Goal: Download file/media

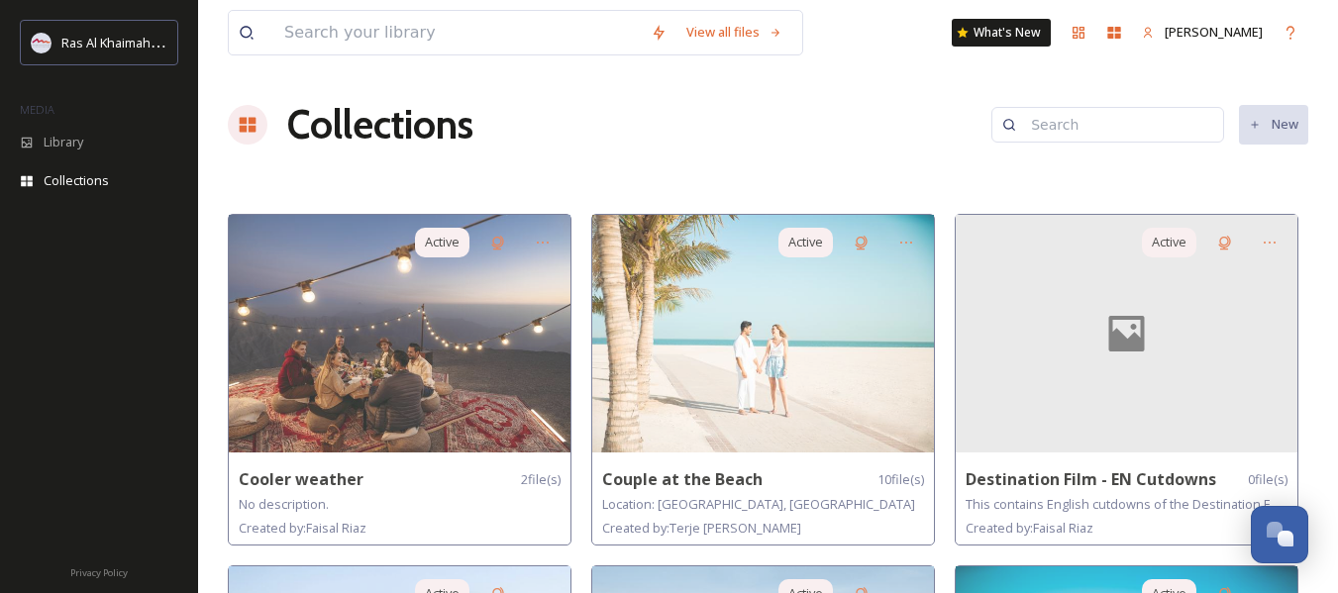
click at [259, 114] on div at bounding box center [248, 125] width 40 height 40
click at [693, 36] on div "View all files" at bounding box center [735, 32] width 116 height 39
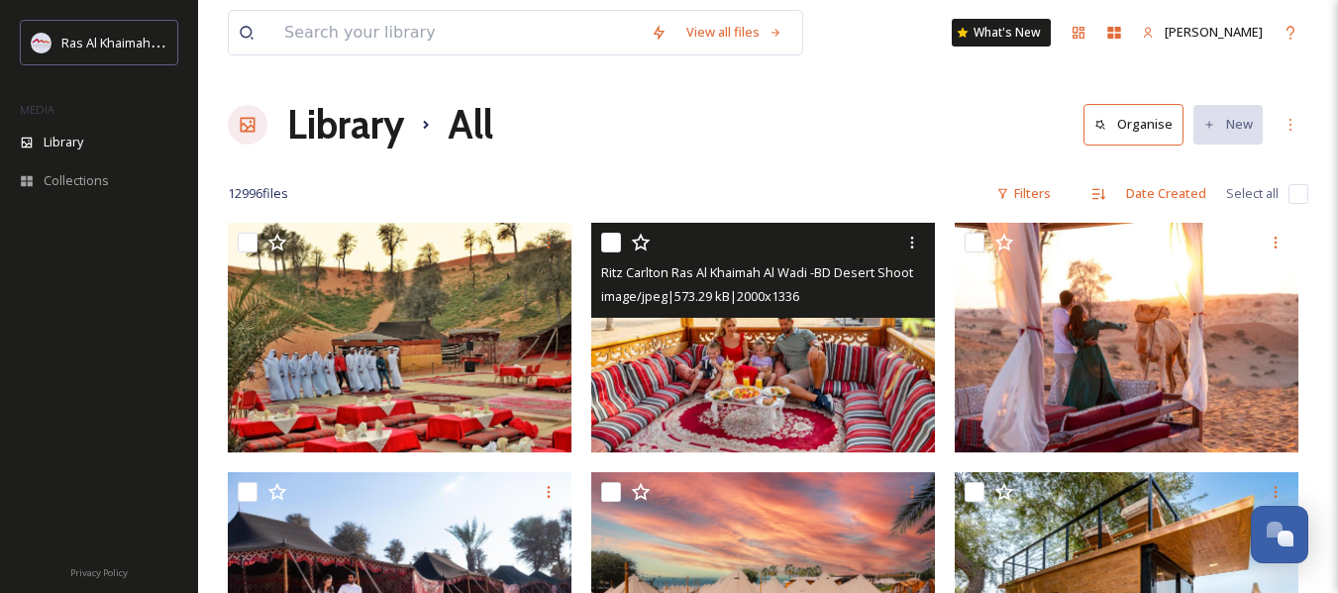
click at [604, 243] on input "checkbox" at bounding box center [611, 243] width 20 height 20
checkbox input "true"
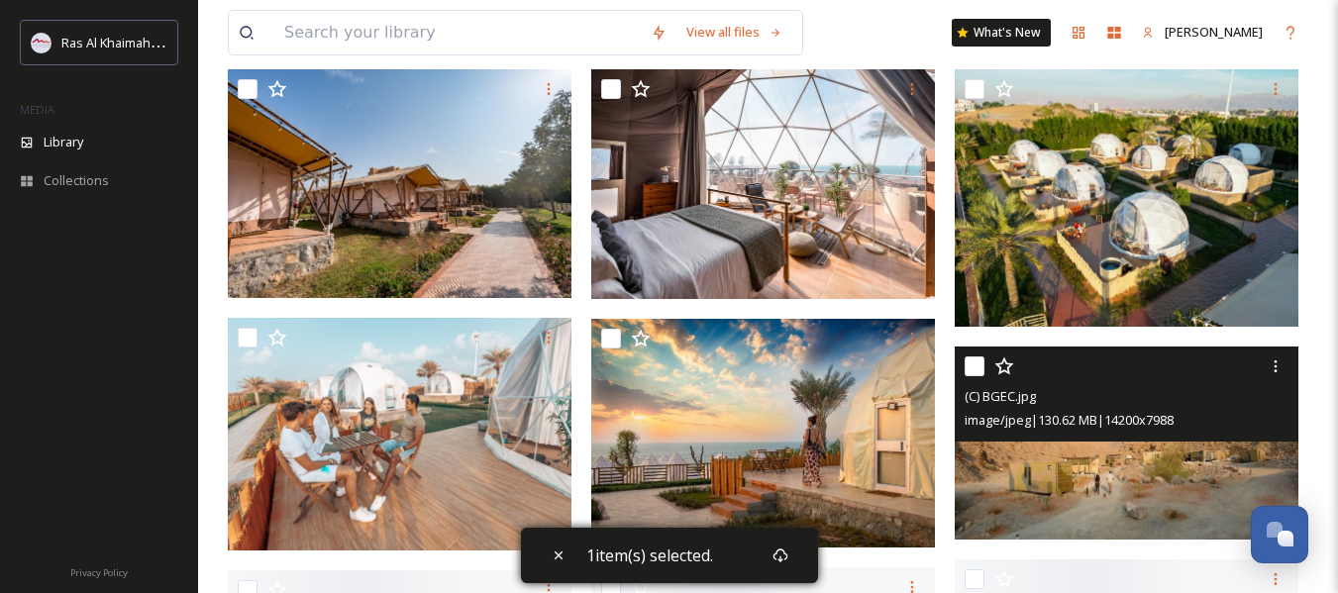
scroll to position [693, 0]
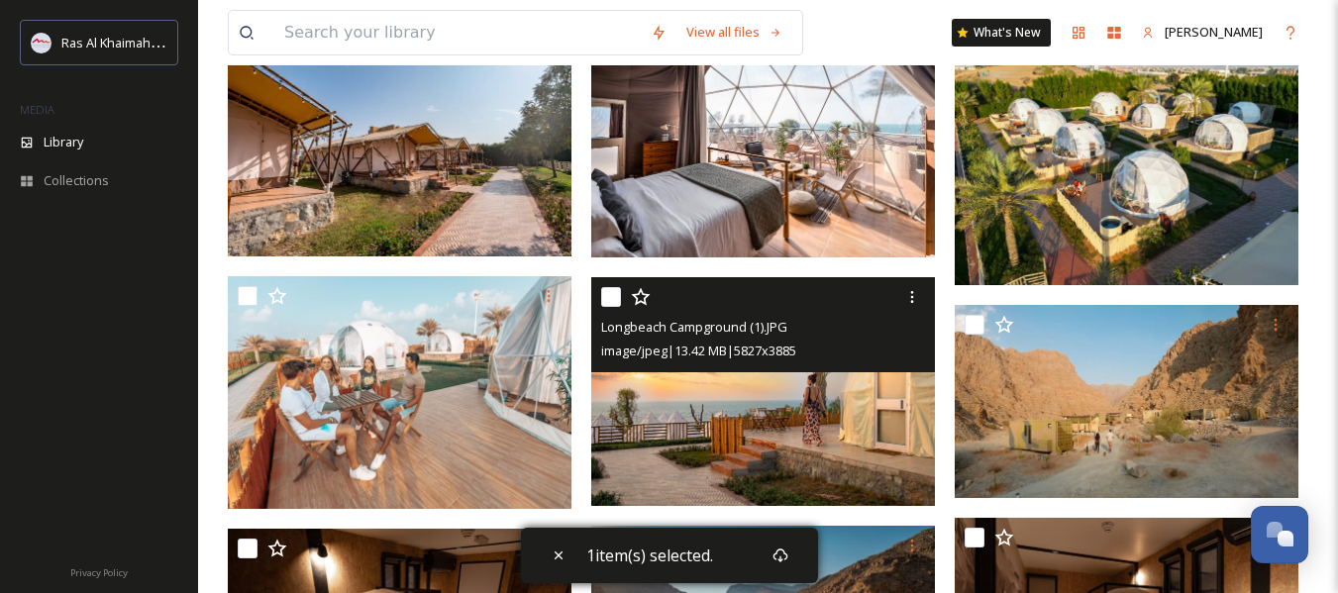
click at [611, 295] on input "checkbox" at bounding box center [611, 297] width 20 height 20
checkbox input "true"
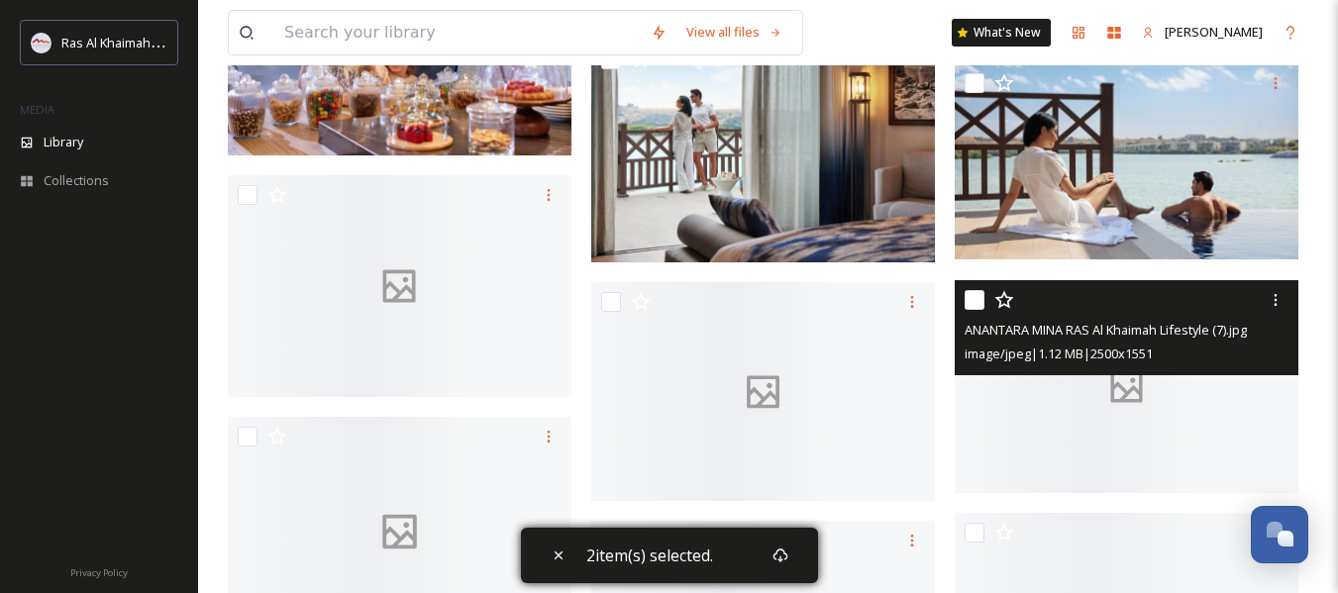
scroll to position [11095, 0]
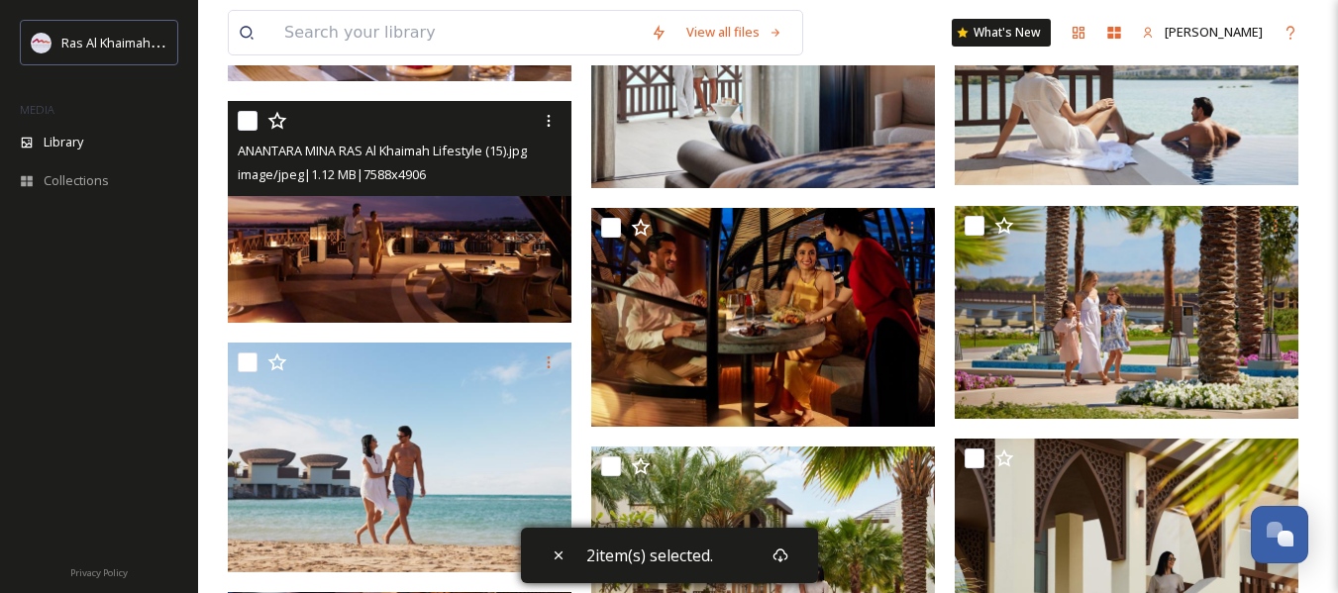
click at [246, 127] on input "checkbox" at bounding box center [248, 121] width 20 height 20
checkbox input "true"
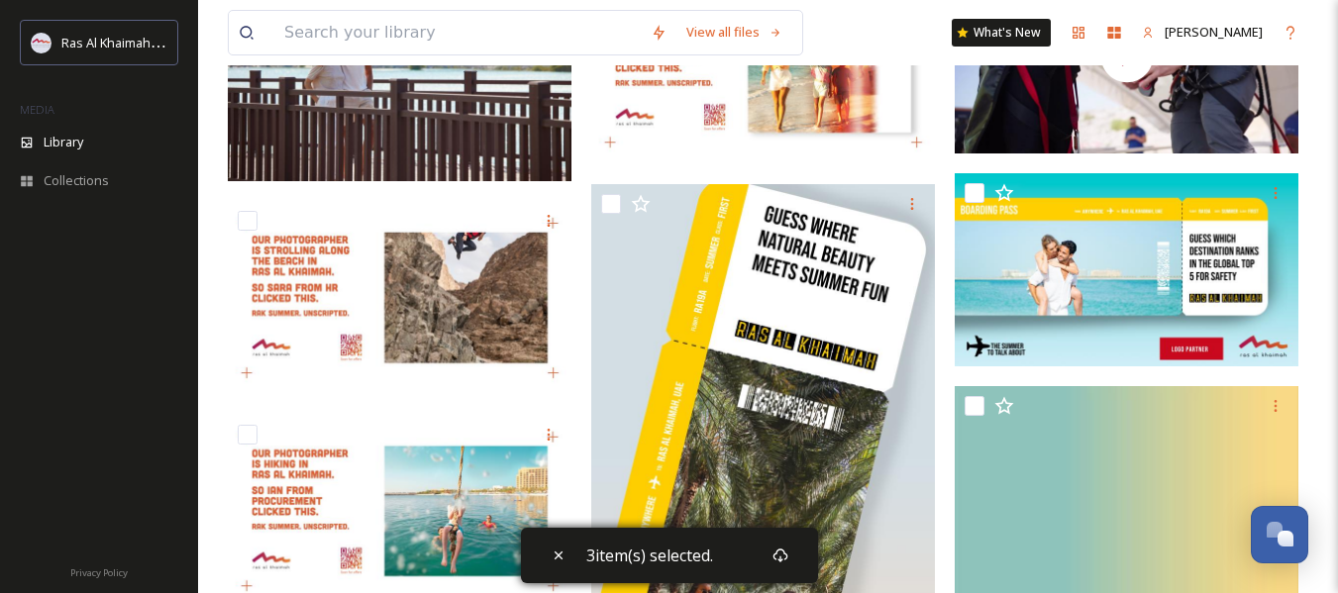
scroll to position [11789, 0]
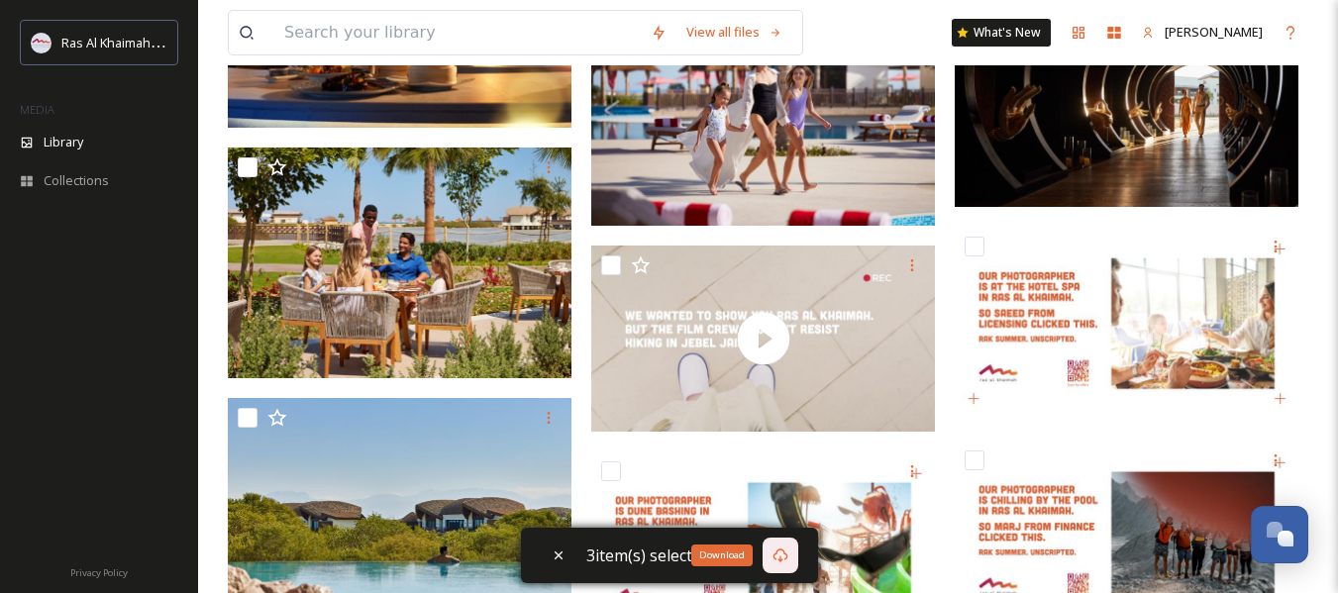
click at [780, 558] on icon at bounding box center [780, 556] width 15 height 14
click at [659, 554] on span "3 item(s) selected." at bounding box center [649, 556] width 127 height 22
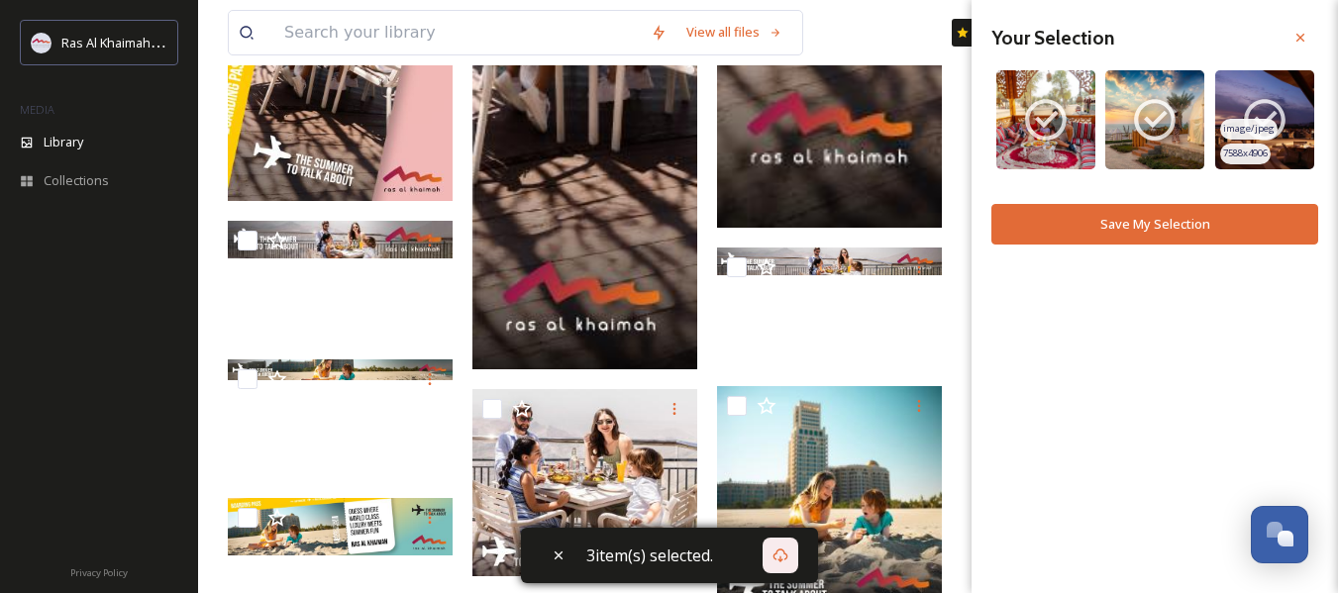
scroll to position [12560, 0]
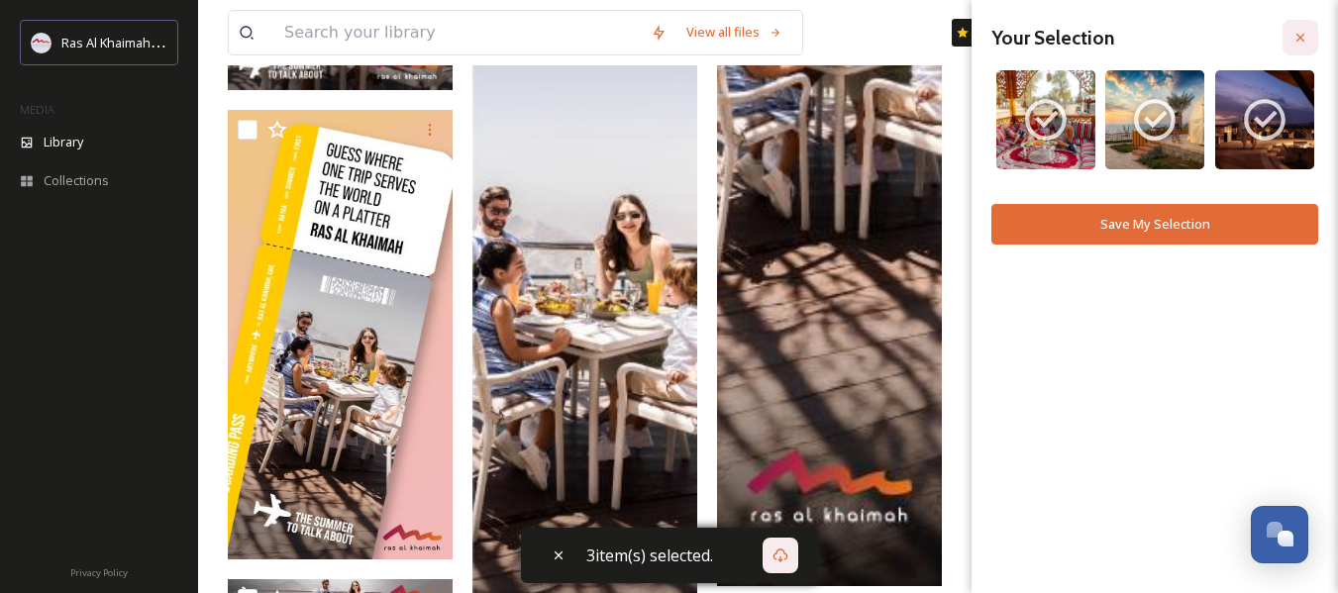
click at [1297, 34] on icon at bounding box center [1301, 38] width 16 height 16
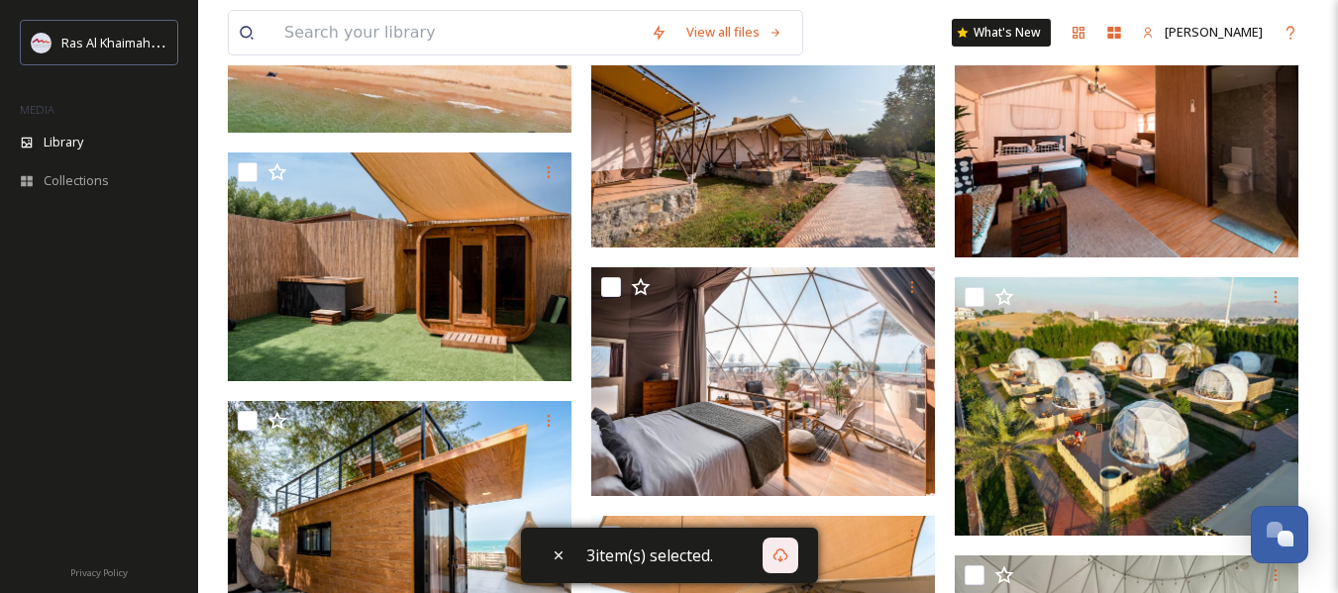
scroll to position [7937, 0]
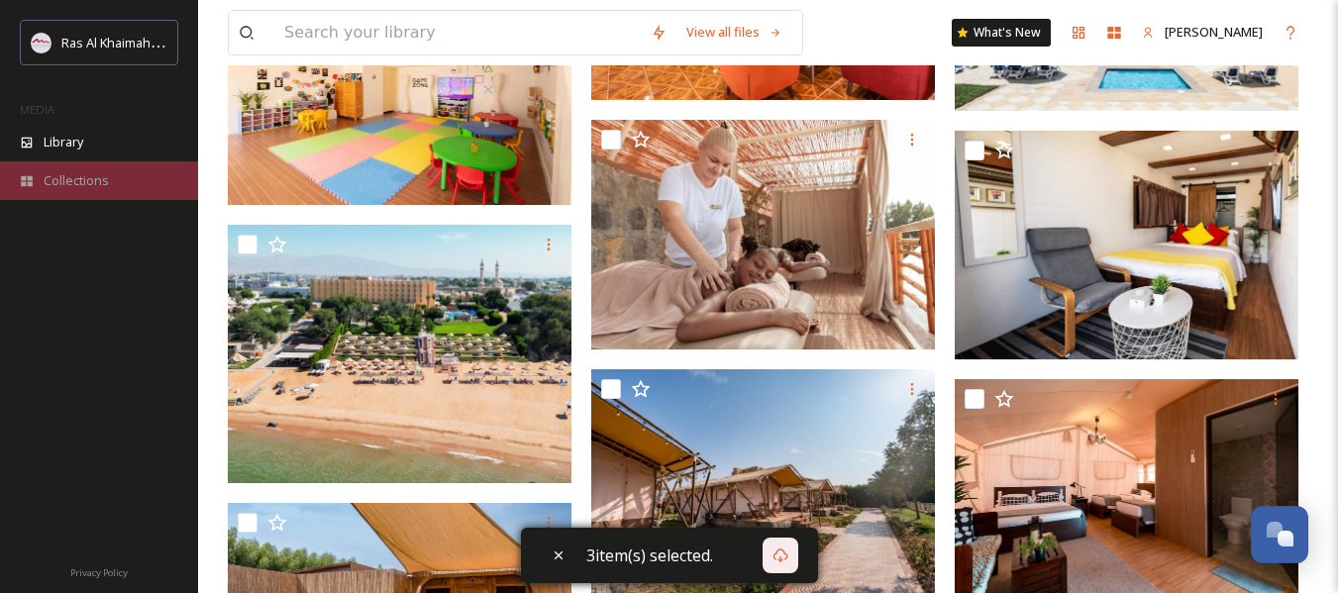
click at [97, 187] on span "Collections" at bounding box center [76, 180] width 65 height 19
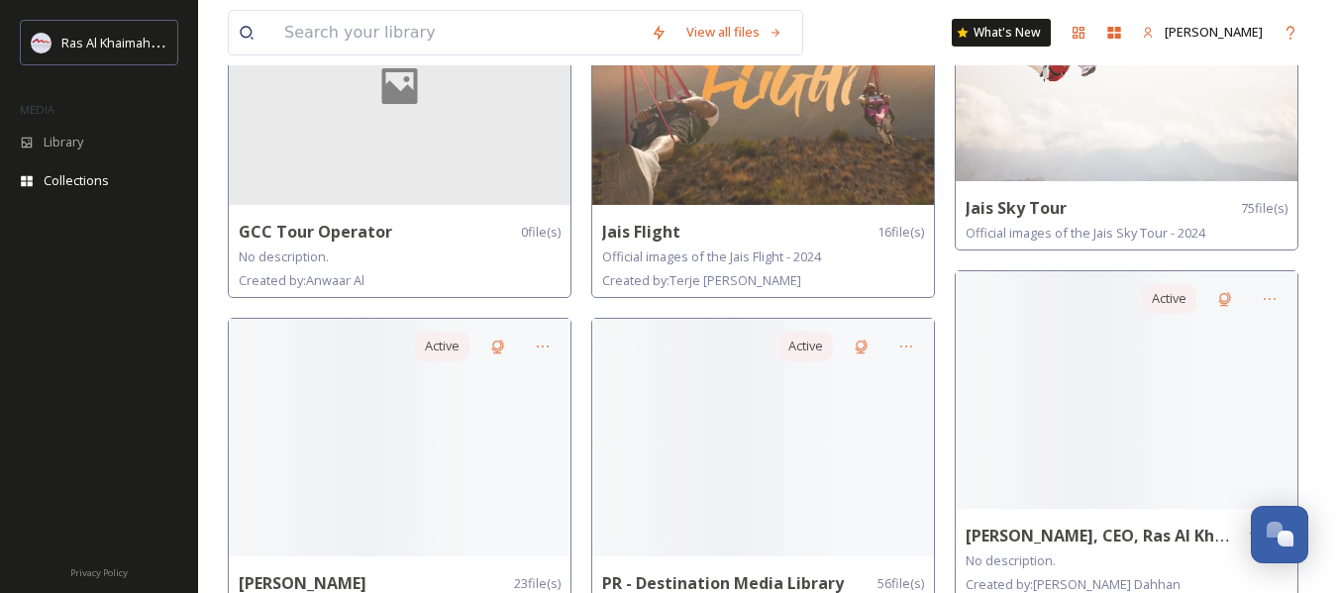
scroll to position [1156, 0]
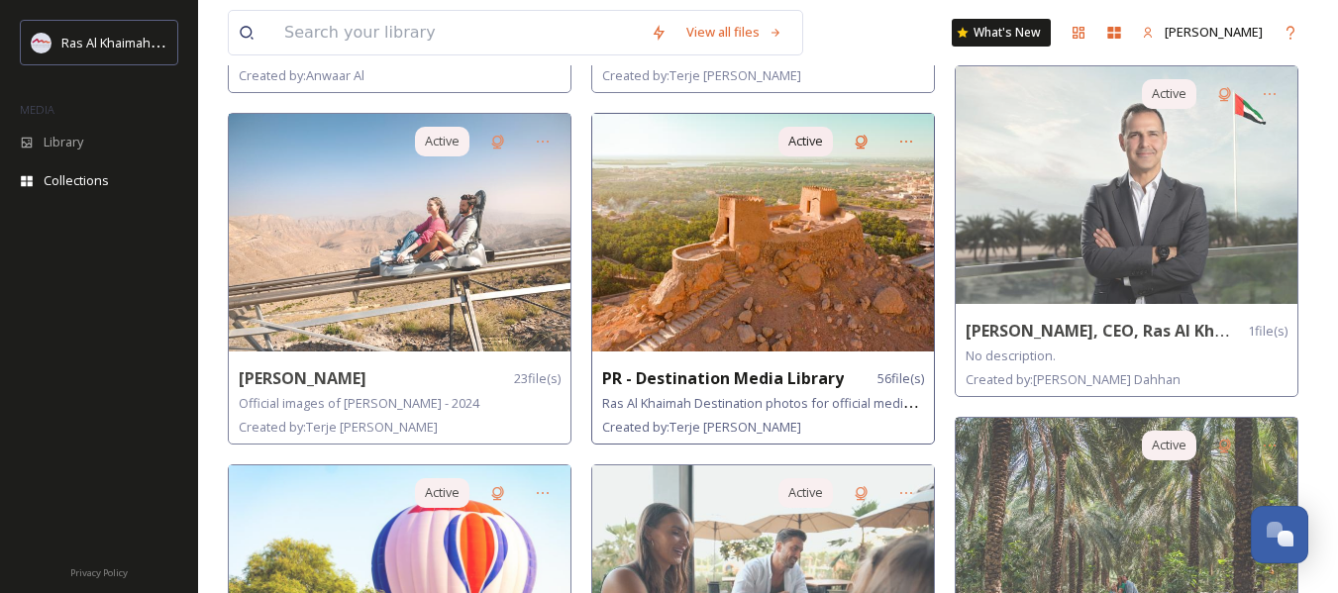
click at [849, 380] on div "PR - Destination Media Library 56 file(s)" at bounding box center [763, 379] width 322 height 25
click at [818, 221] on img at bounding box center [763, 233] width 342 height 238
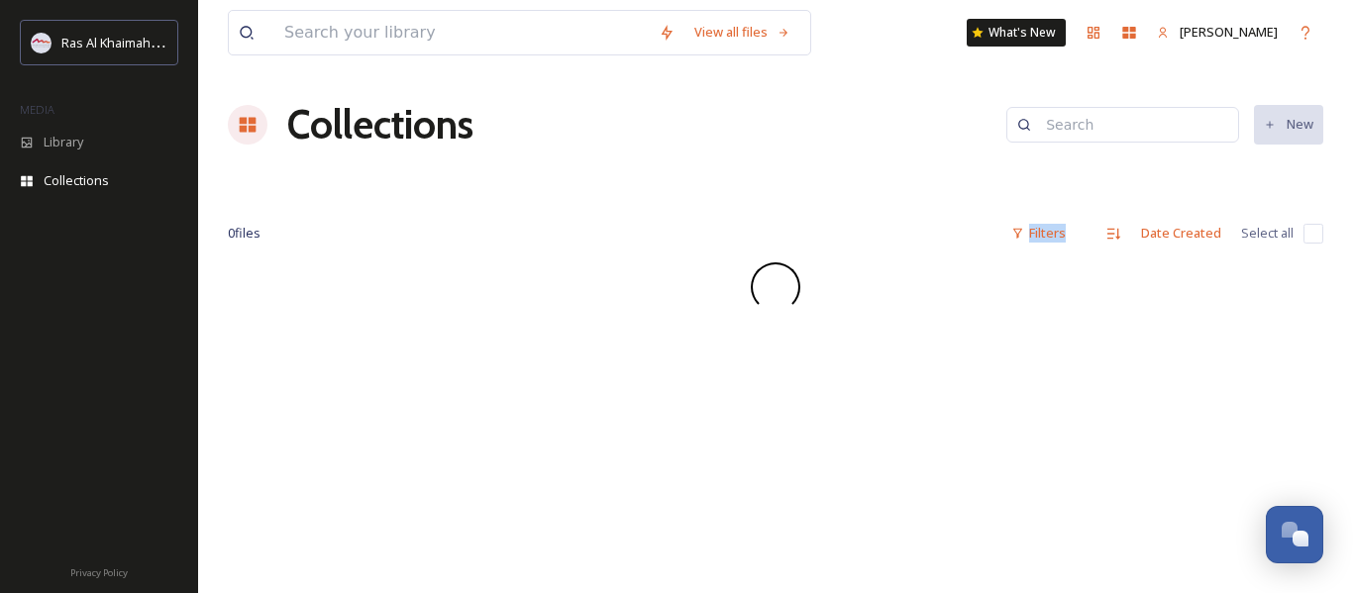
click at [818, 221] on div "0 file s Filters Date Created Select all" at bounding box center [776, 233] width 1096 height 39
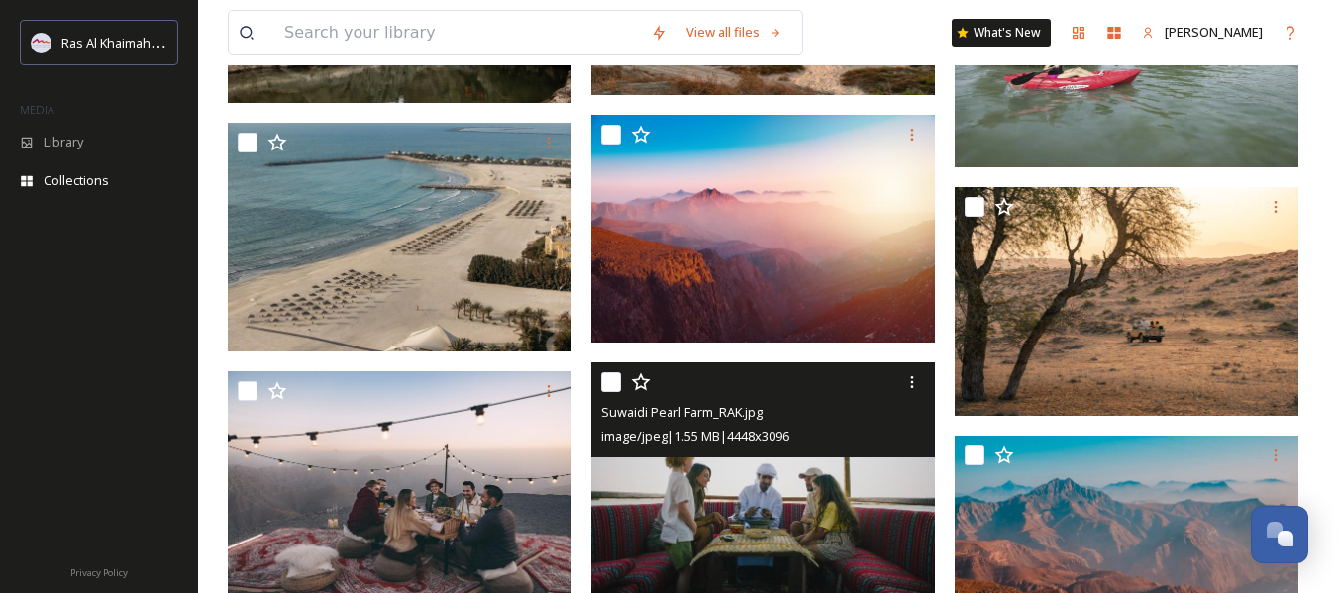
scroll to position [1156, 0]
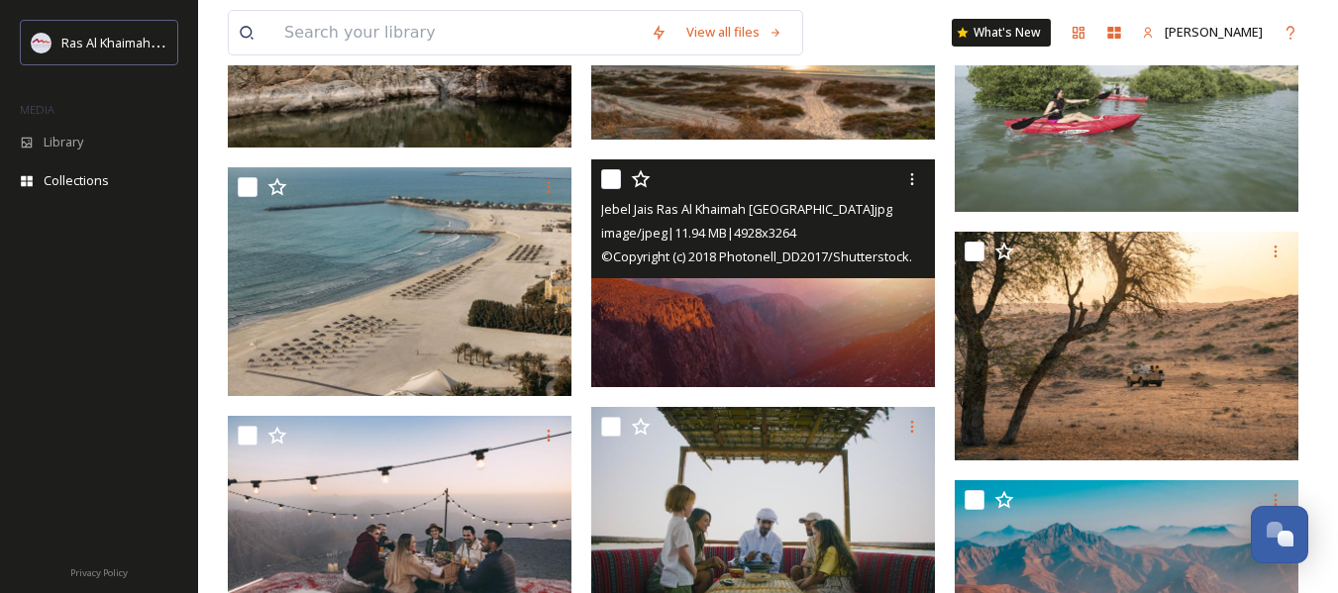
click at [604, 185] on input "checkbox" at bounding box center [611, 179] width 20 height 20
checkbox input "true"
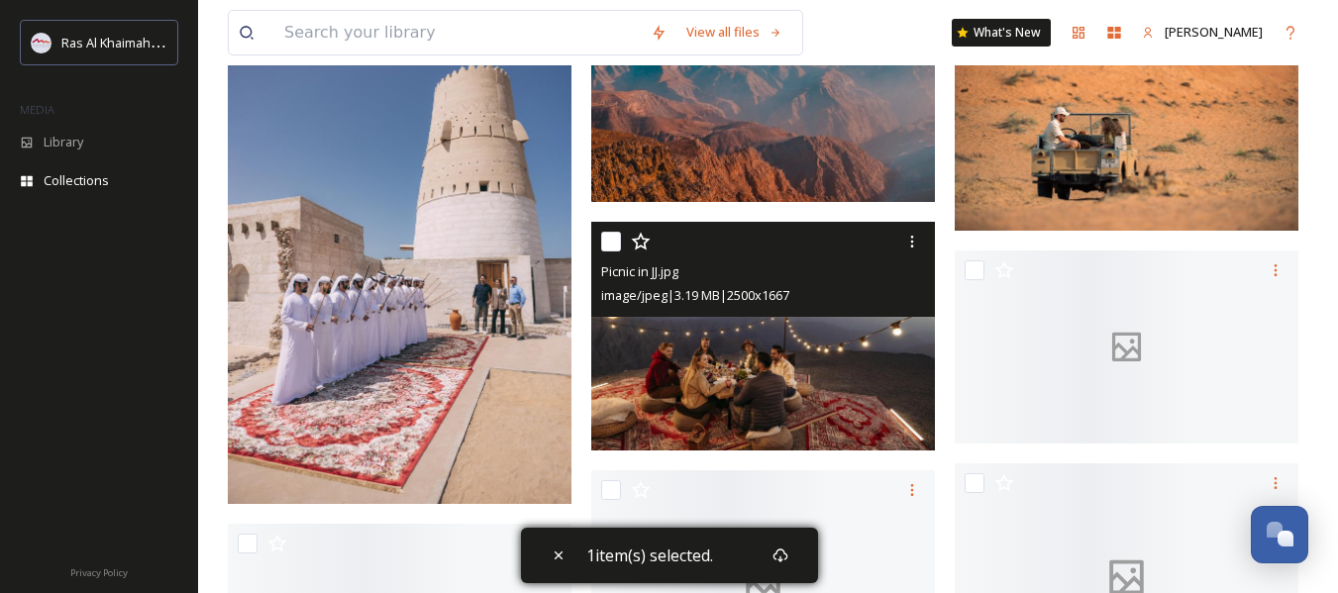
scroll to position [2311, 0]
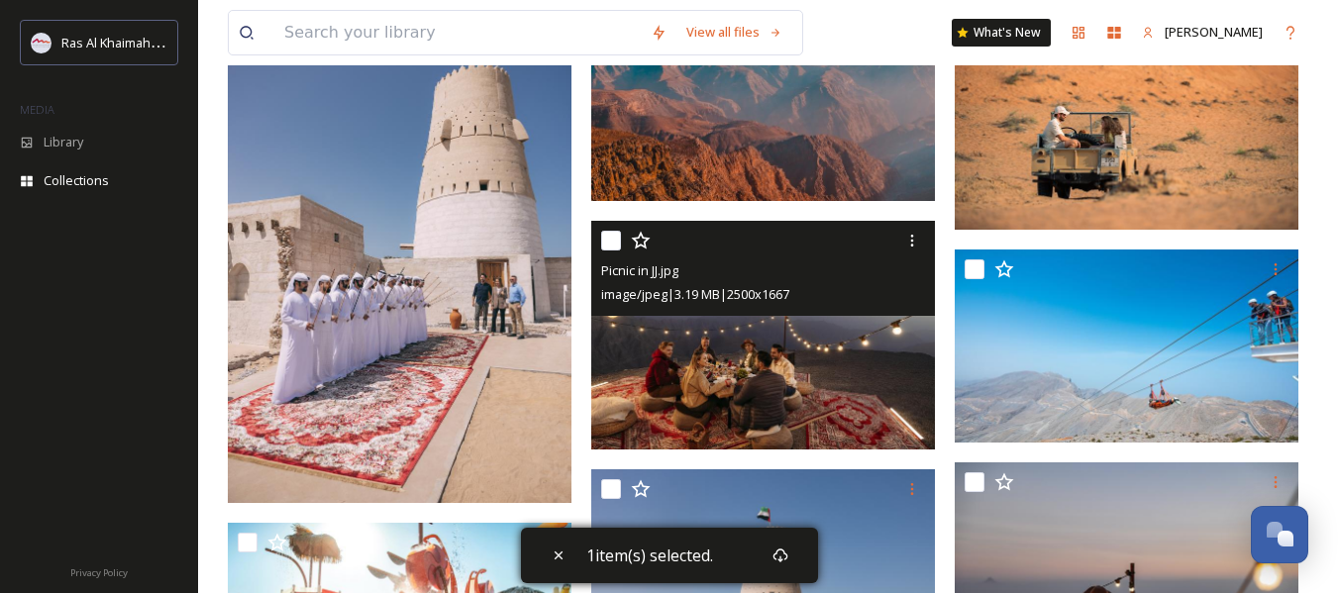
click at [609, 247] on input "checkbox" at bounding box center [611, 241] width 20 height 20
checkbox input "true"
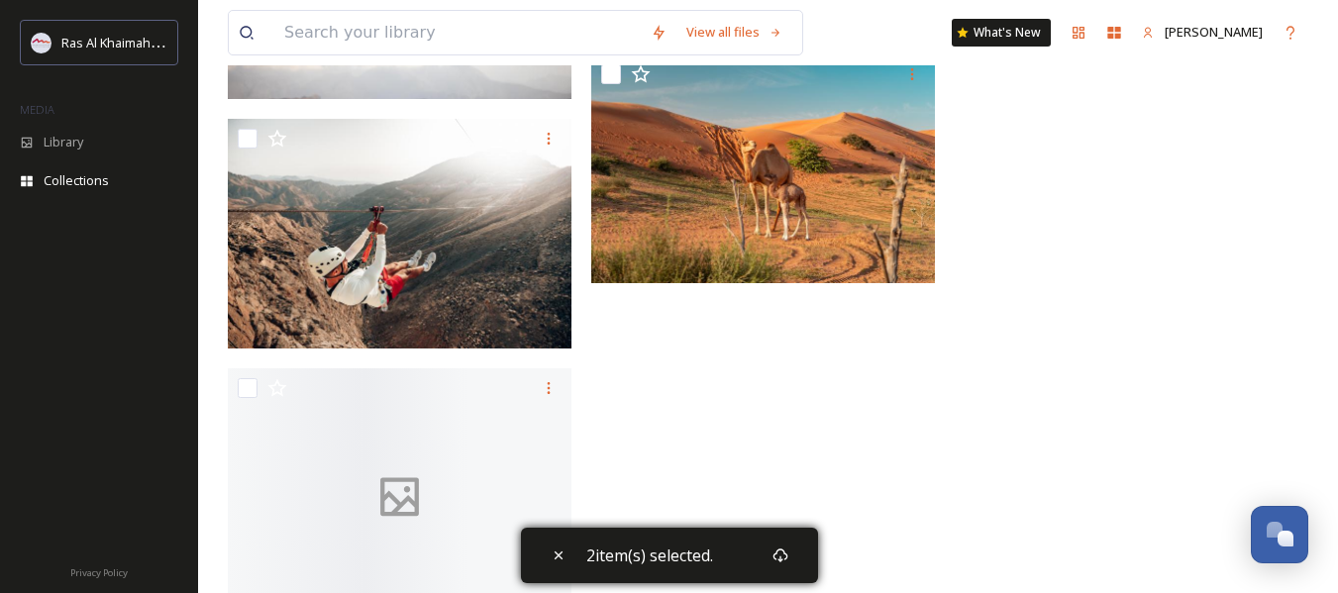
scroll to position [5067, 0]
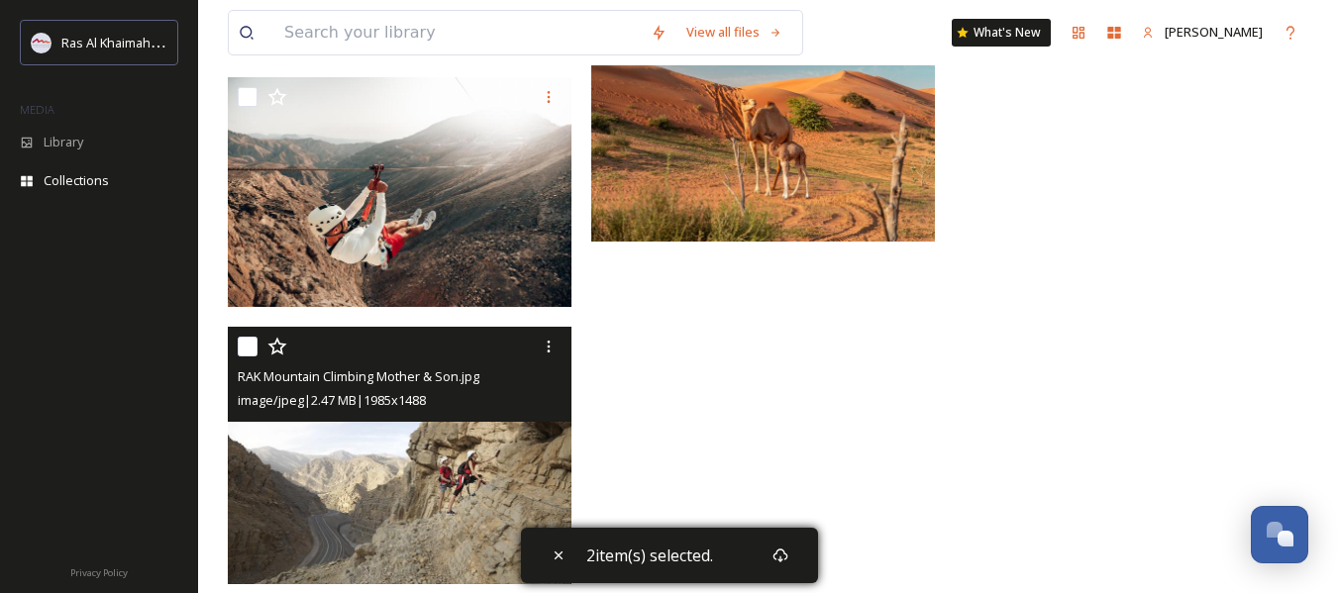
click at [253, 347] on input "checkbox" at bounding box center [248, 347] width 20 height 20
checkbox input "true"
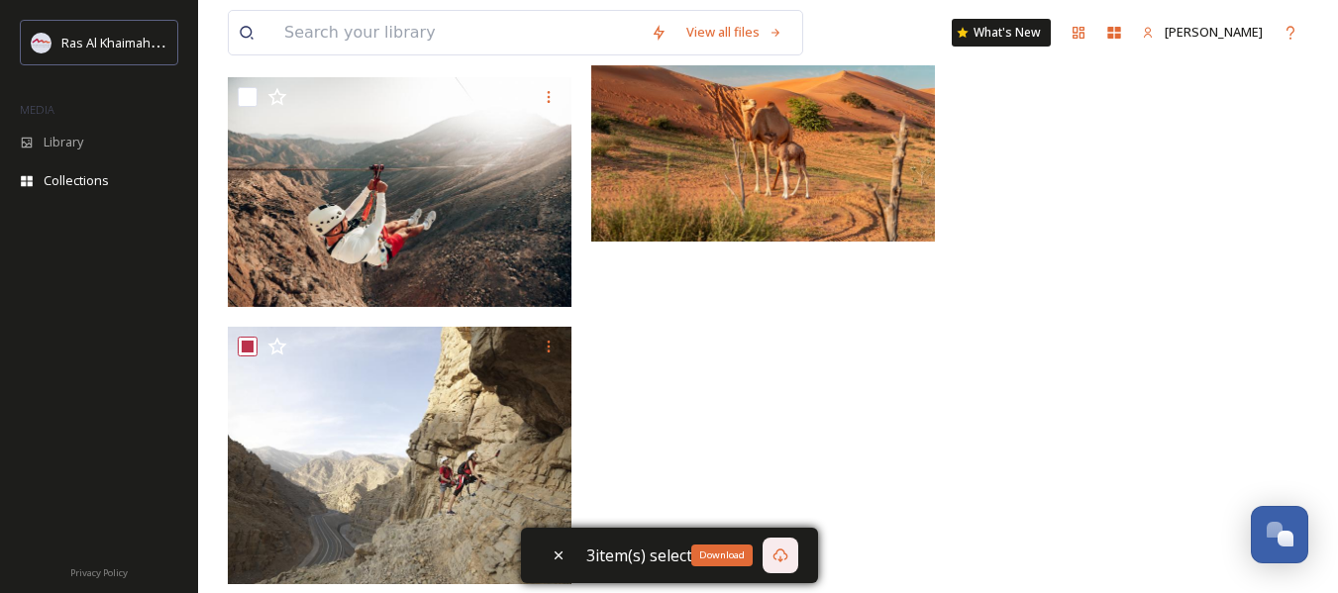
click at [779, 554] on icon at bounding box center [781, 556] width 16 height 16
click at [780, 554] on icon at bounding box center [781, 556] width 16 height 16
click at [658, 559] on span "3 item(s) selected." at bounding box center [649, 556] width 127 height 24
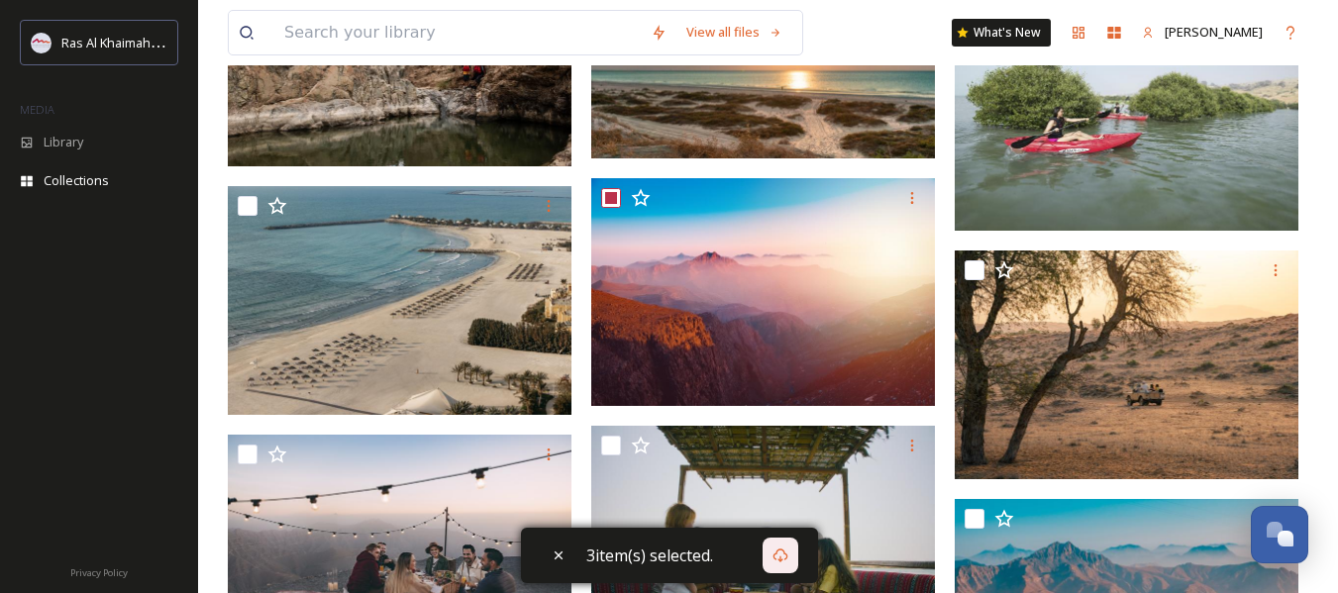
scroll to position [0, 0]
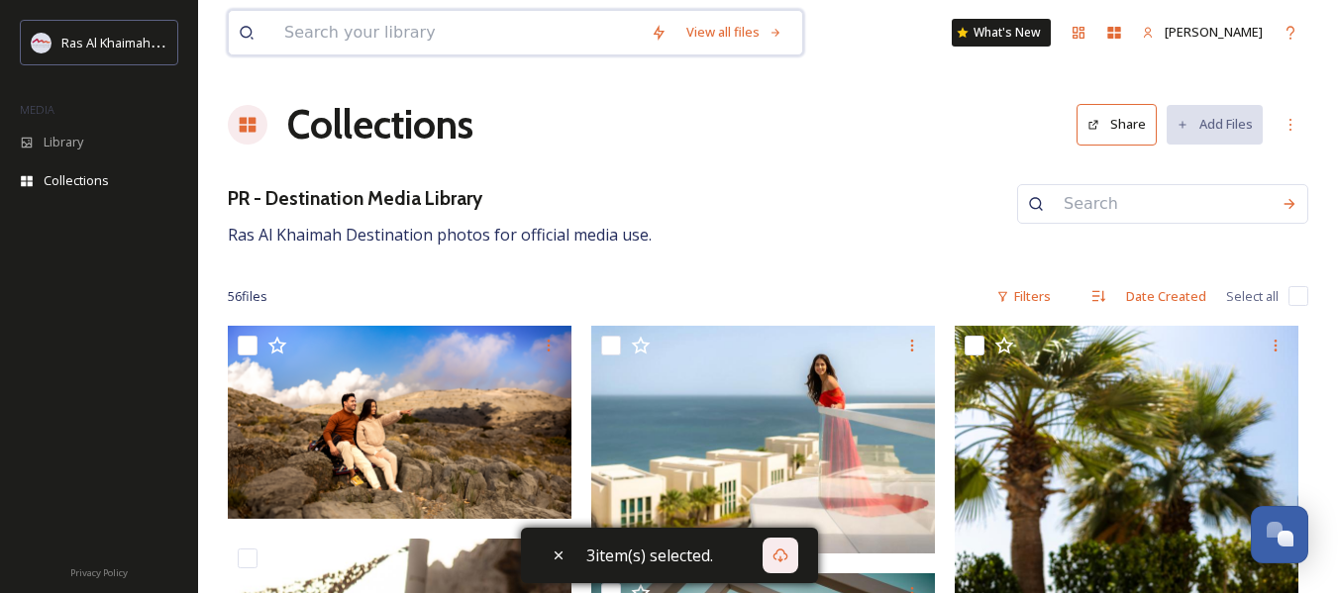
click at [553, 35] on input at bounding box center [457, 33] width 367 height 44
type input "desert"
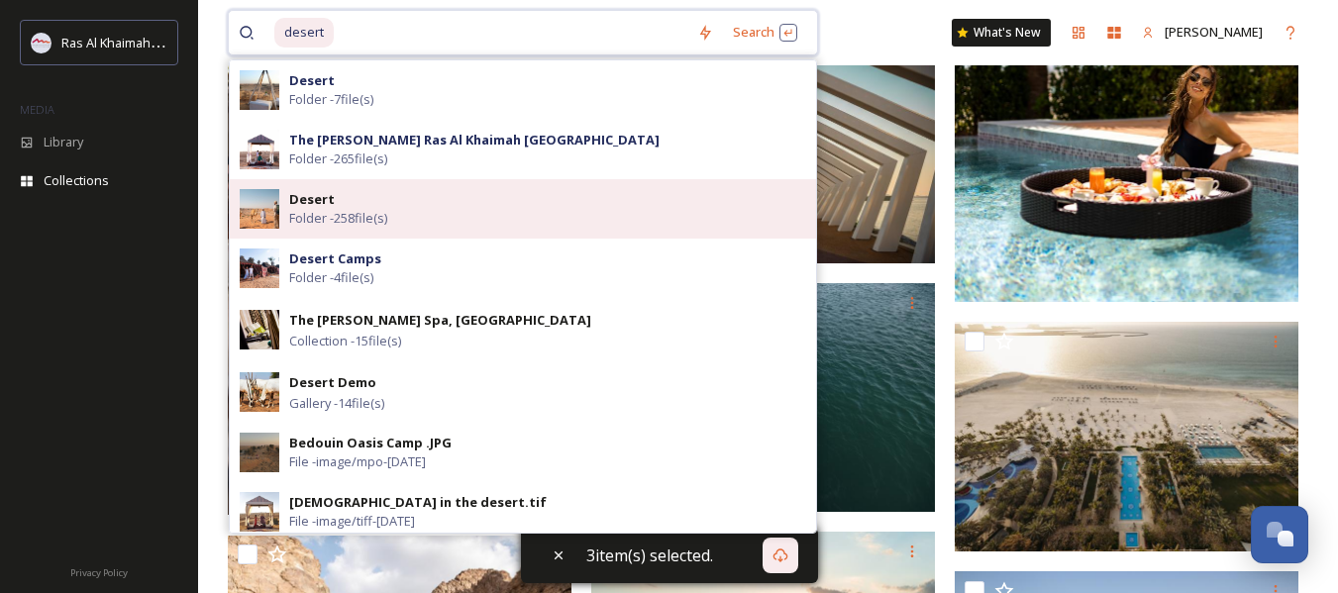
scroll to position [693, 0]
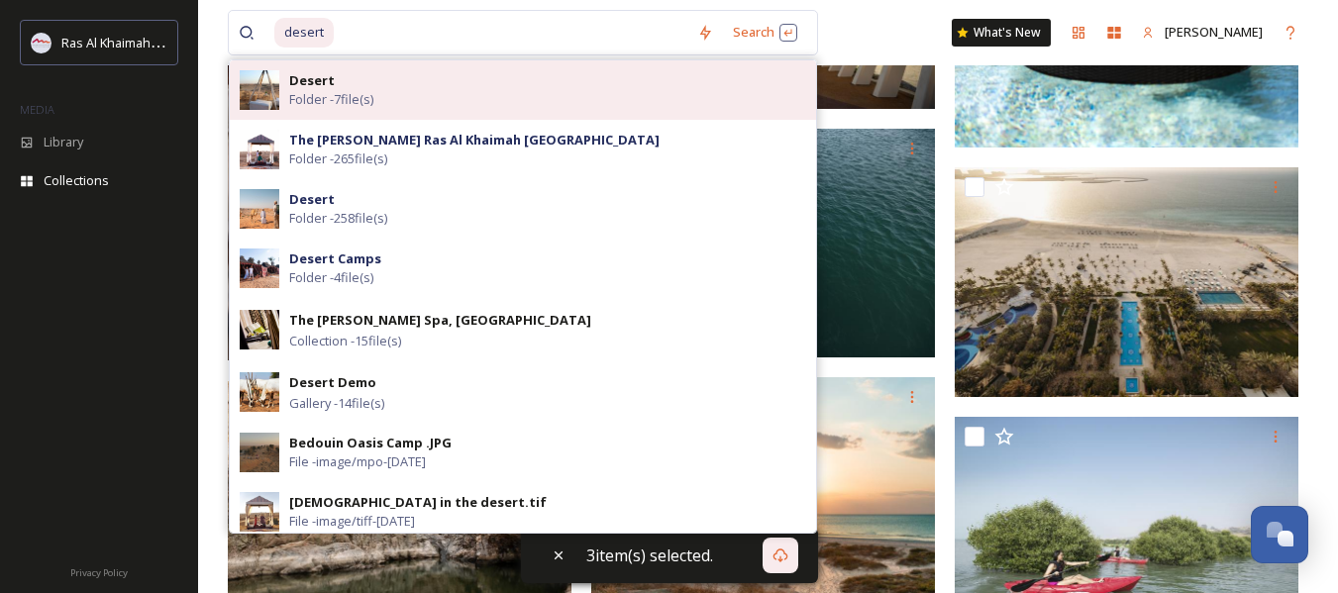
click at [549, 96] on div "Desert Folder - 7 file(s)" at bounding box center [547, 90] width 517 height 38
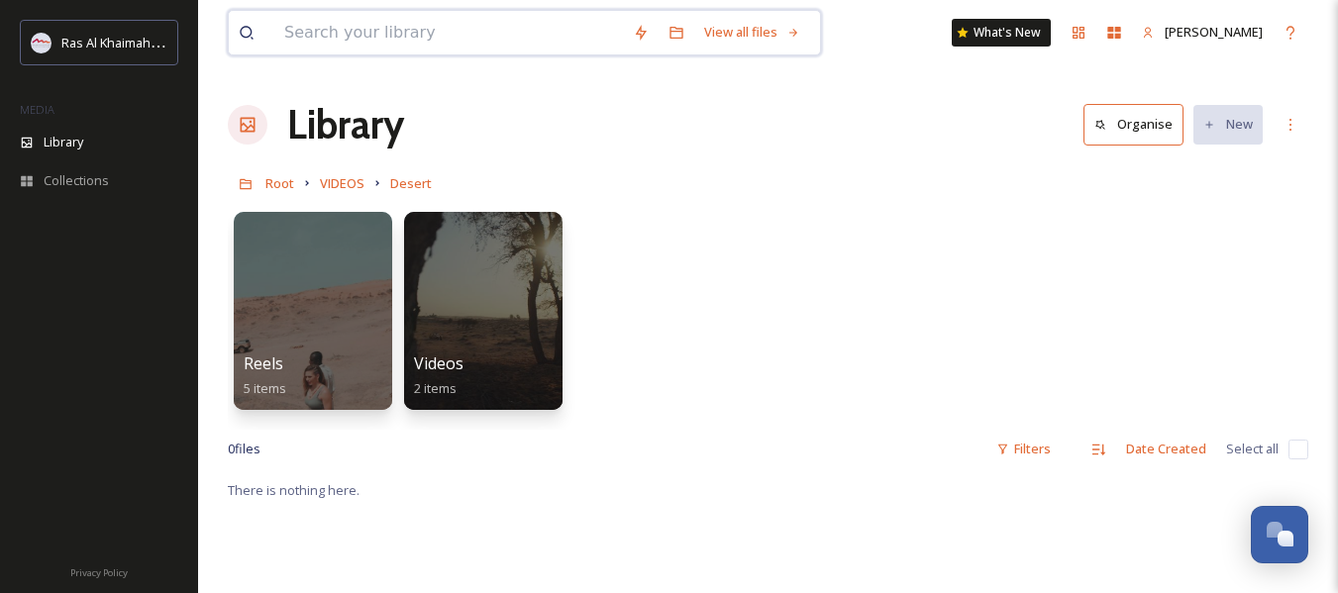
click at [507, 22] on input at bounding box center [448, 33] width 349 height 44
type input "desert"
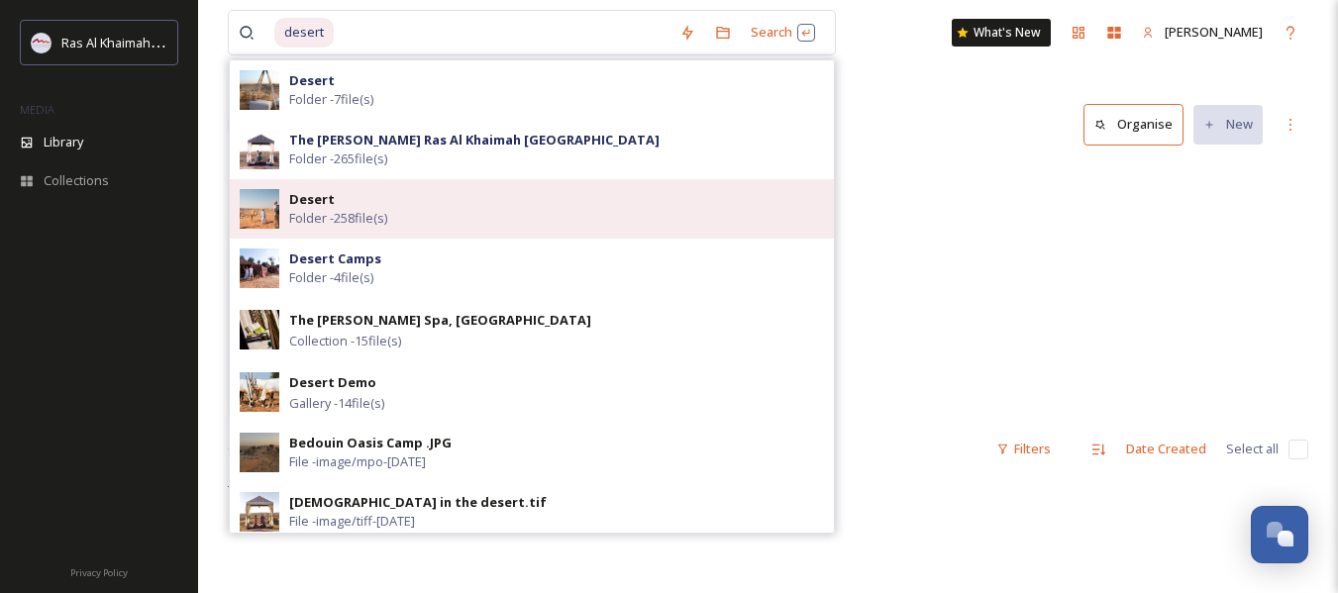
click at [441, 229] on div "Desert Folder - 258 file(s)" at bounding box center [532, 208] width 604 height 59
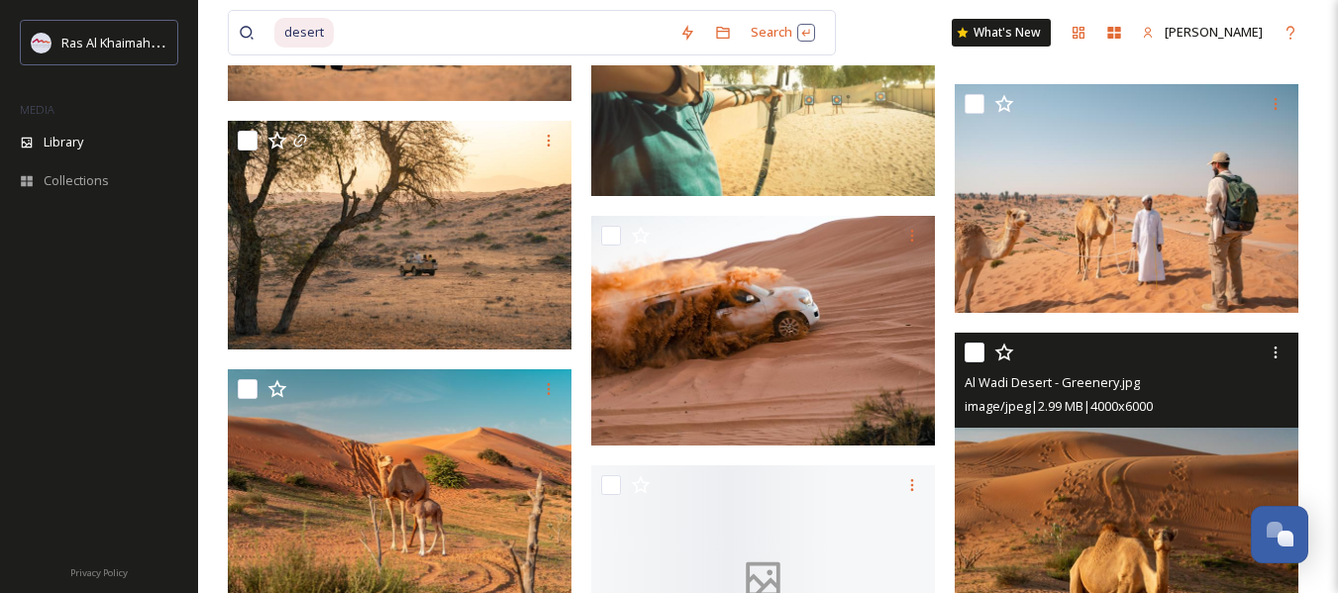
scroll to position [1768, 0]
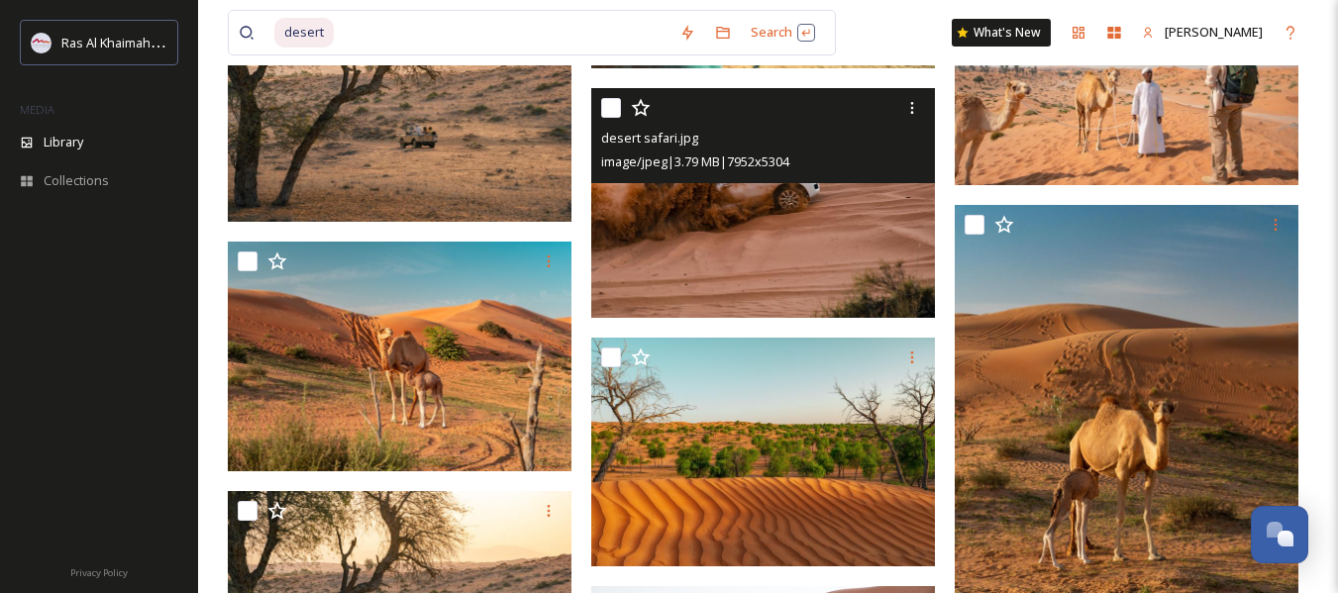
click at [611, 118] on input "checkbox" at bounding box center [611, 108] width 20 height 20
checkbox input "true"
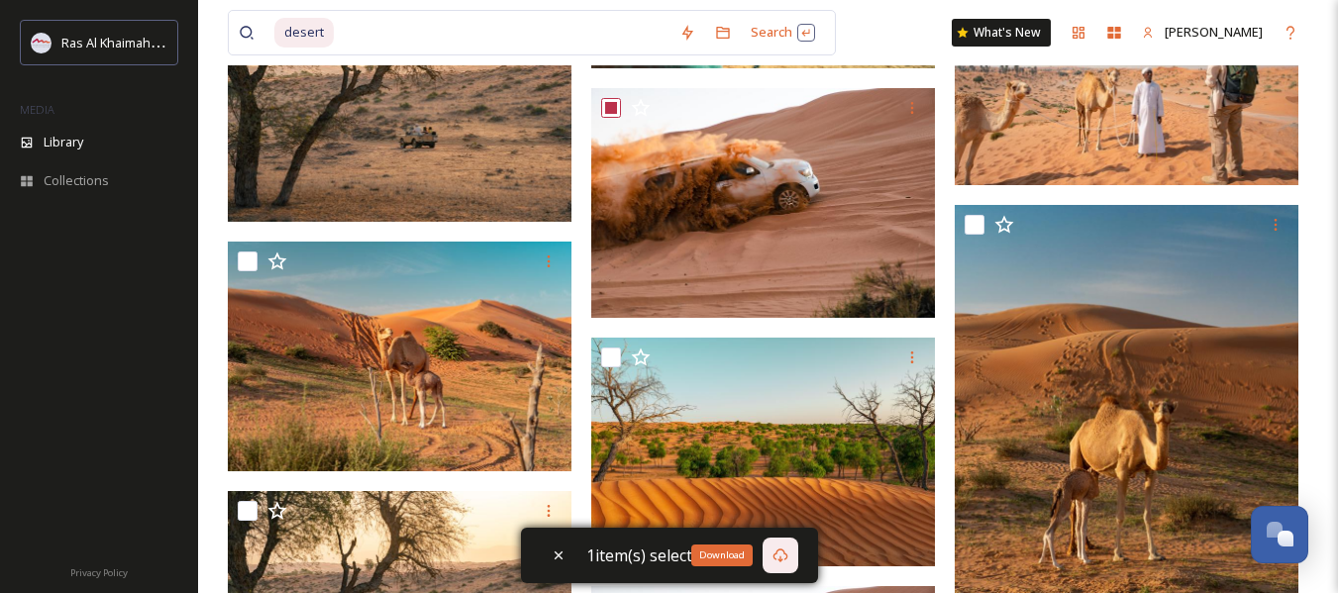
click at [785, 550] on icon at bounding box center [781, 556] width 16 height 16
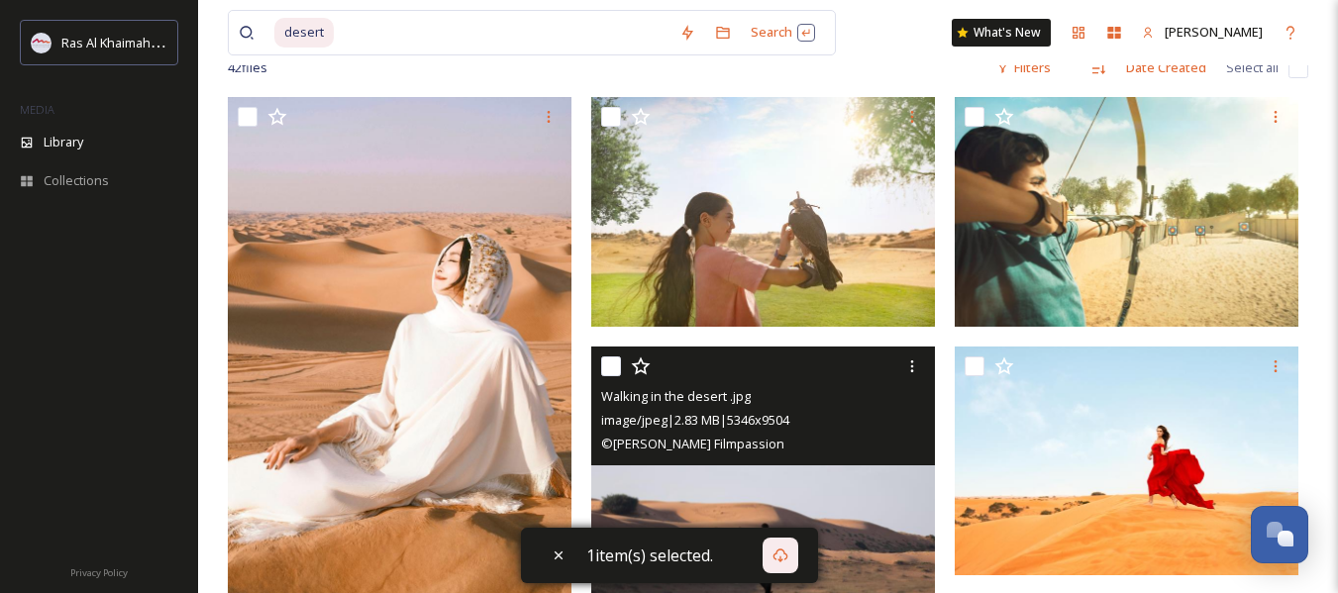
scroll to position [0, 0]
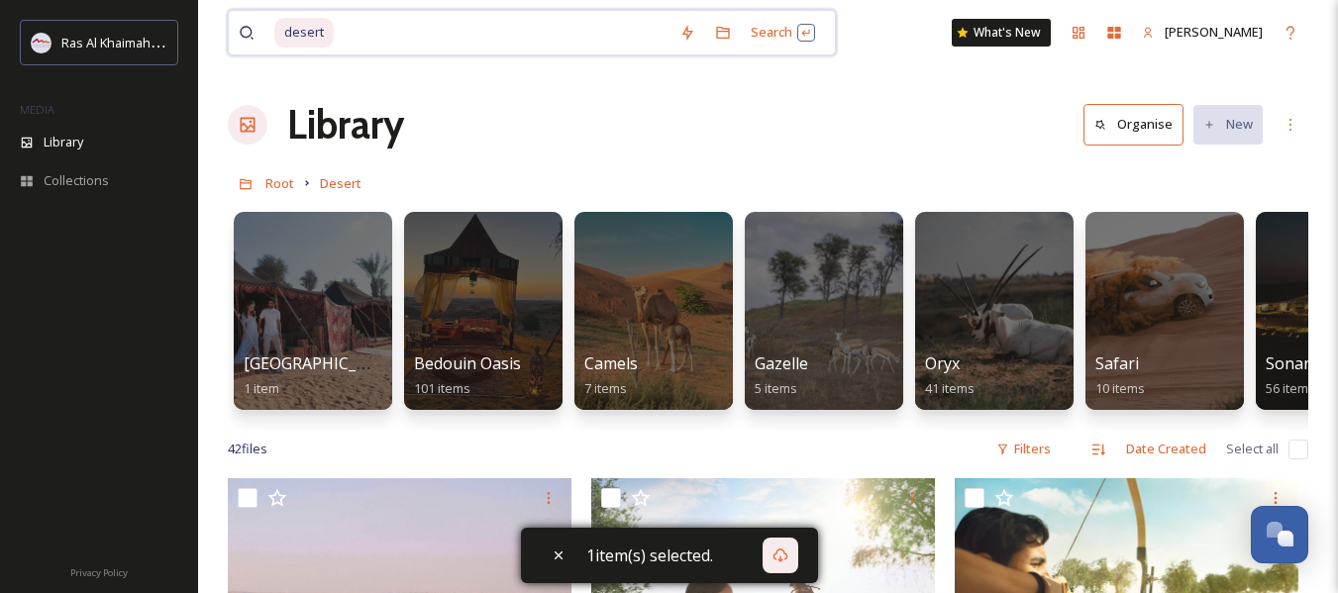
click at [504, 37] on input at bounding box center [503, 33] width 334 height 44
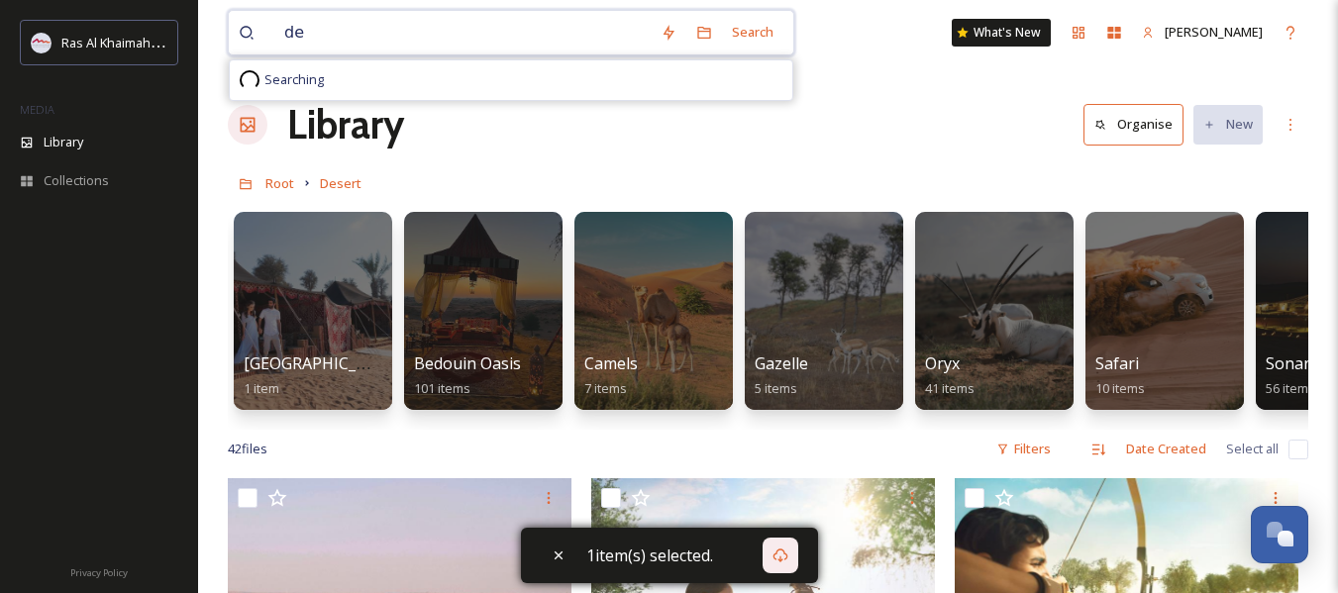
type input "d"
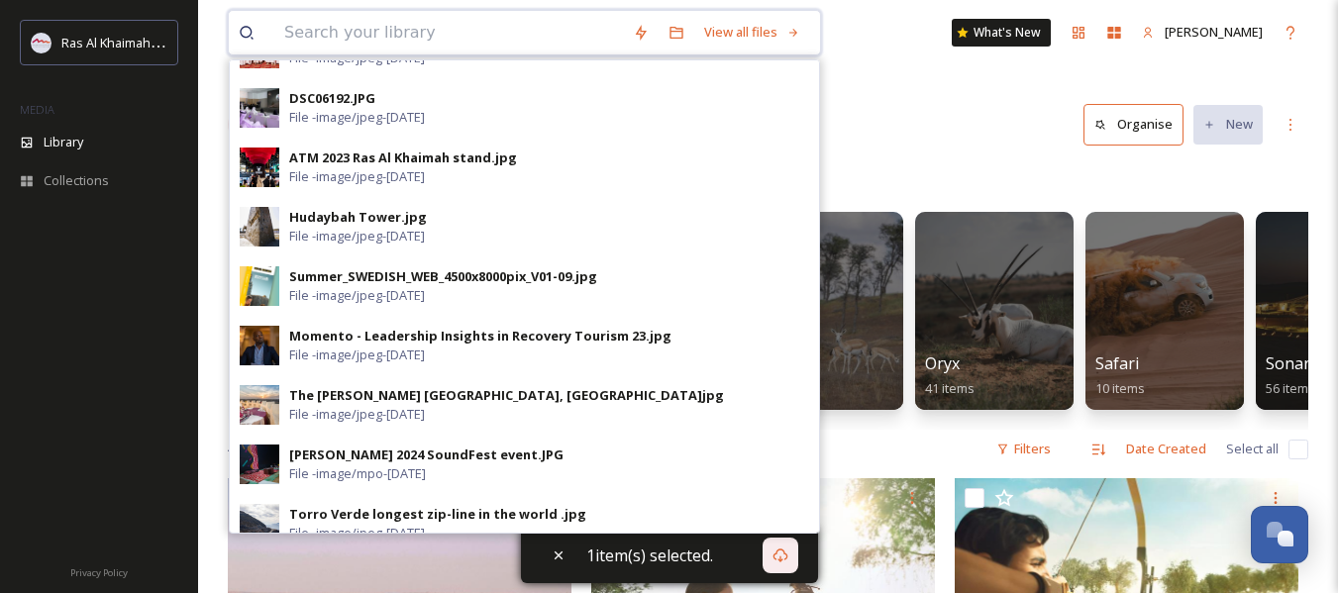
scroll to position [463, 0]
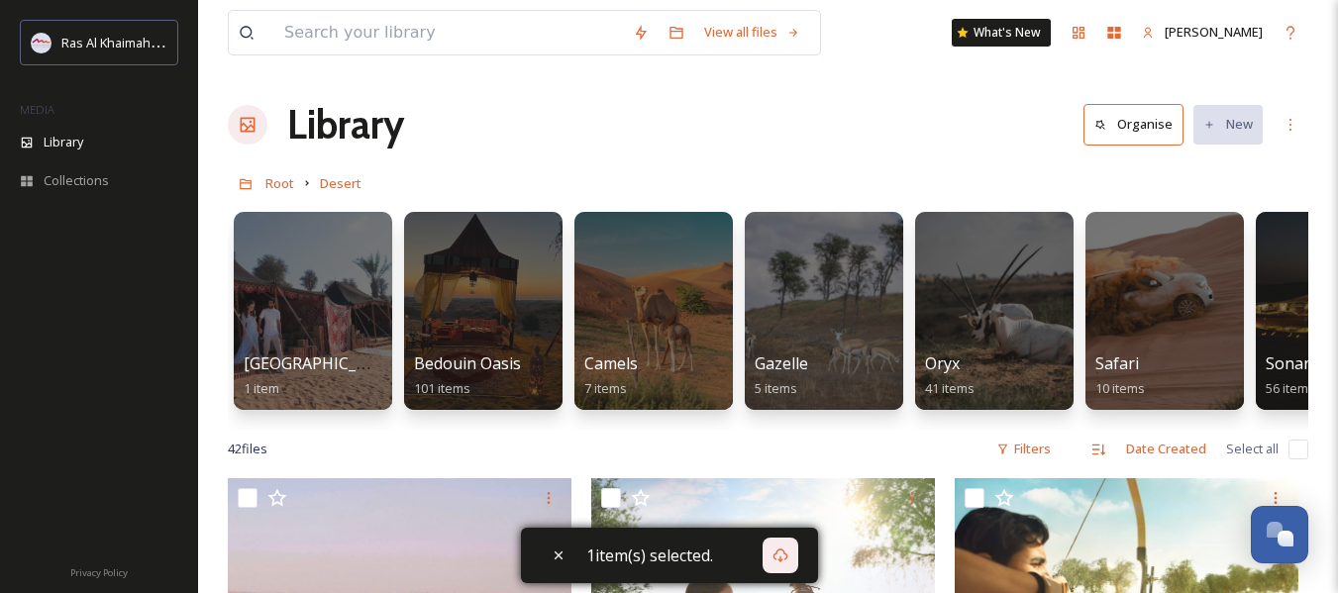
click at [880, 146] on div "Library Organise New" at bounding box center [768, 124] width 1081 height 59
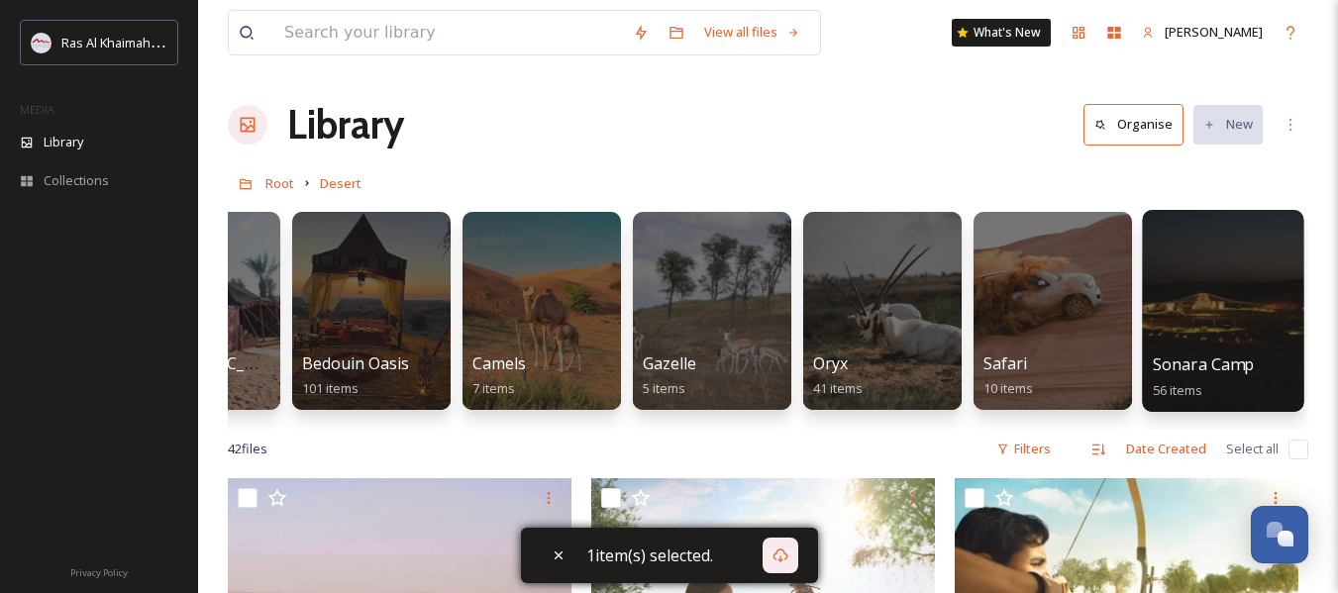
click at [1257, 370] on div "Sonara Camp 56 items" at bounding box center [1224, 378] width 142 height 50
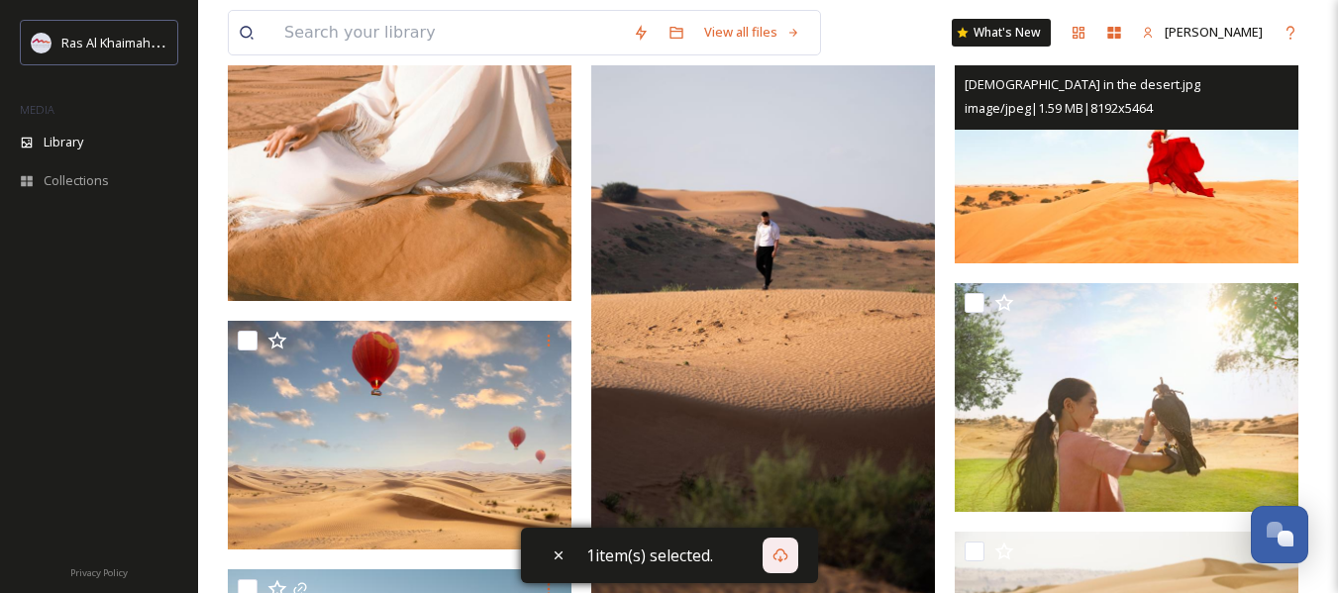
scroll to position [0, 0]
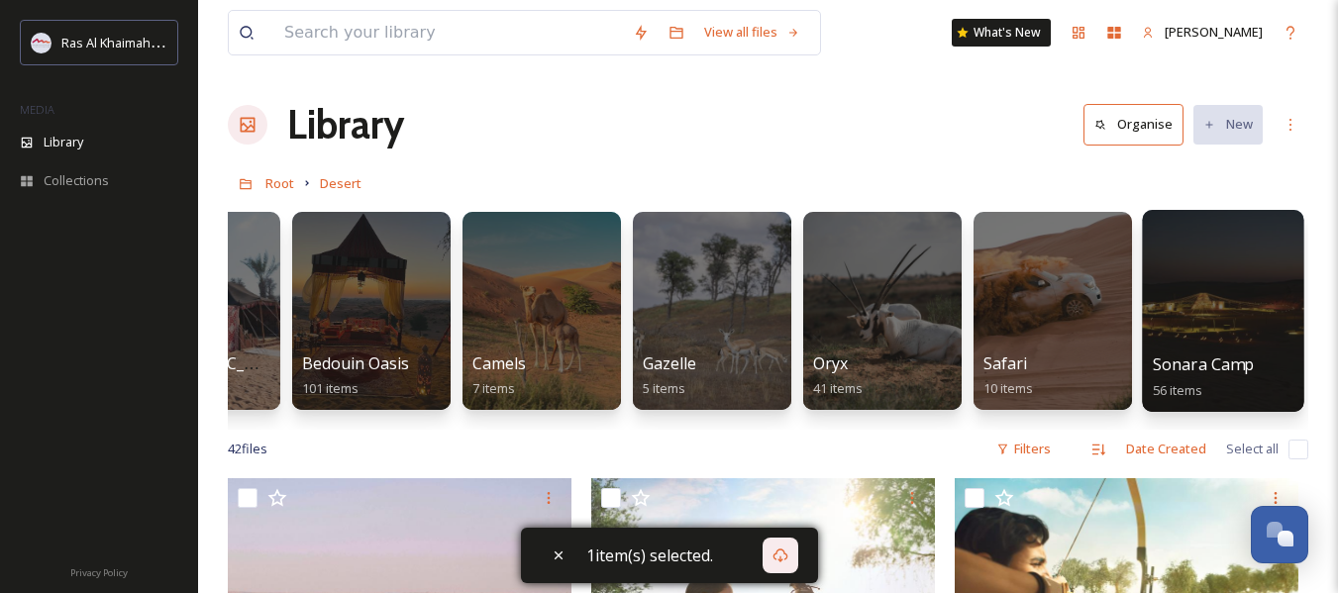
click at [1187, 321] on div at bounding box center [1222, 311] width 161 height 202
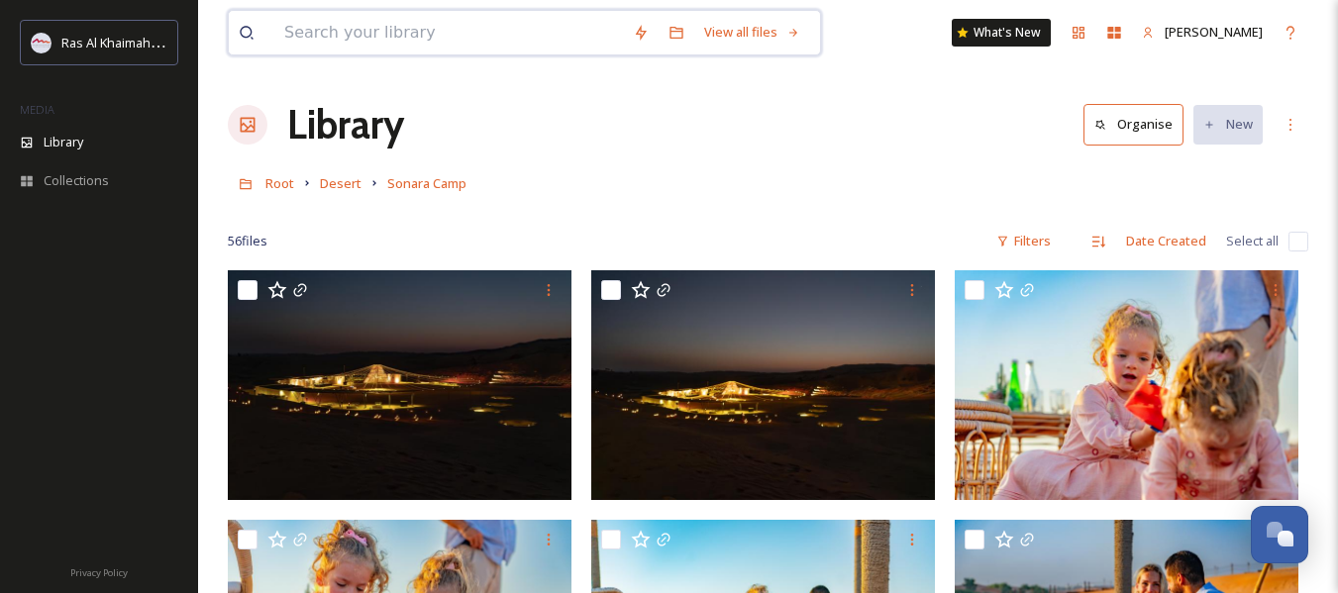
click at [510, 39] on input at bounding box center [448, 33] width 349 height 44
click at [360, 45] on input at bounding box center [448, 33] width 349 height 44
type input "CITY"
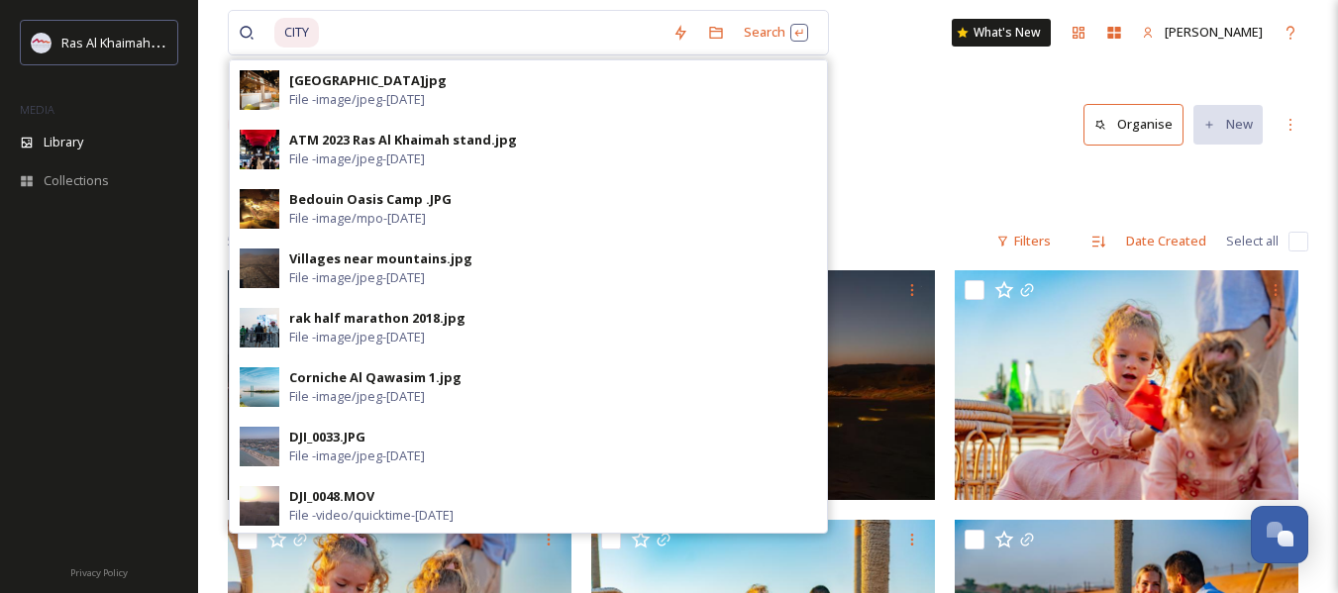
click at [898, 197] on div "Root Desert Sonara Camp" at bounding box center [768, 183] width 1081 height 38
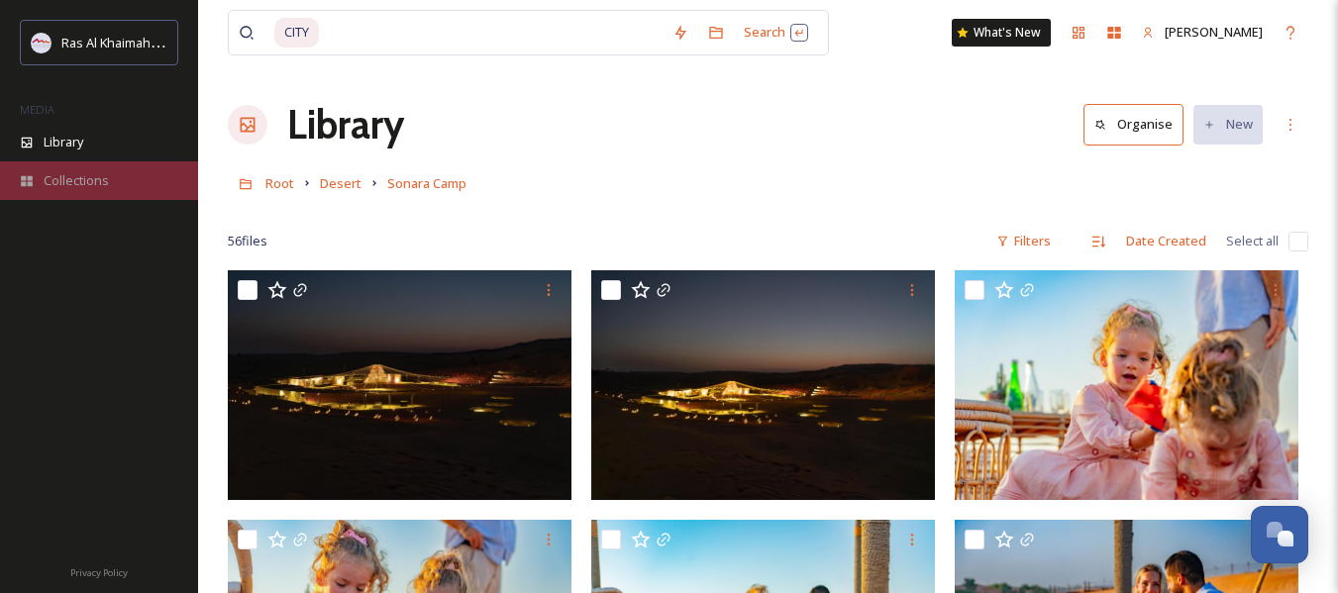
click at [117, 167] on div "Collections" at bounding box center [99, 180] width 198 height 39
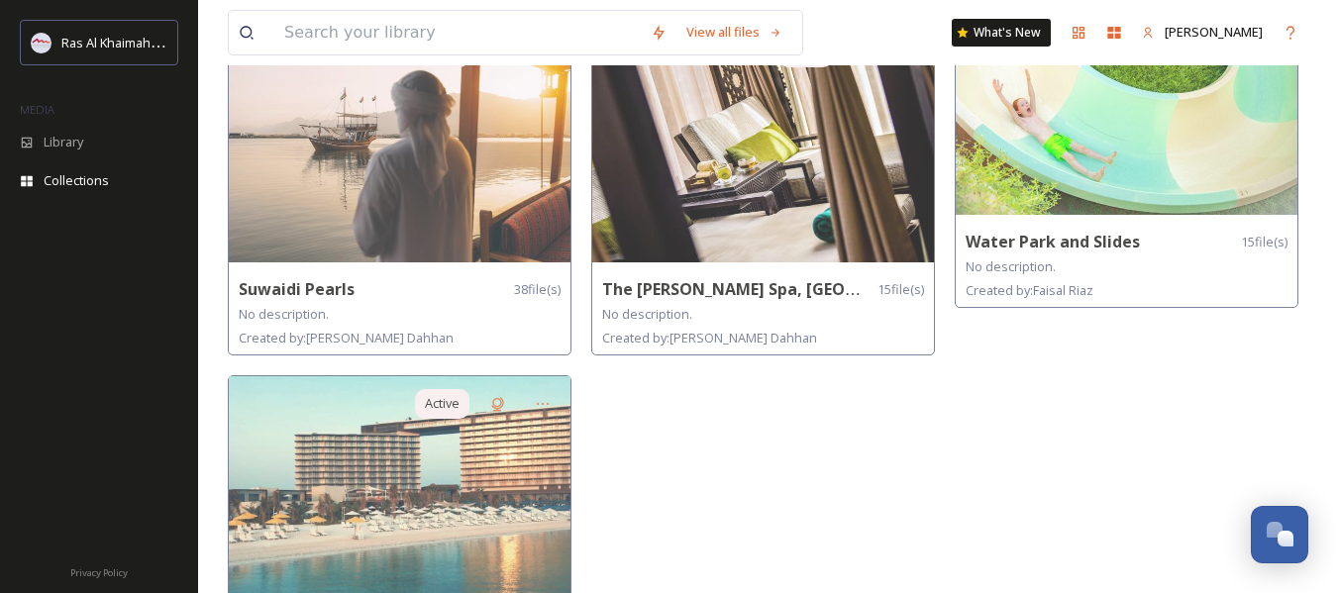
scroll to position [2066, 0]
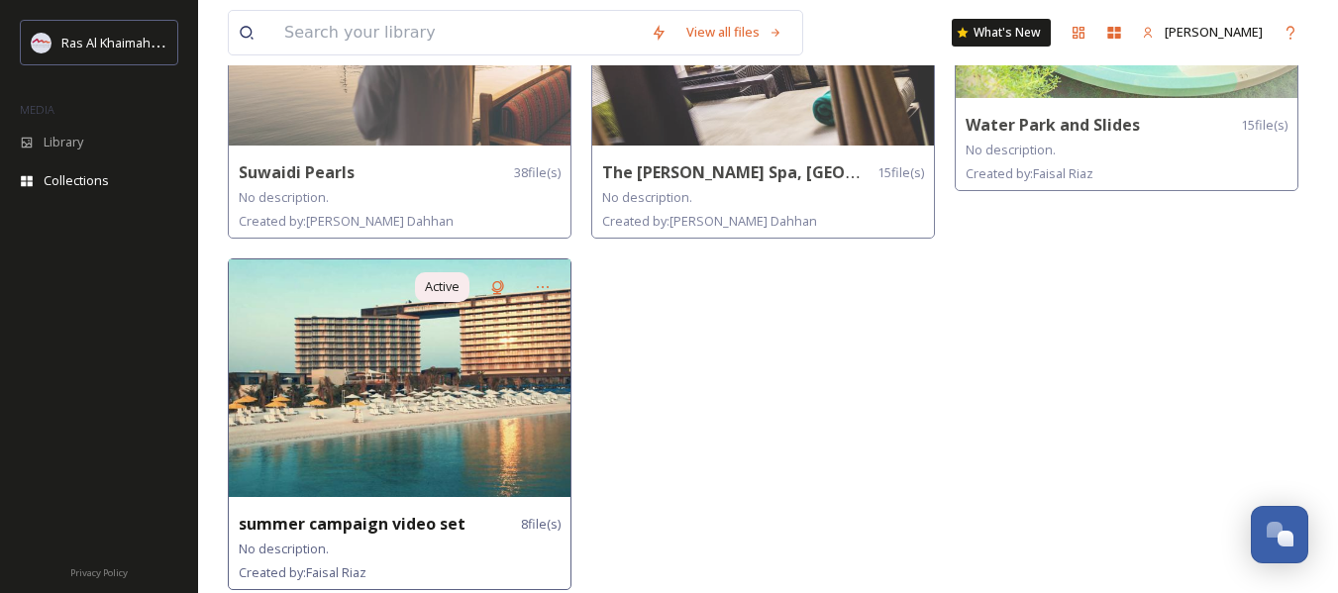
click at [518, 360] on img at bounding box center [400, 379] width 342 height 238
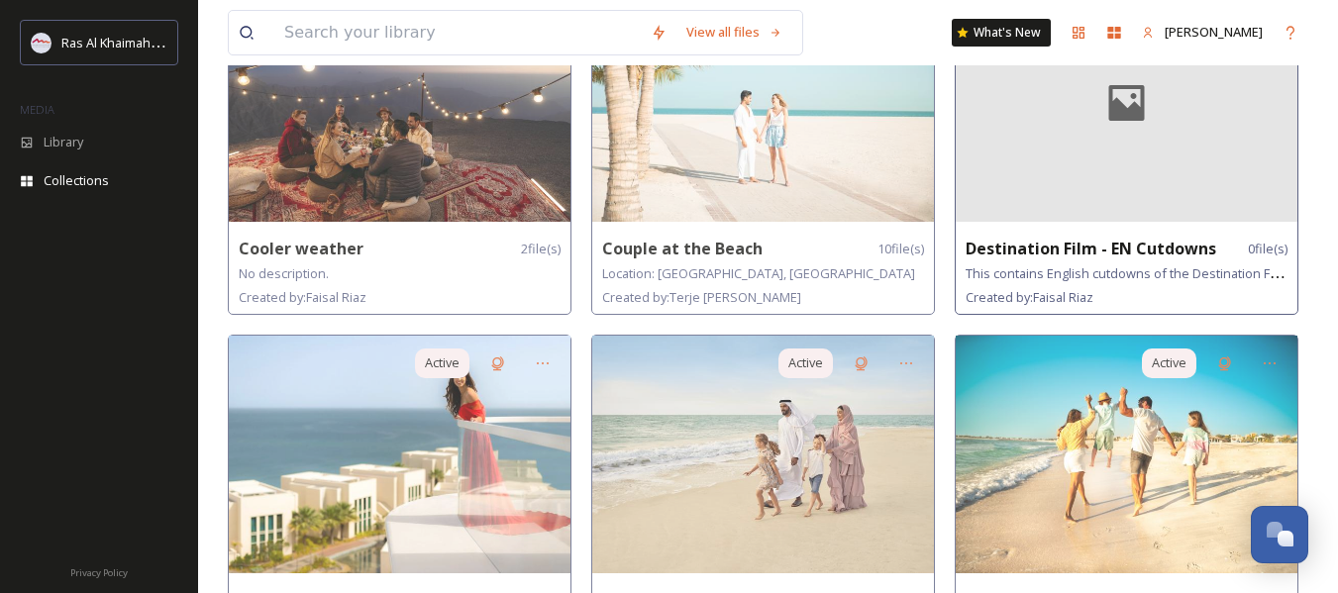
scroll to position [693, 0]
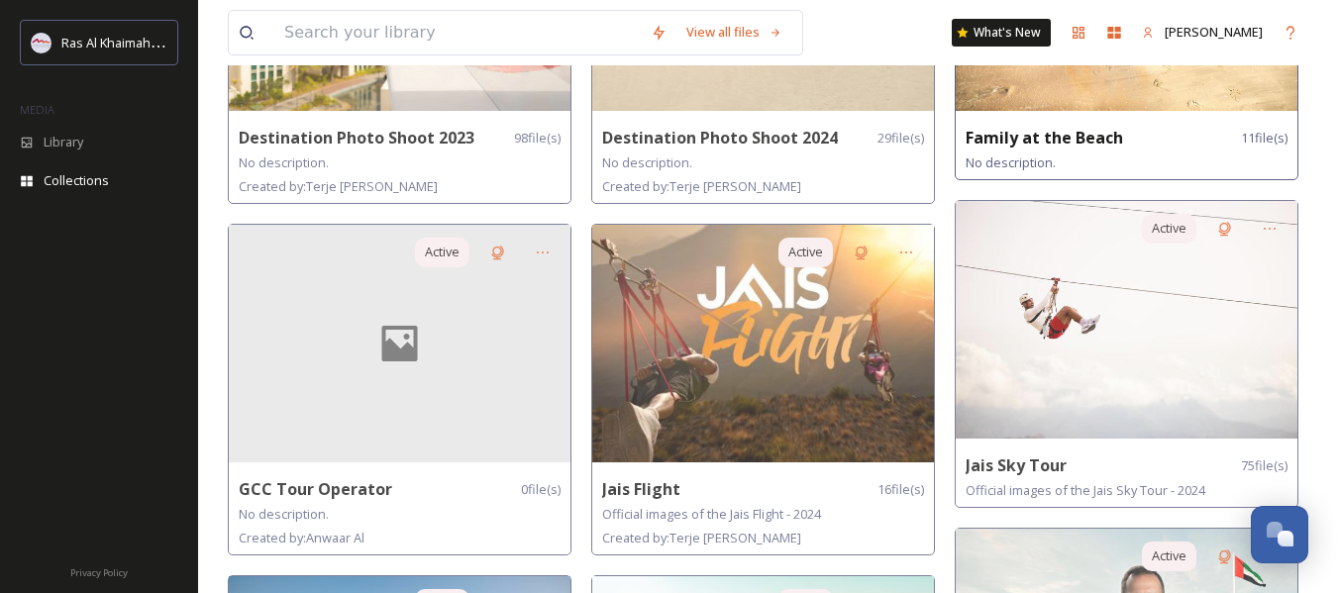
click at [1188, 160] on div "No description." at bounding box center [1127, 163] width 322 height 24
click at [1116, 133] on strong "Family at the Beach" at bounding box center [1045, 138] width 158 height 22
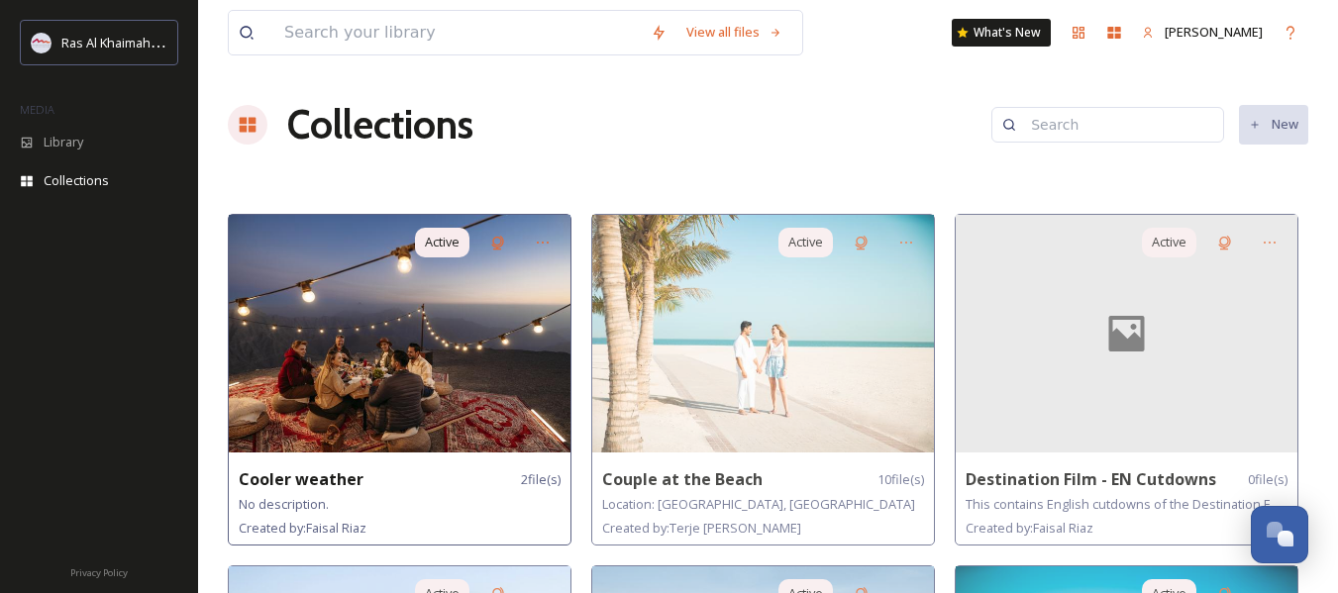
click at [460, 381] on img at bounding box center [400, 334] width 342 height 238
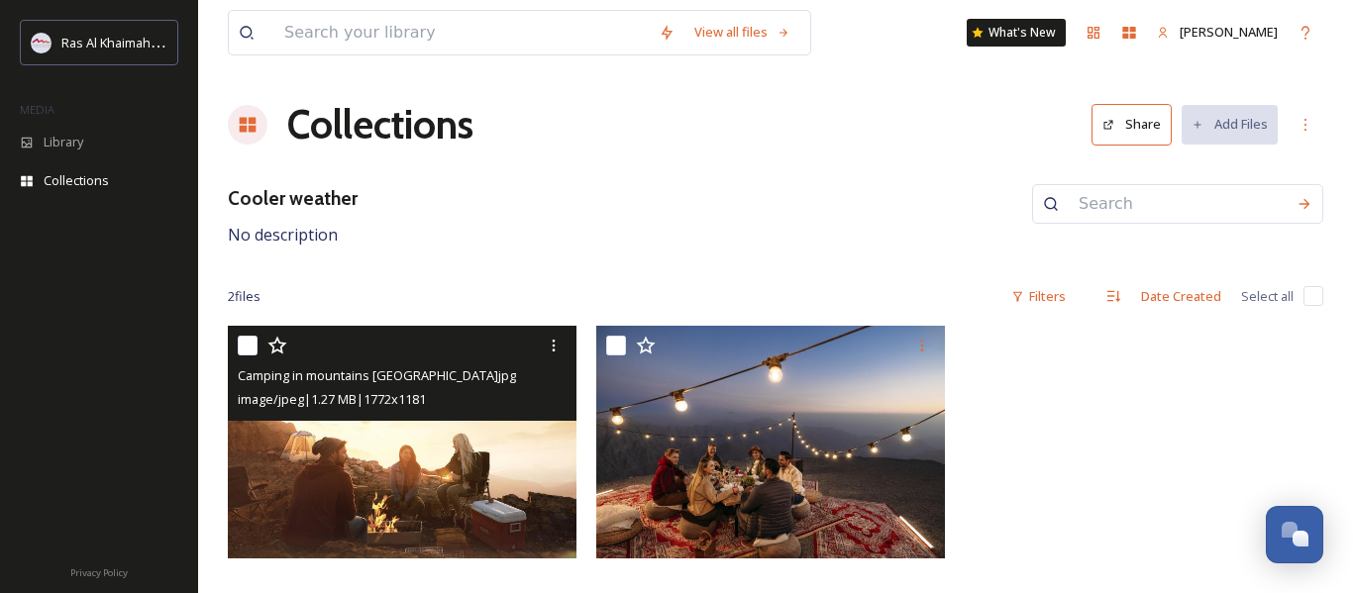
click at [248, 359] on div at bounding box center [405, 346] width 334 height 36
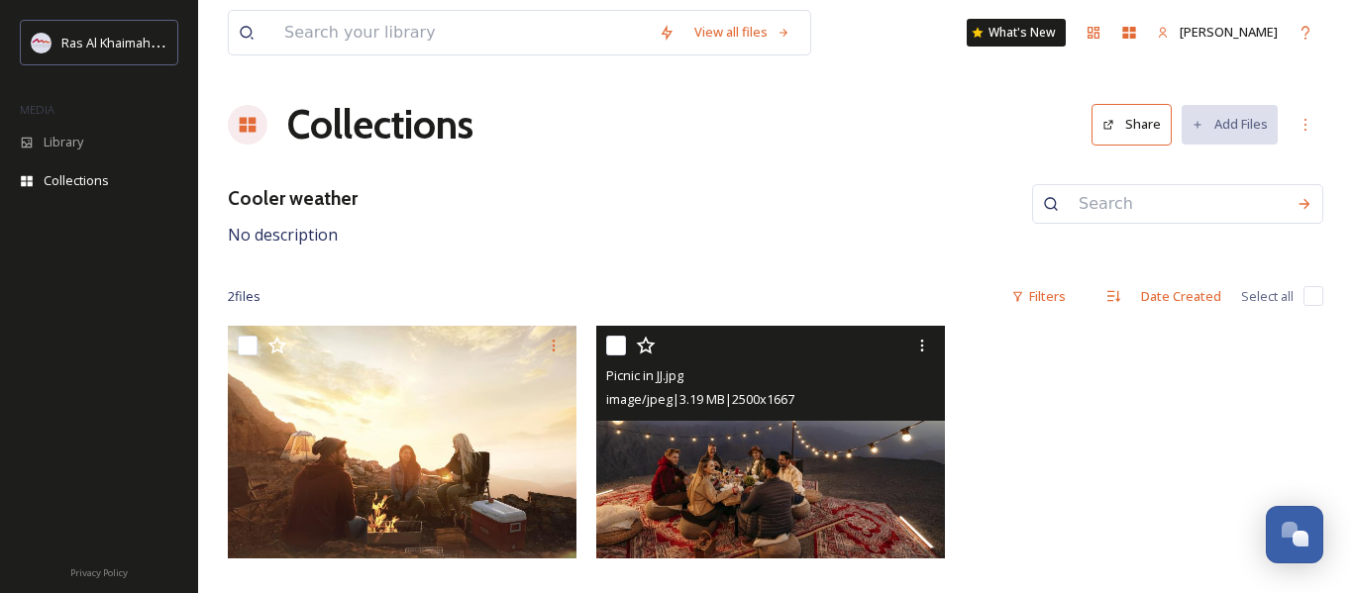
click at [620, 344] on input "checkbox" at bounding box center [616, 346] width 20 height 20
checkbox input "true"
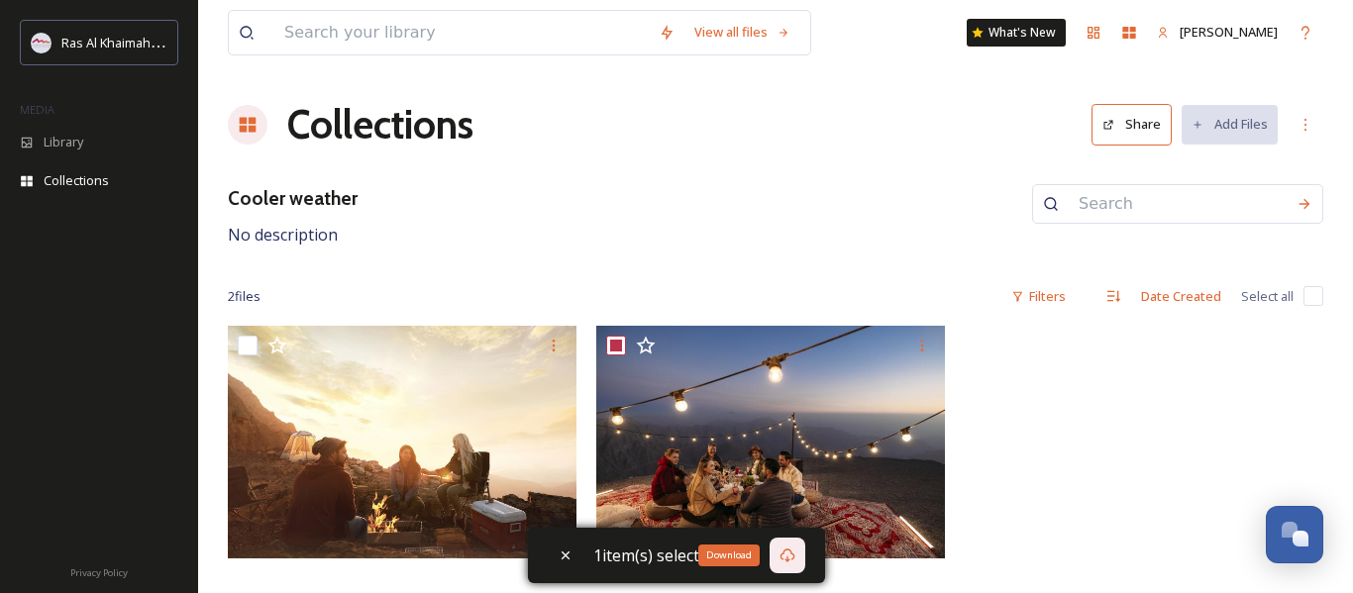
click at [799, 542] on div "Download" at bounding box center [788, 556] width 36 height 36
click at [778, 552] on div "Download" at bounding box center [788, 556] width 36 height 36
click at [1114, 473] on div at bounding box center [1144, 447] width 359 height 243
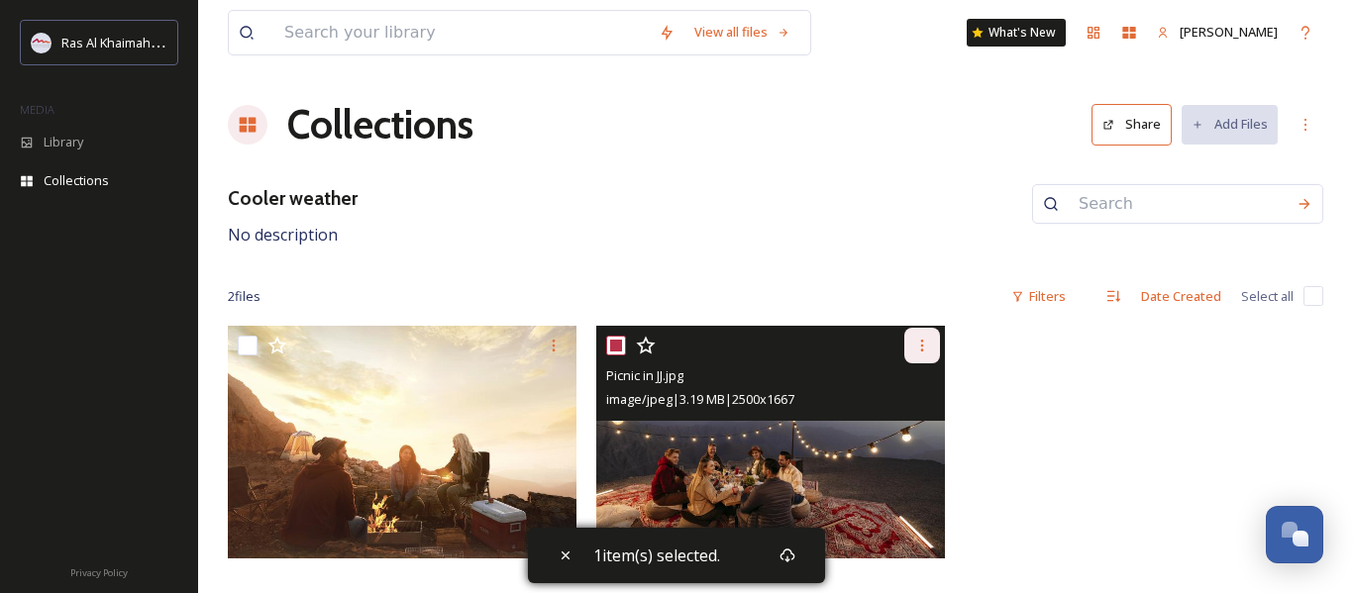
click at [922, 338] on icon at bounding box center [922, 346] width 16 height 16
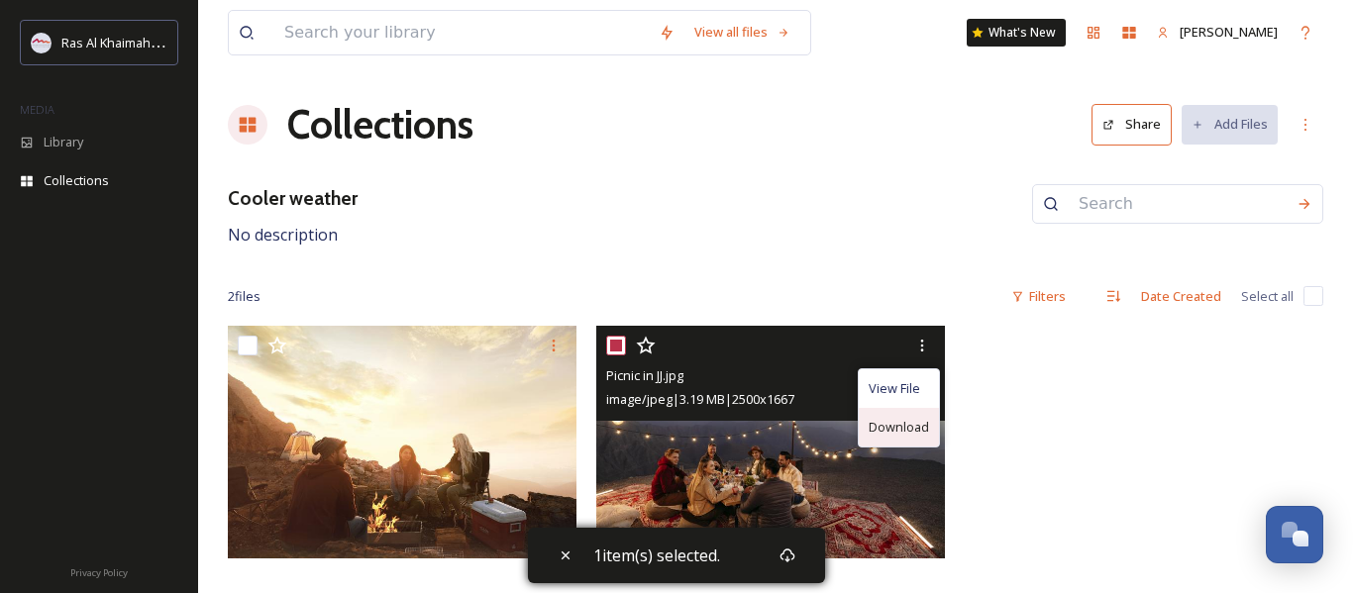
click at [892, 439] on div "Download" at bounding box center [899, 427] width 80 height 39
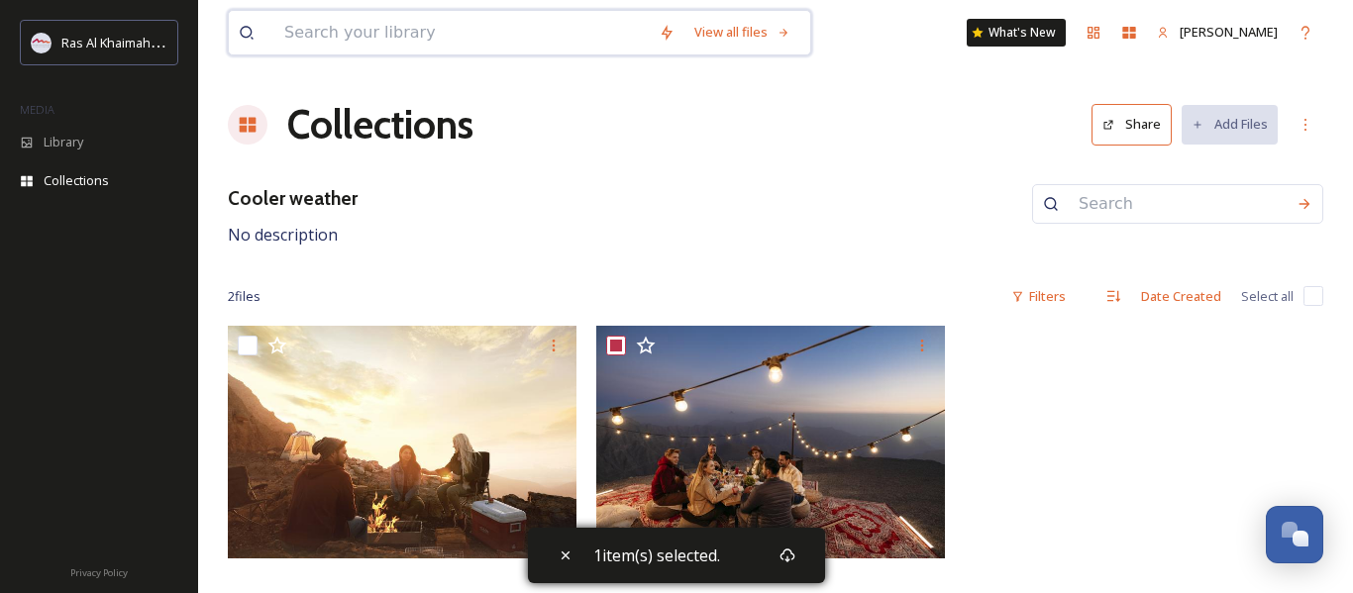
click at [448, 32] on input at bounding box center [461, 33] width 374 height 44
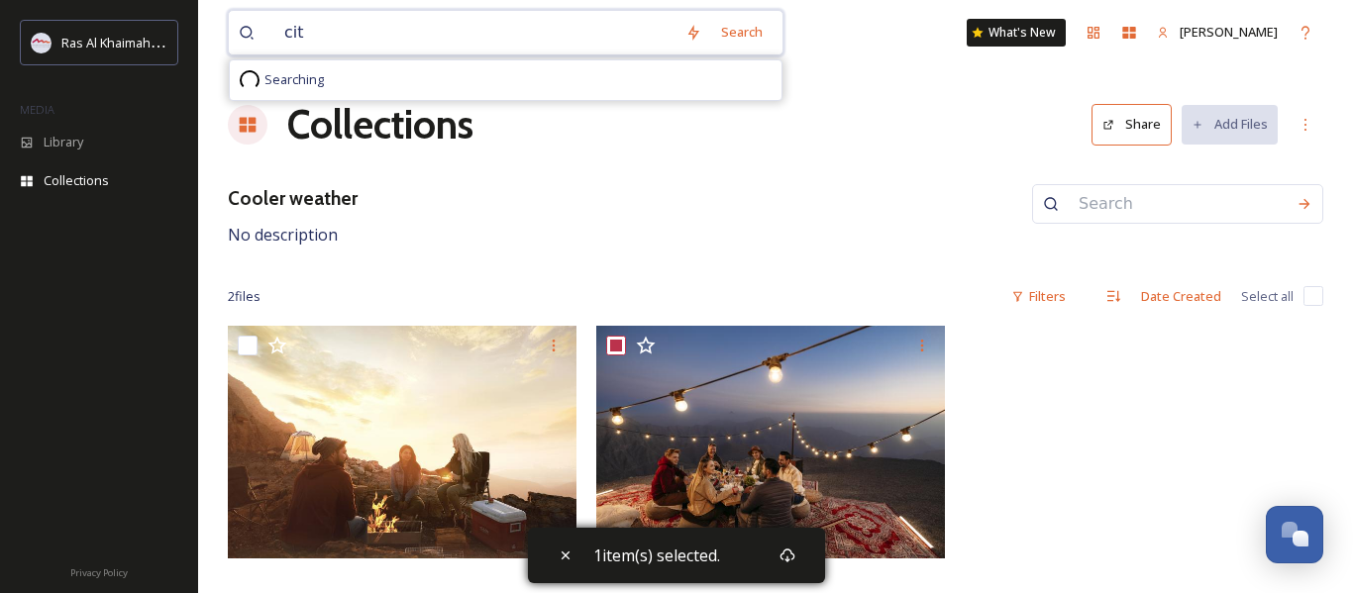
type input "city"
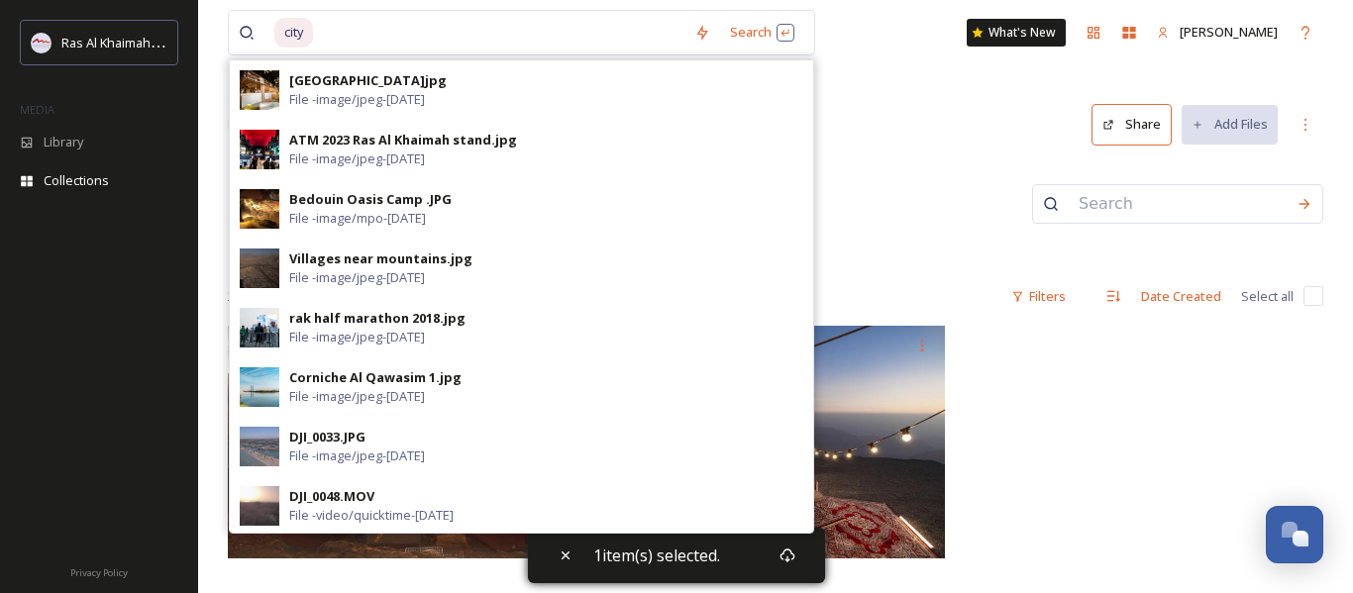
click at [868, 100] on div "Collections Share Add Files" at bounding box center [776, 124] width 1096 height 59
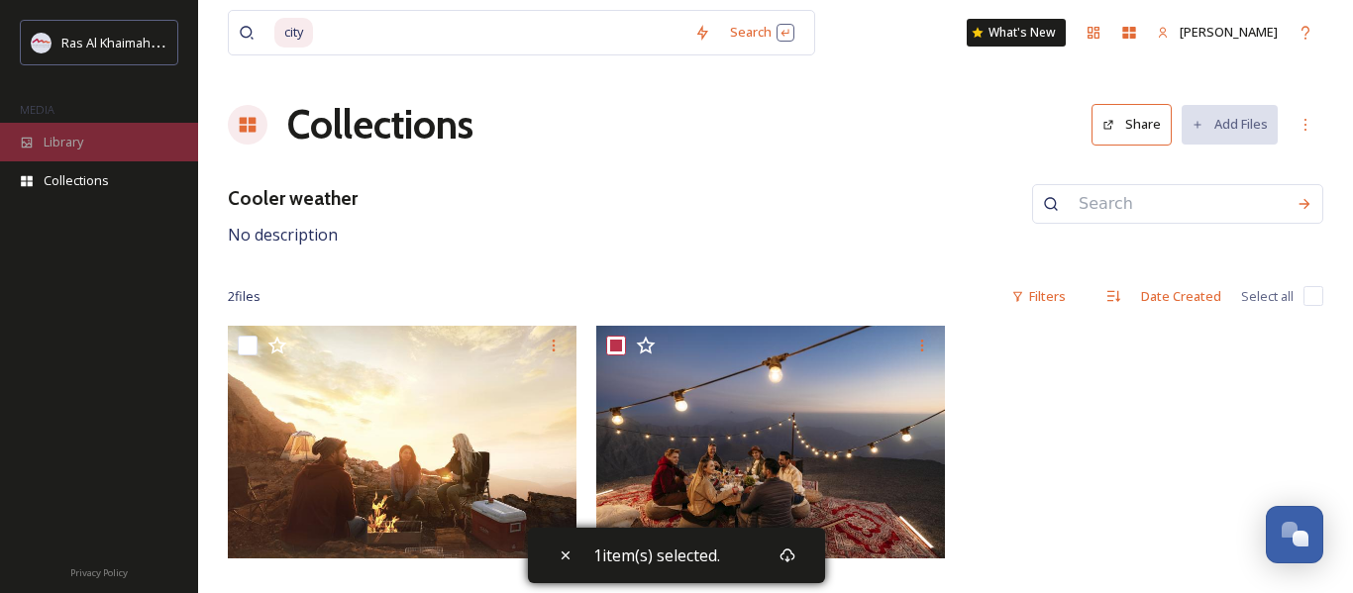
click at [95, 137] on div "Library" at bounding box center [99, 142] width 198 height 39
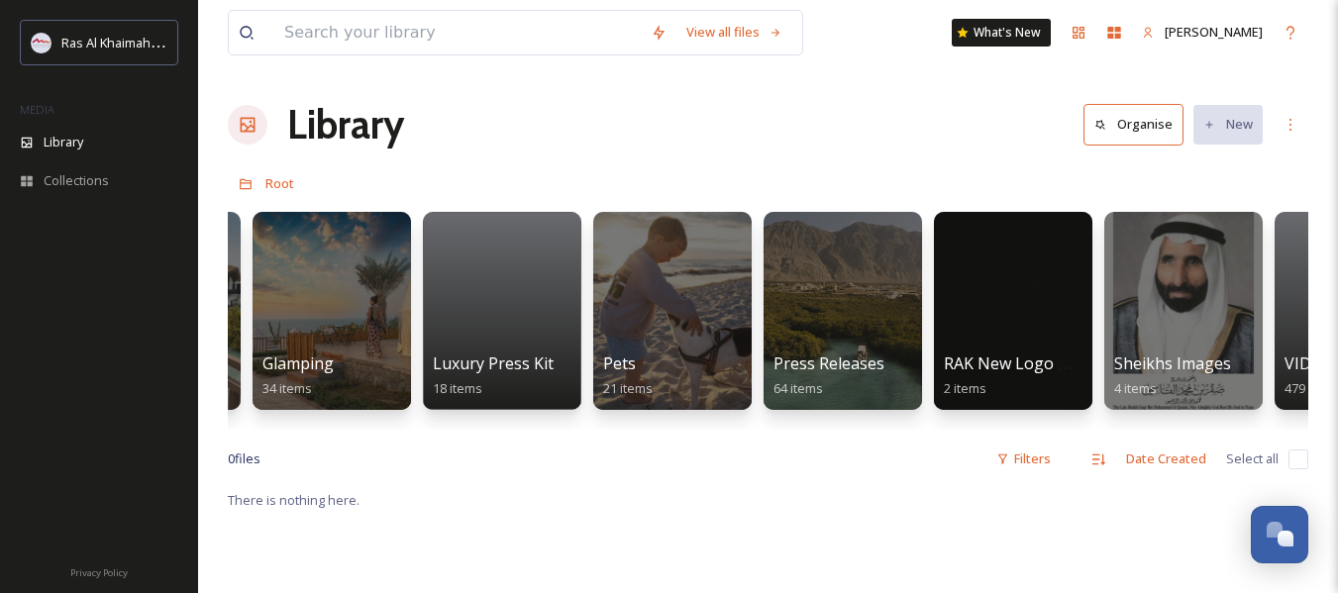
scroll to position [0, 3572]
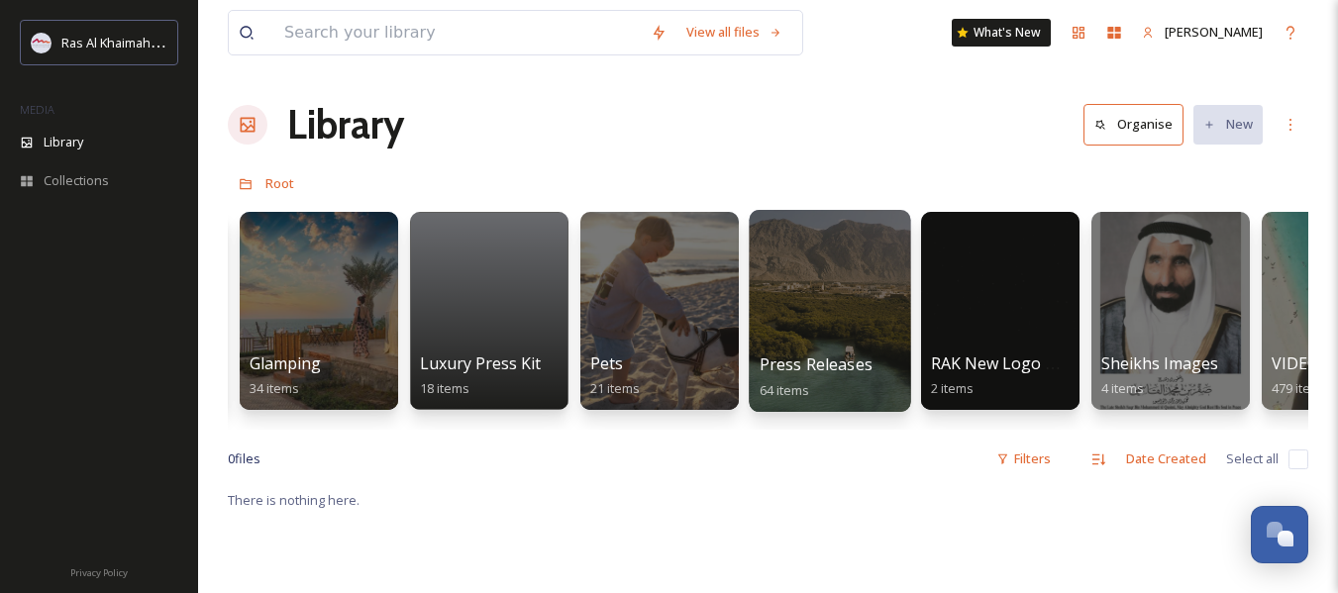
click at [801, 334] on div at bounding box center [829, 311] width 161 height 202
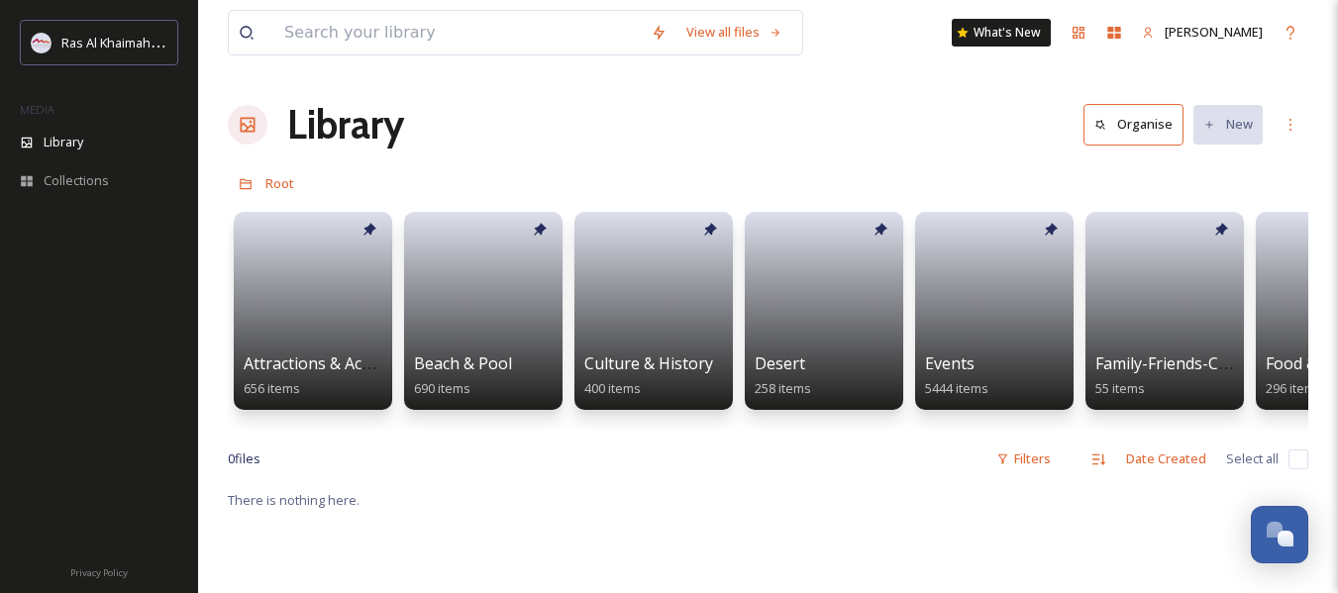
scroll to position [231, 0]
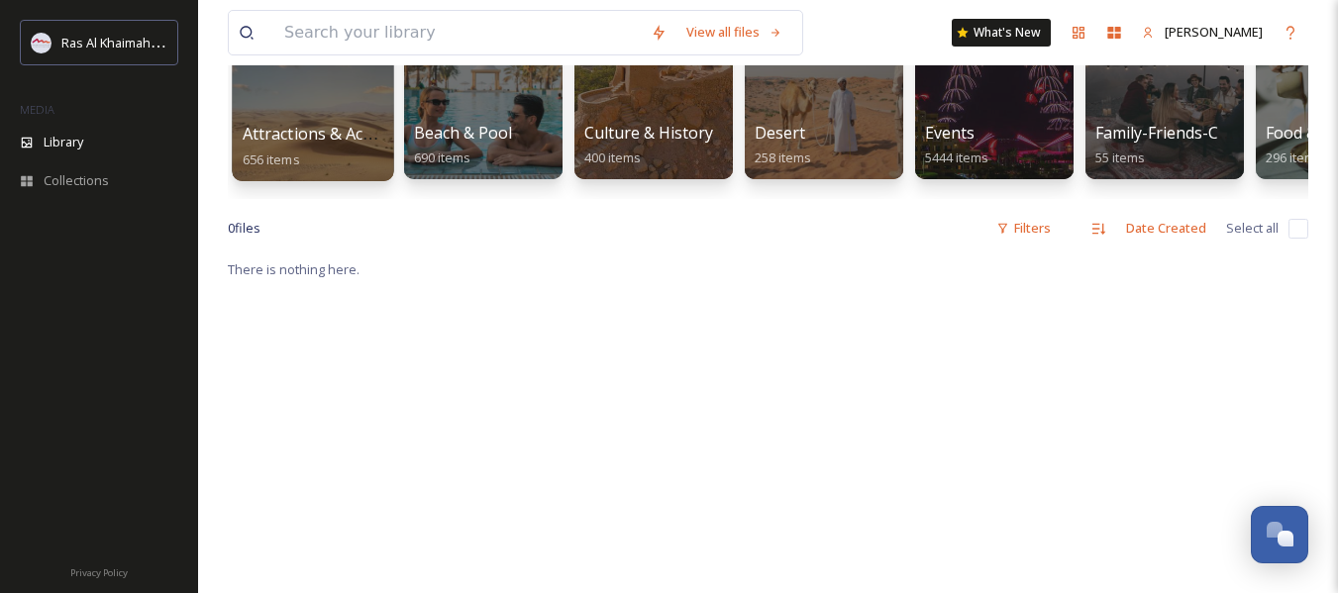
click at [323, 125] on span "Attractions & Activities" at bounding box center [327, 134] width 169 height 22
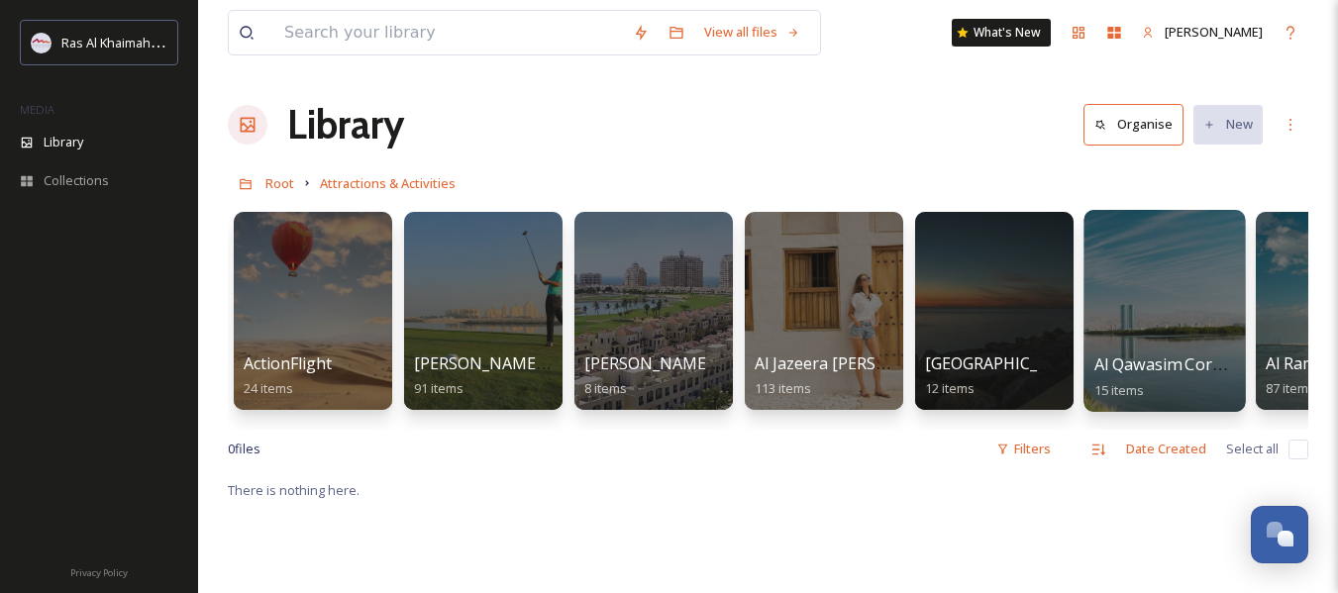
click at [1153, 334] on div at bounding box center [1164, 311] width 161 height 202
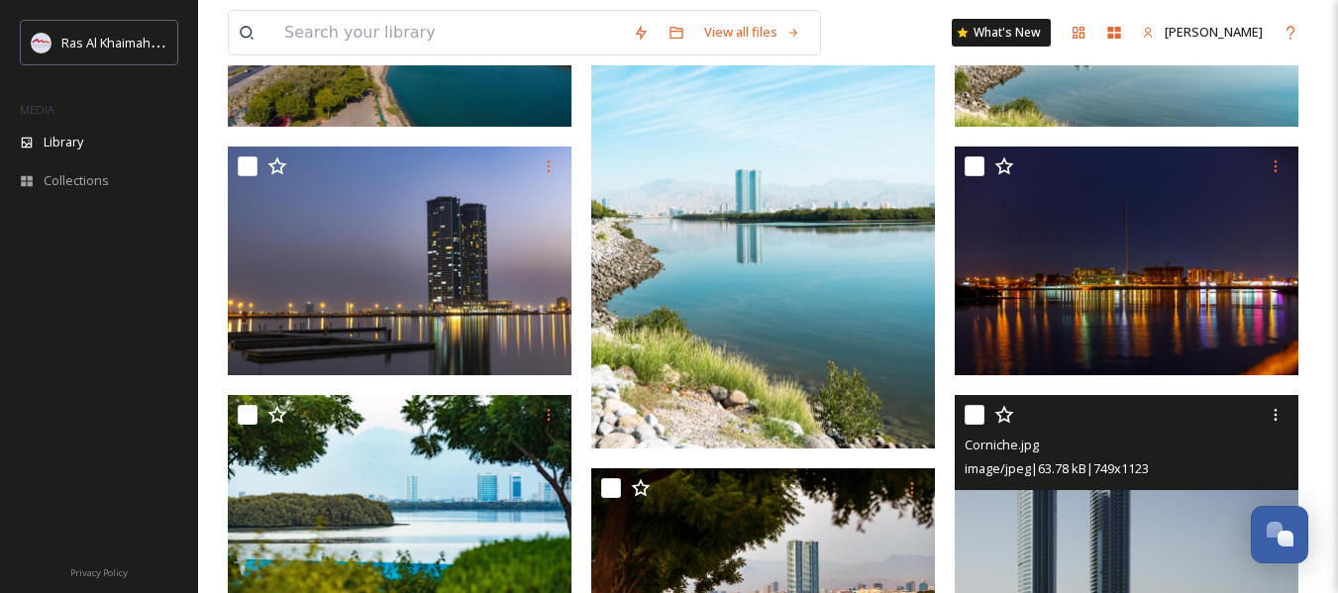
scroll to position [760, 0]
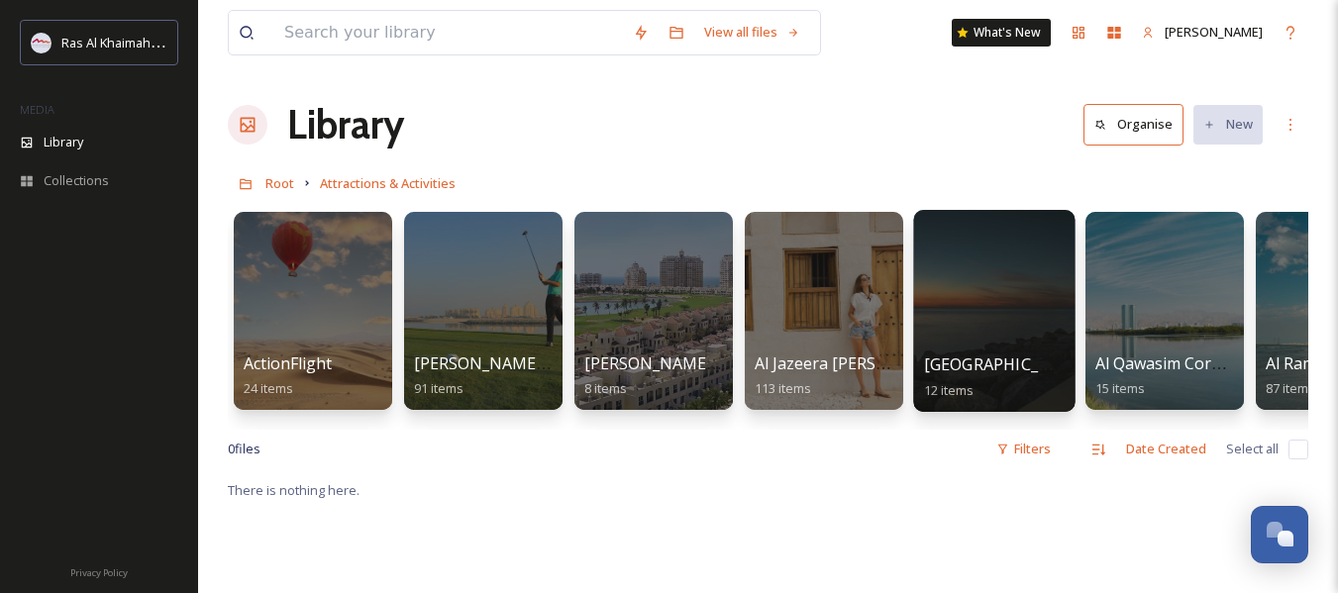
click at [1027, 289] on div at bounding box center [993, 311] width 161 height 202
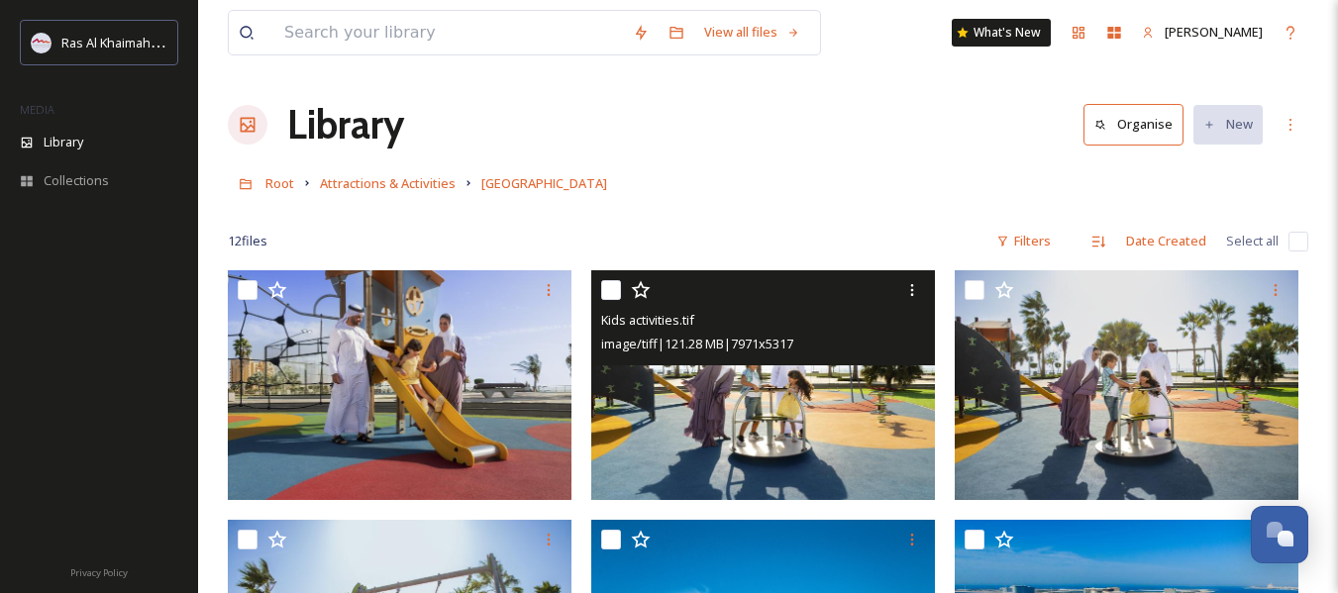
scroll to position [463, 0]
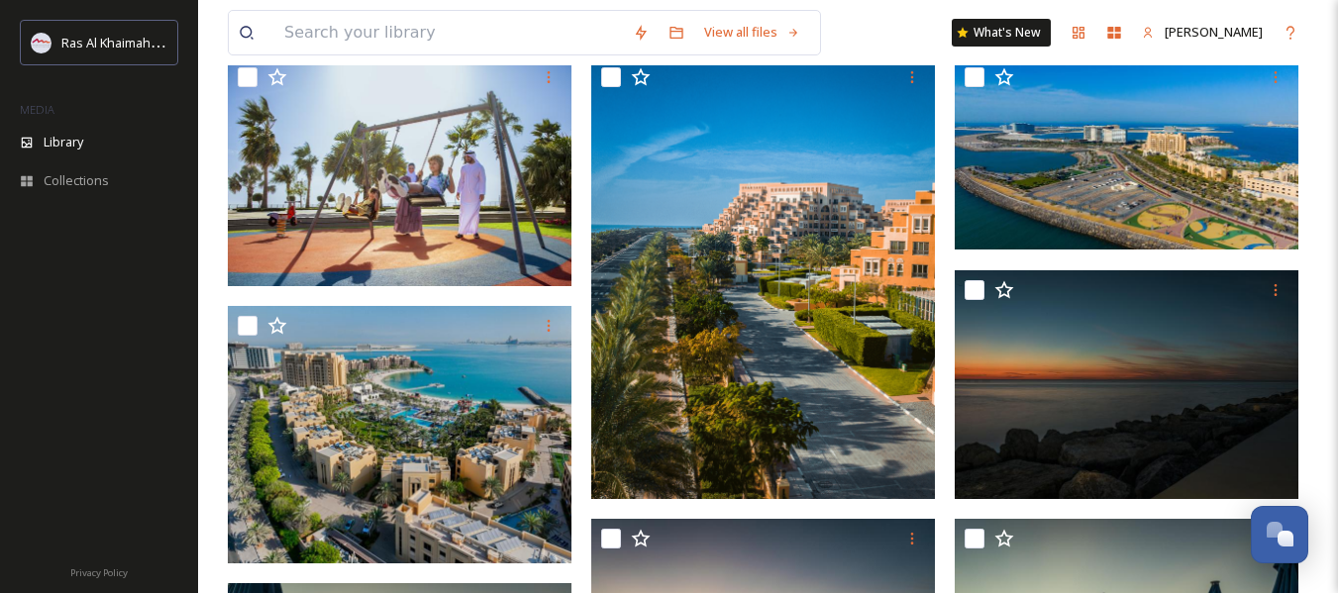
click at [605, 61] on div "View all files What's New [PERSON_NAME]" at bounding box center [768, 32] width 1081 height 65
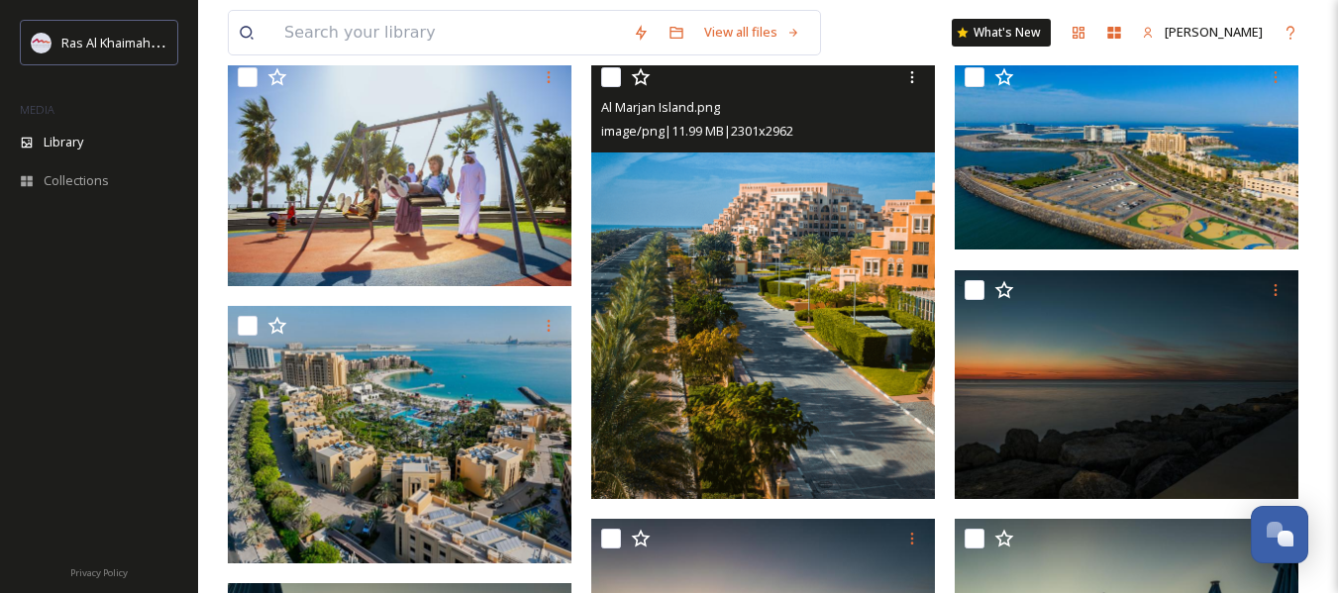
click at [605, 81] on input "checkbox" at bounding box center [611, 77] width 20 height 20
checkbox input "true"
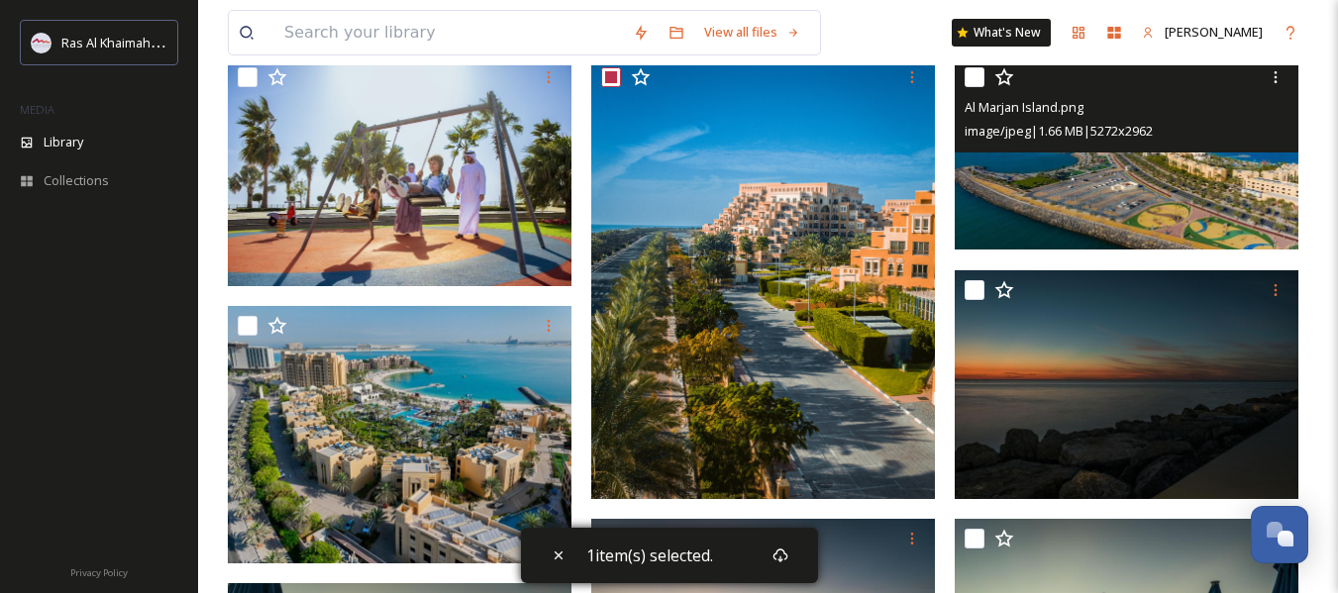
click at [978, 82] on input "checkbox" at bounding box center [975, 77] width 20 height 20
checkbox input "true"
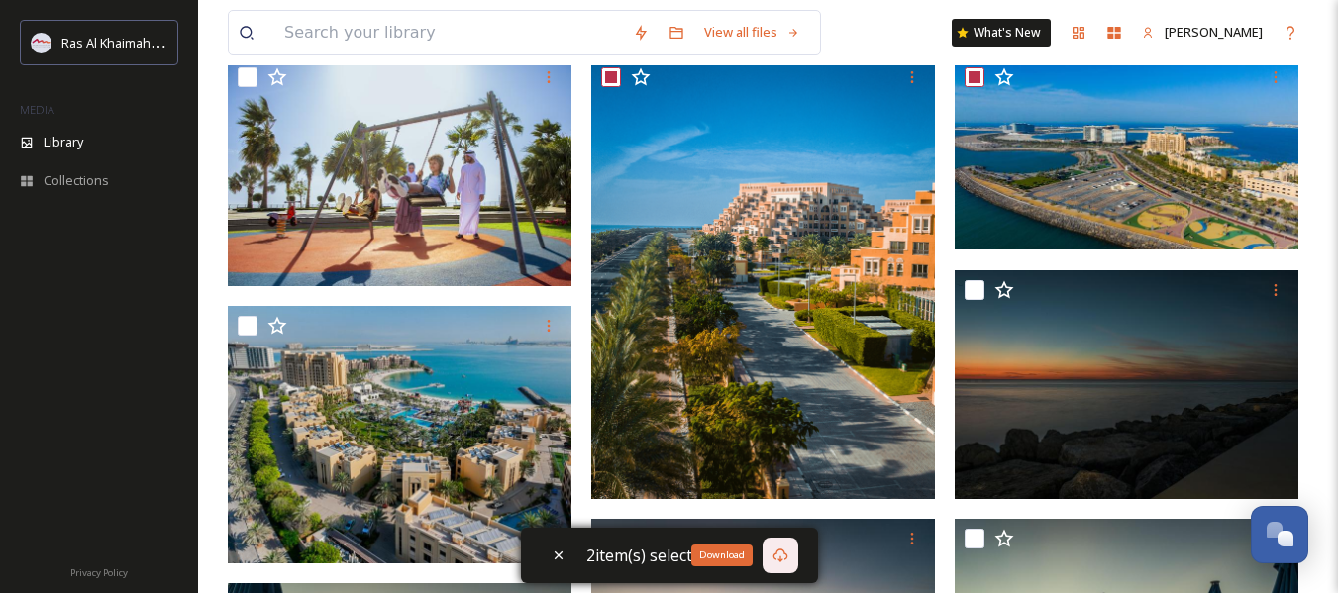
click at [788, 546] on div "Download" at bounding box center [781, 556] width 36 height 36
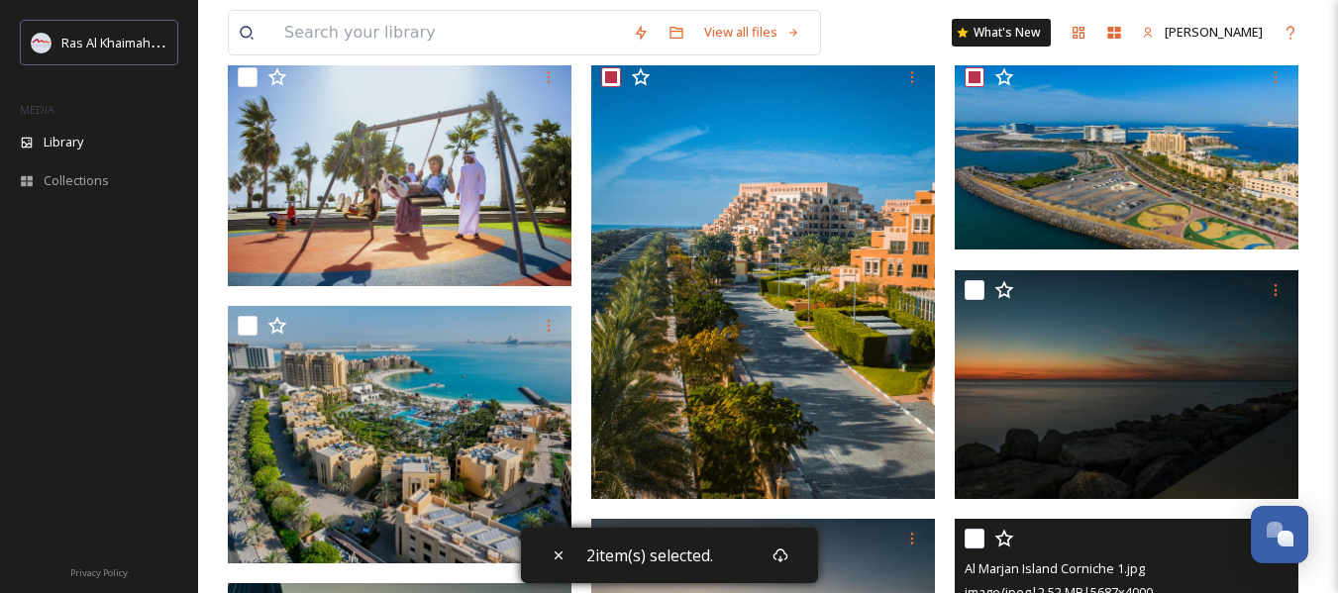
scroll to position [0, 0]
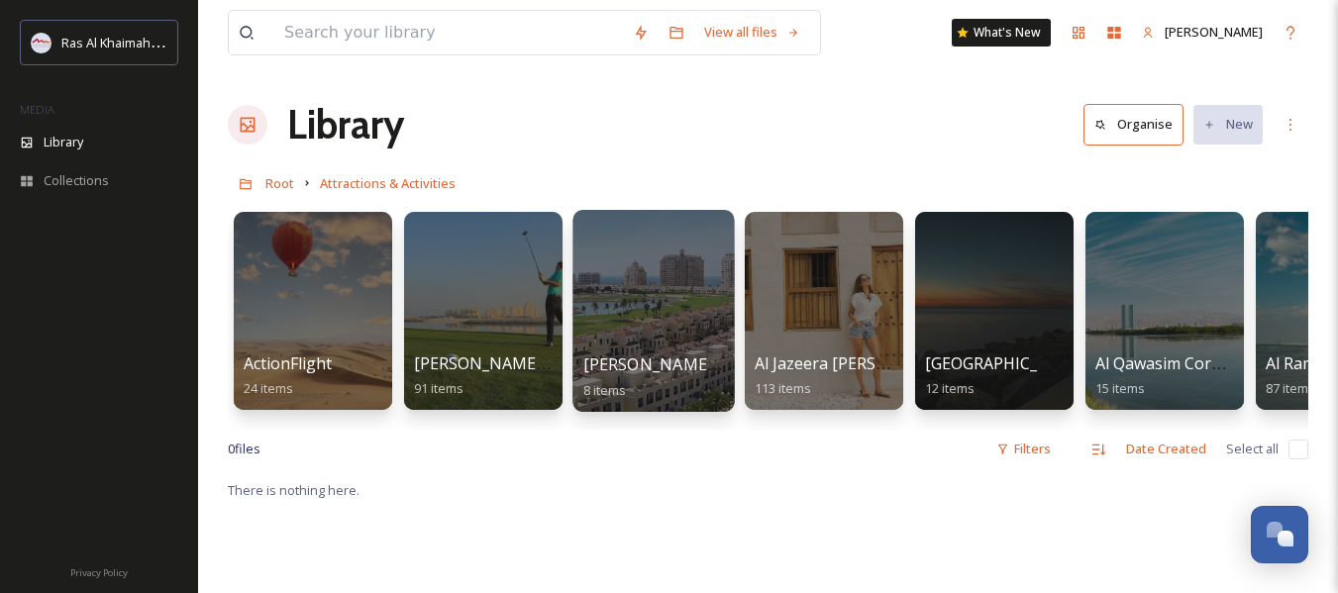
click at [720, 323] on div at bounding box center [653, 311] width 161 height 202
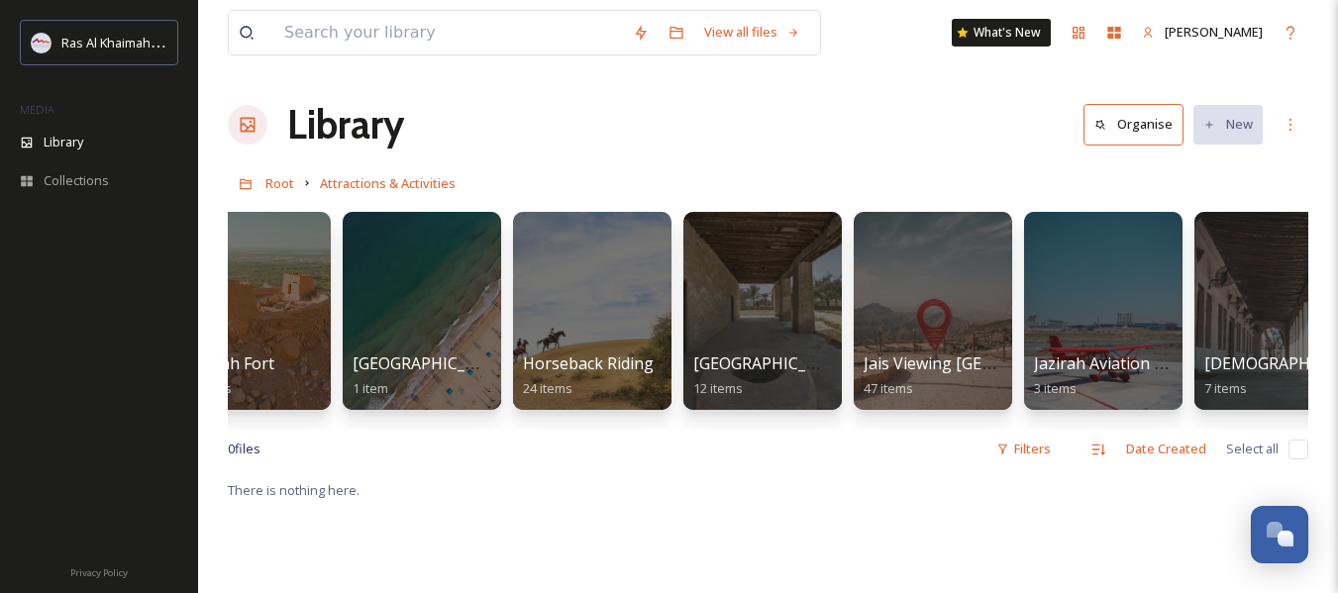
scroll to position [0, 1239]
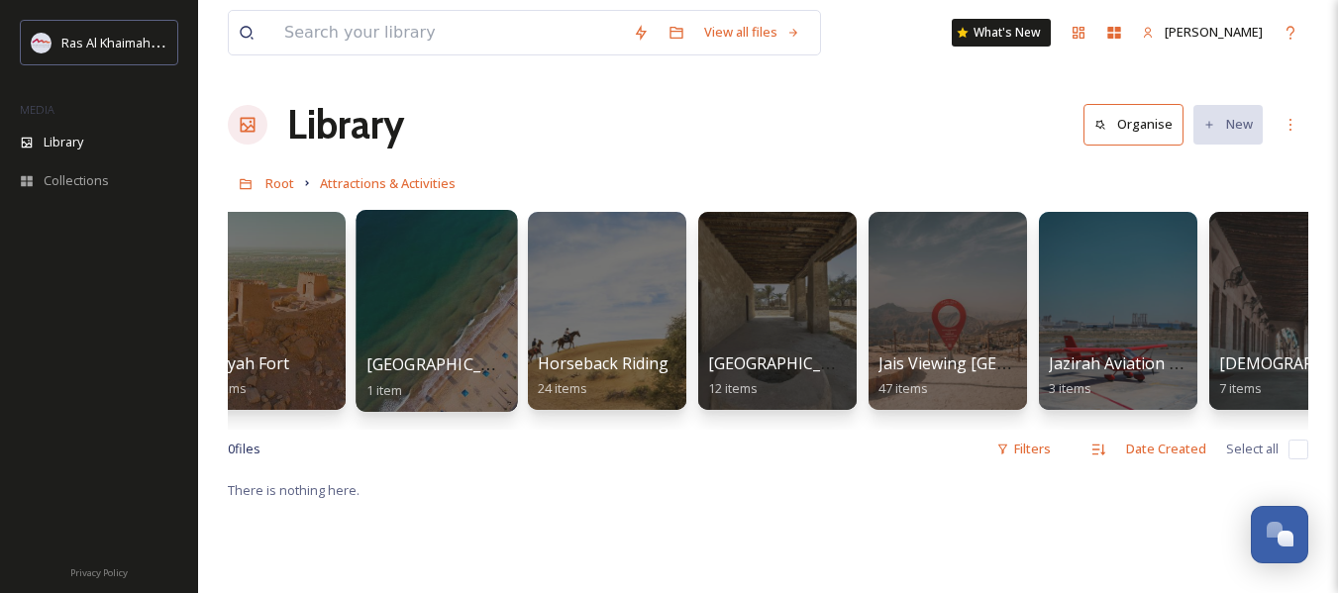
click at [465, 343] on div at bounding box center [436, 311] width 161 height 202
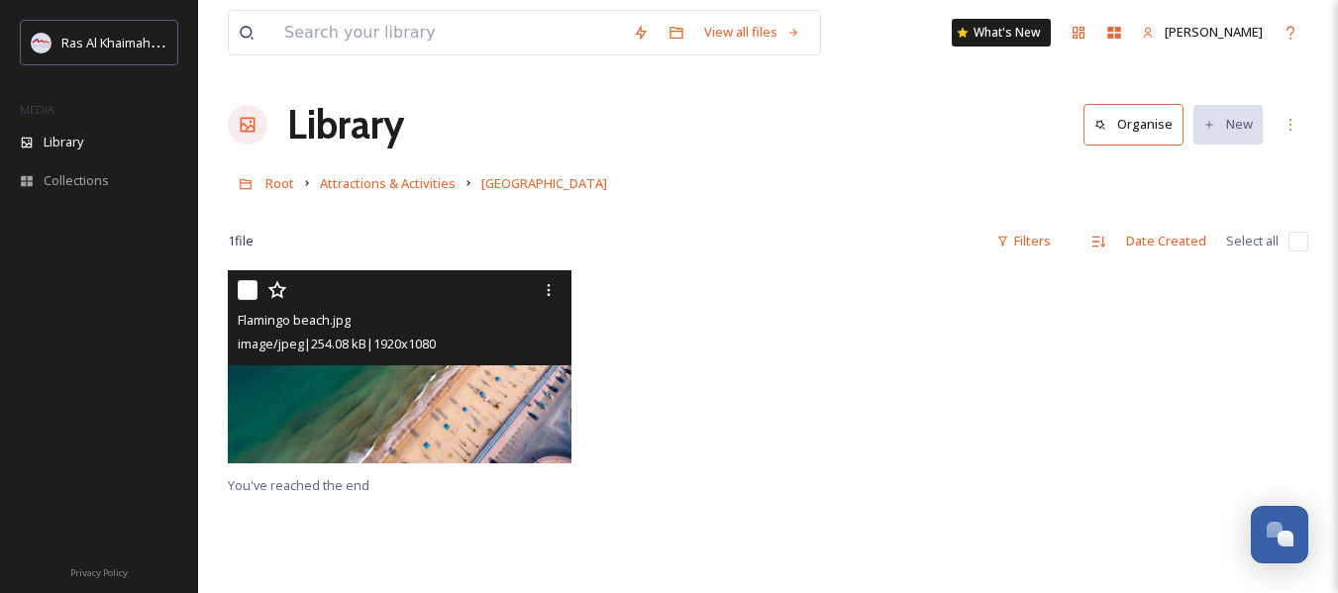
click at [375, 372] on img at bounding box center [400, 366] width 344 height 193
click at [253, 290] on input "checkbox" at bounding box center [248, 290] width 20 height 20
checkbox input "true"
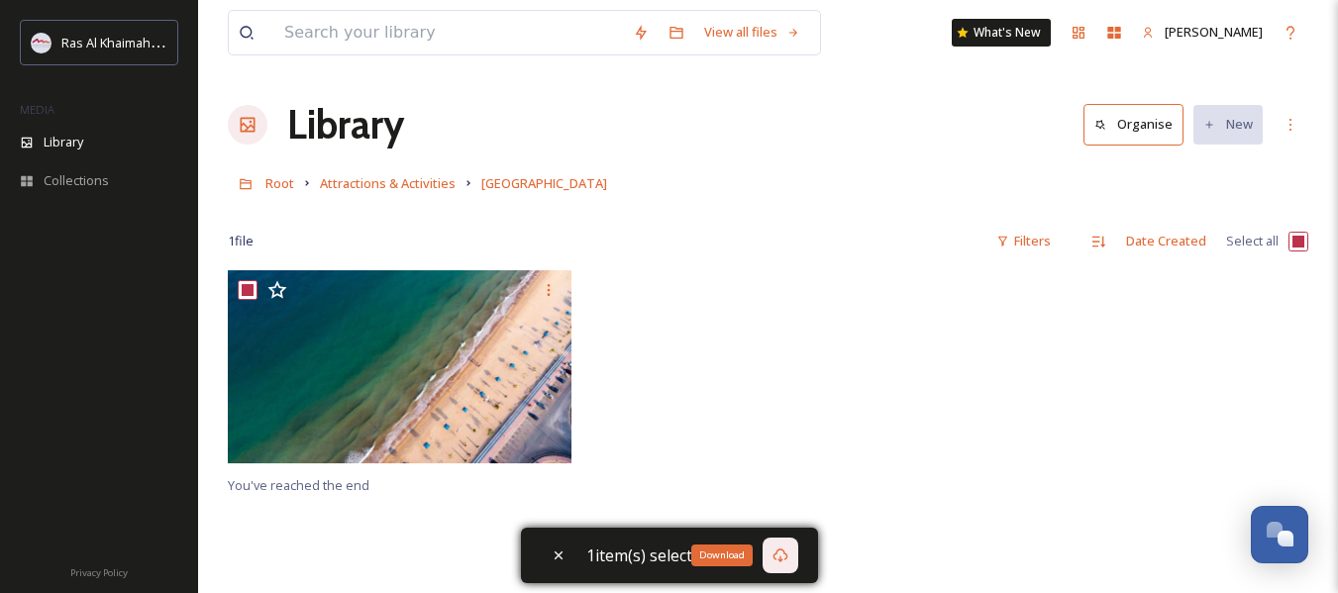
click at [776, 553] on icon at bounding box center [780, 556] width 15 height 14
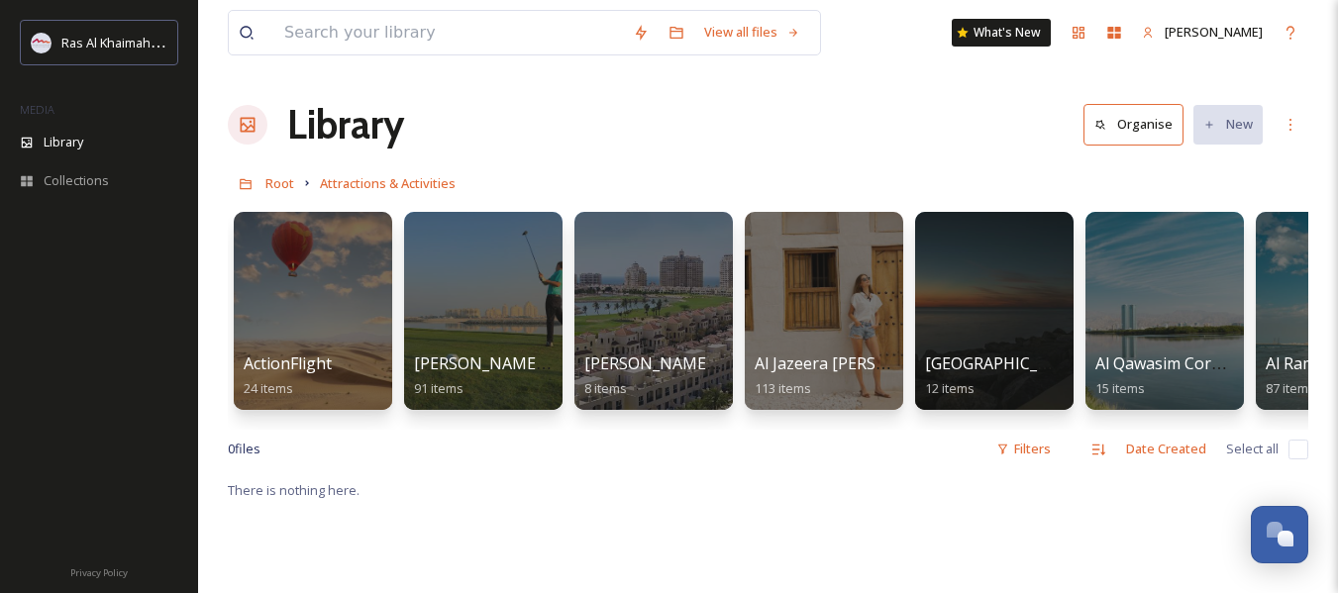
click at [1293, 418] on div "ActionFlight 24 items [PERSON_NAME] Golf Club 91 items [PERSON_NAME][GEOGRAPHIC…" at bounding box center [768, 316] width 1081 height 228
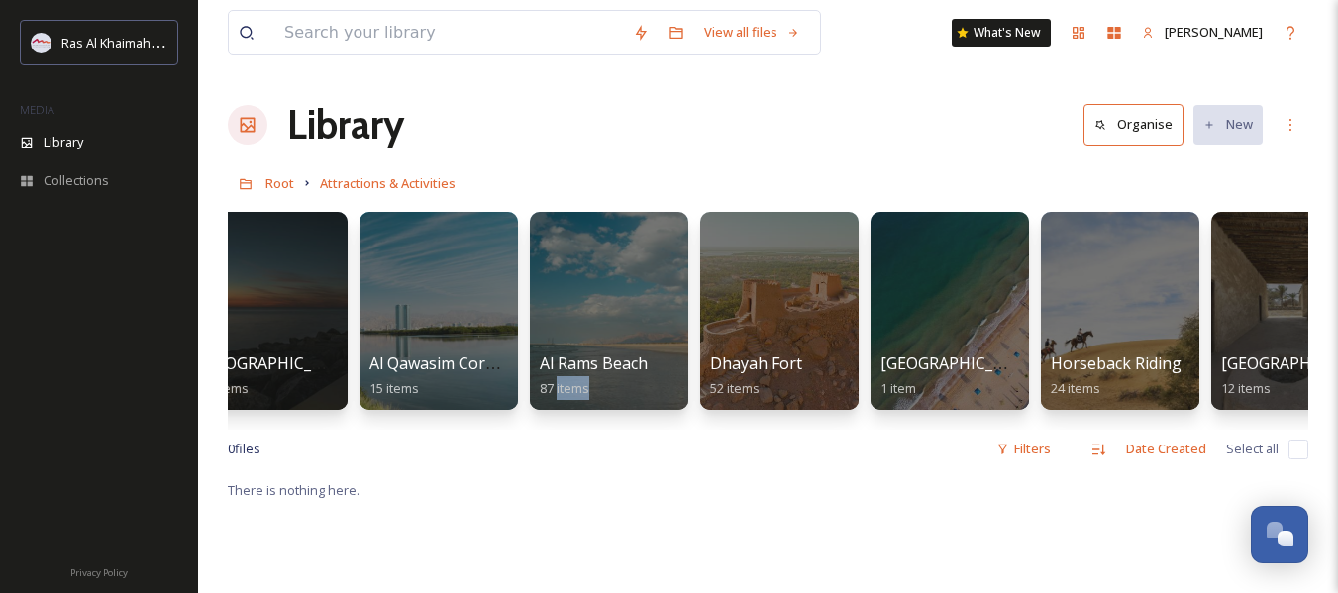
scroll to position [0, 766]
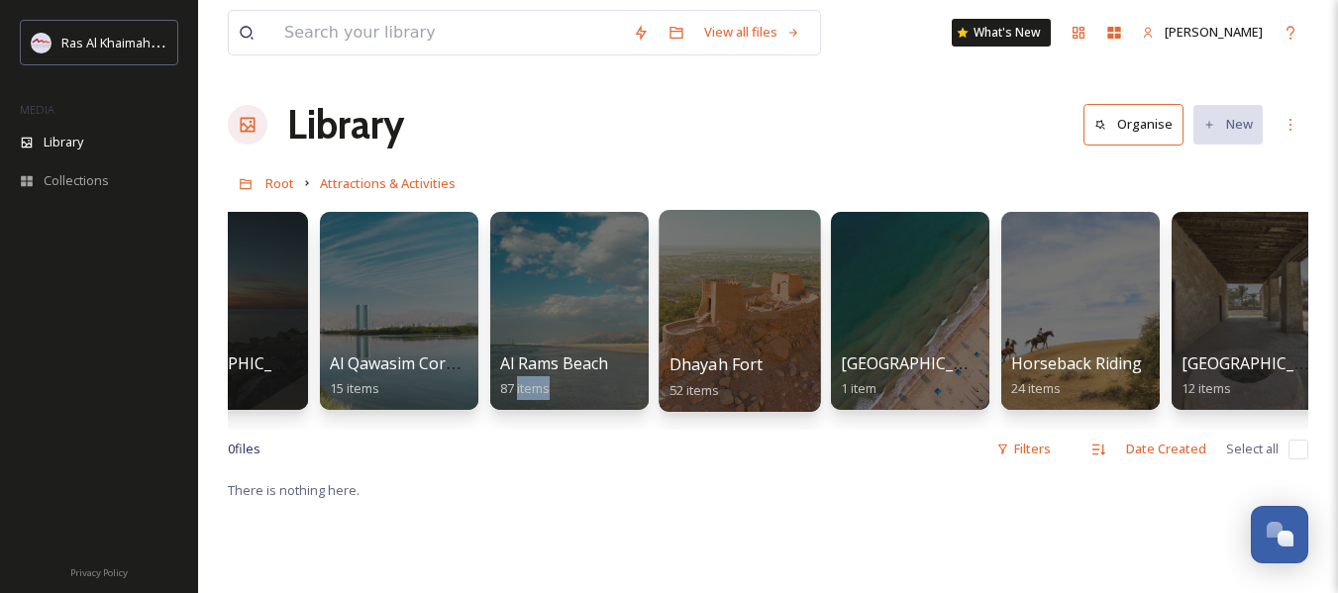
click at [728, 309] on div at bounding box center [739, 311] width 161 height 202
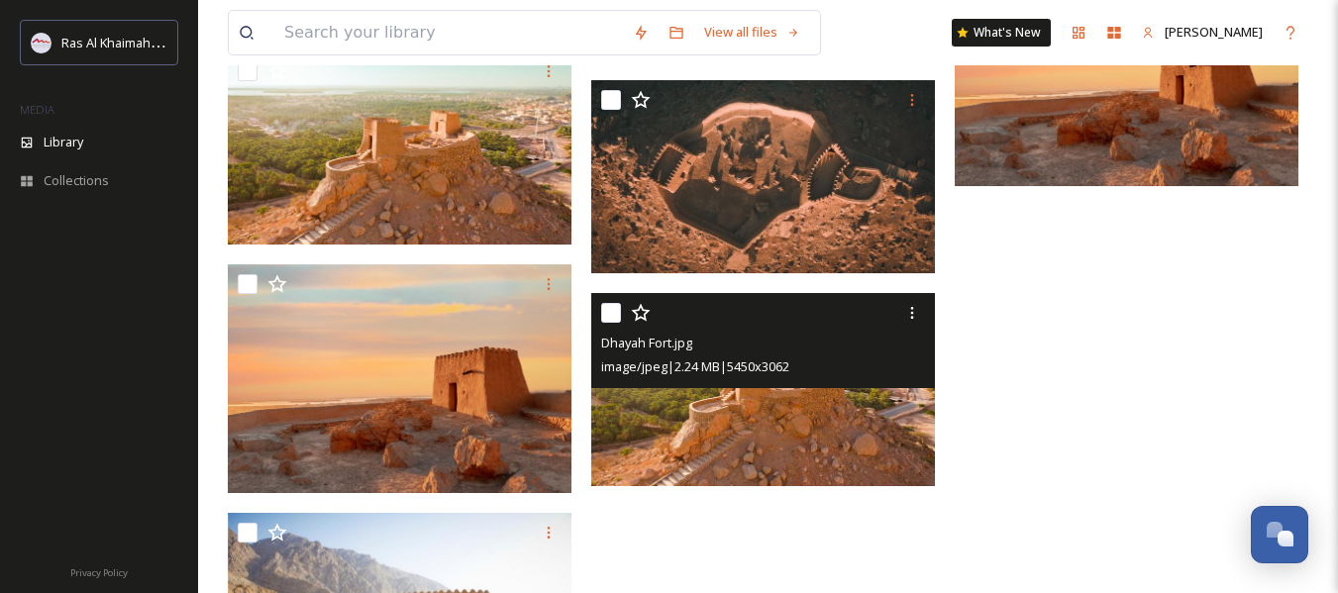
scroll to position [1943, 0]
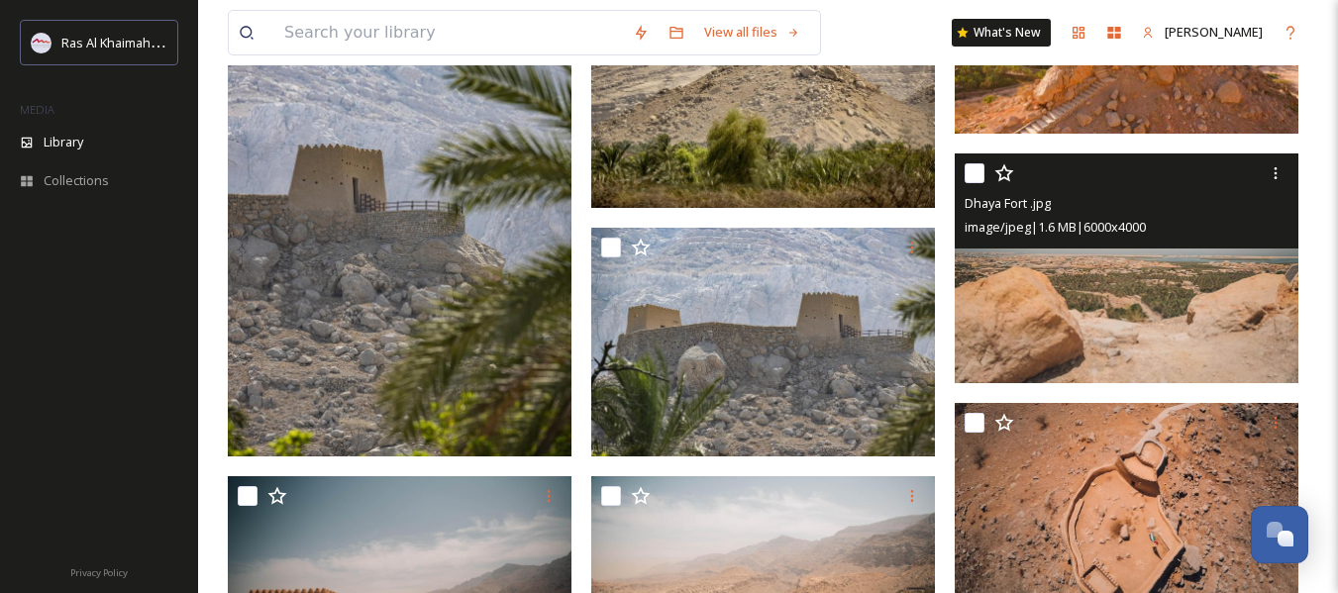
scroll to position [324, 0]
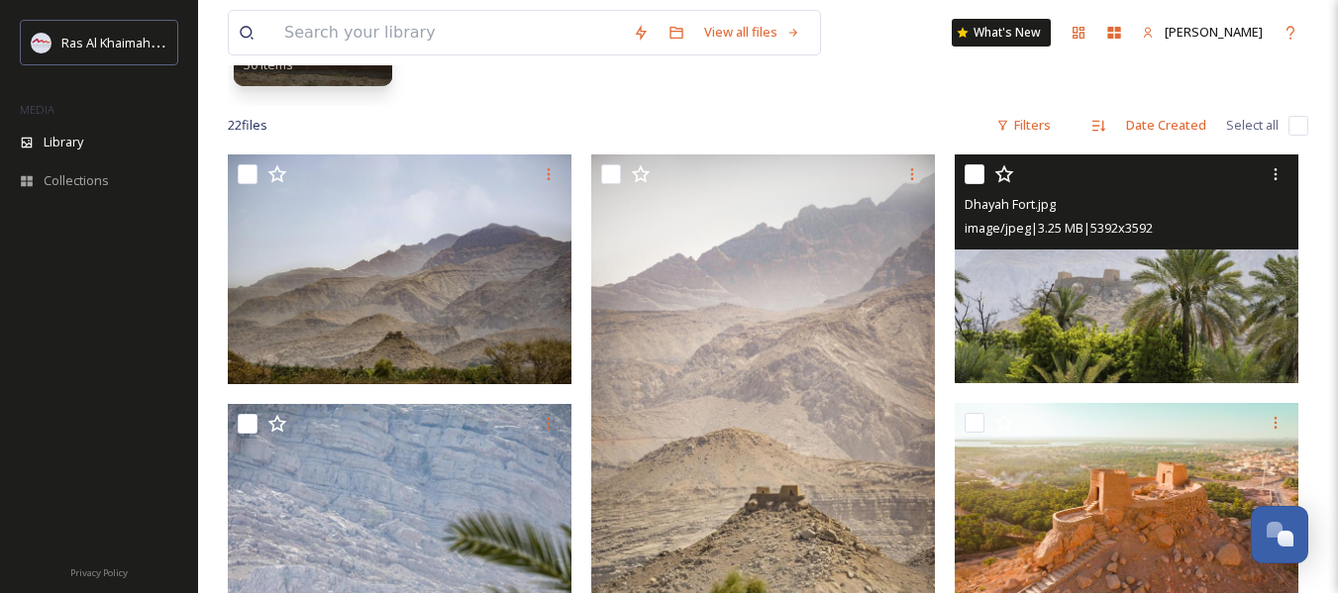
click at [983, 171] on input "checkbox" at bounding box center [975, 174] width 20 height 20
checkbox input "true"
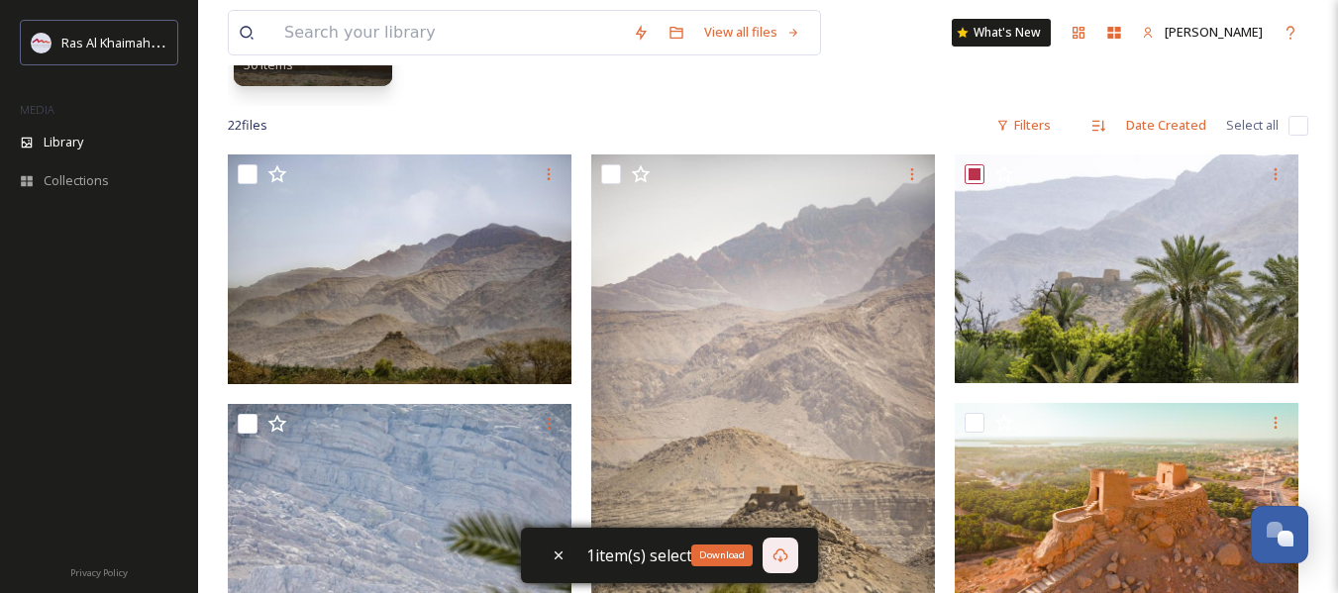
click at [782, 557] on icon at bounding box center [781, 556] width 16 height 16
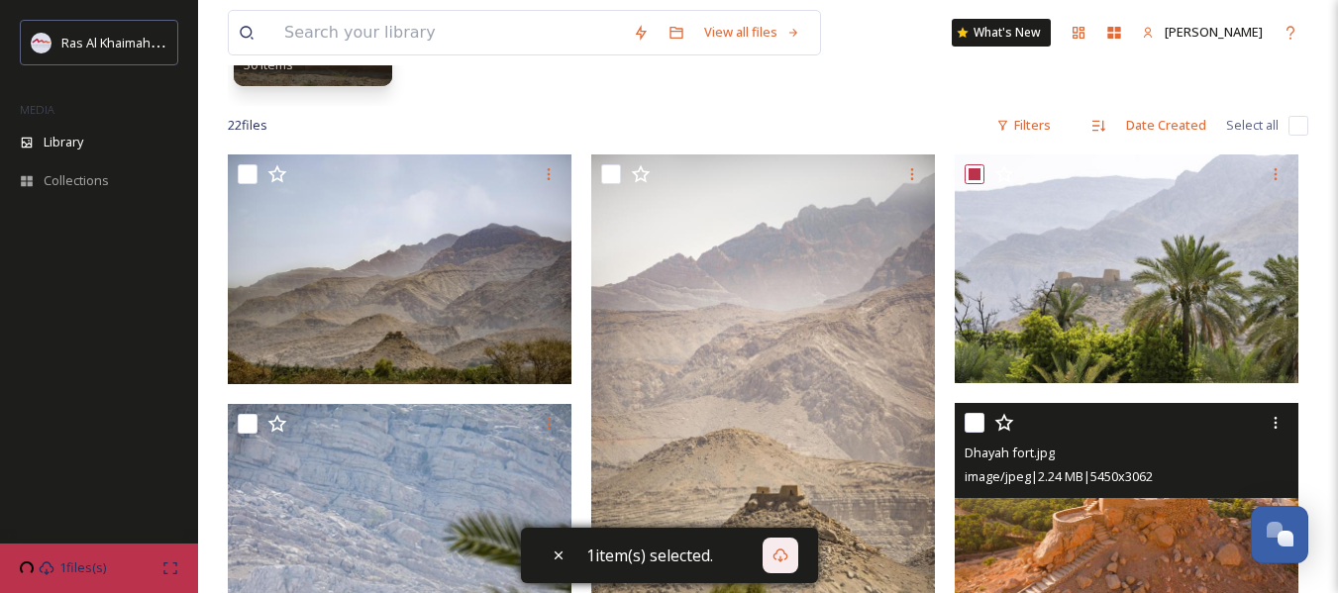
click at [993, 429] on div at bounding box center [1129, 423] width 329 height 36
click at [978, 424] on input "checkbox" at bounding box center [975, 423] width 20 height 20
checkbox input "true"
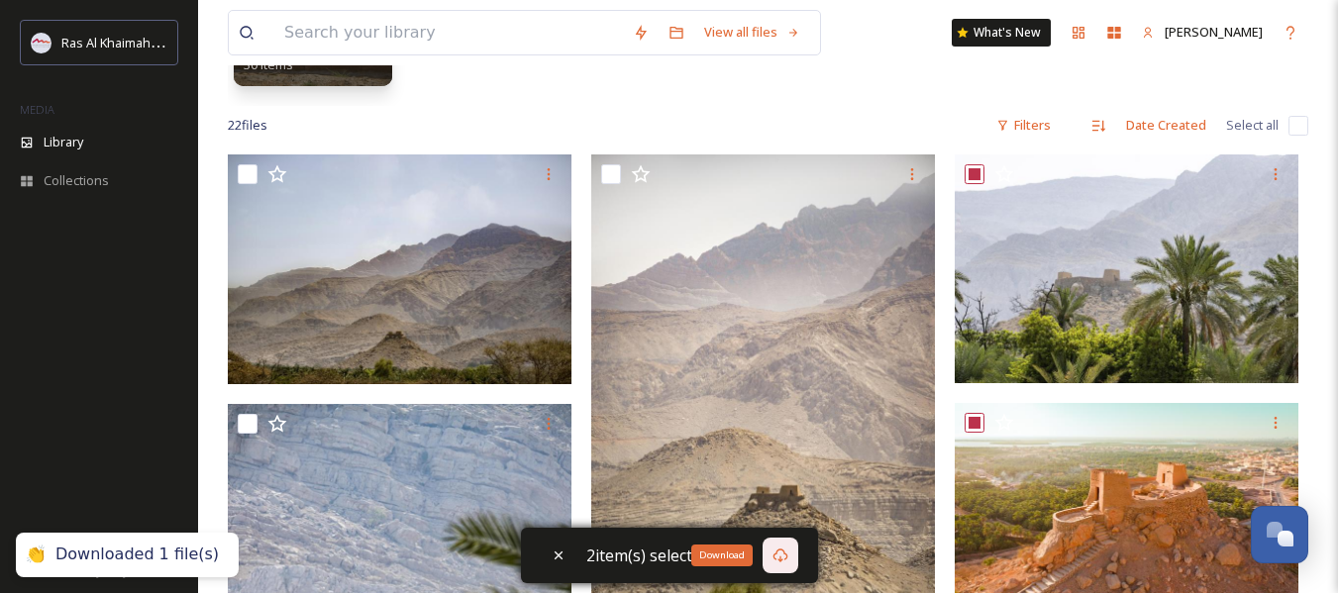
click at [791, 558] on div "Download" at bounding box center [781, 556] width 36 height 36
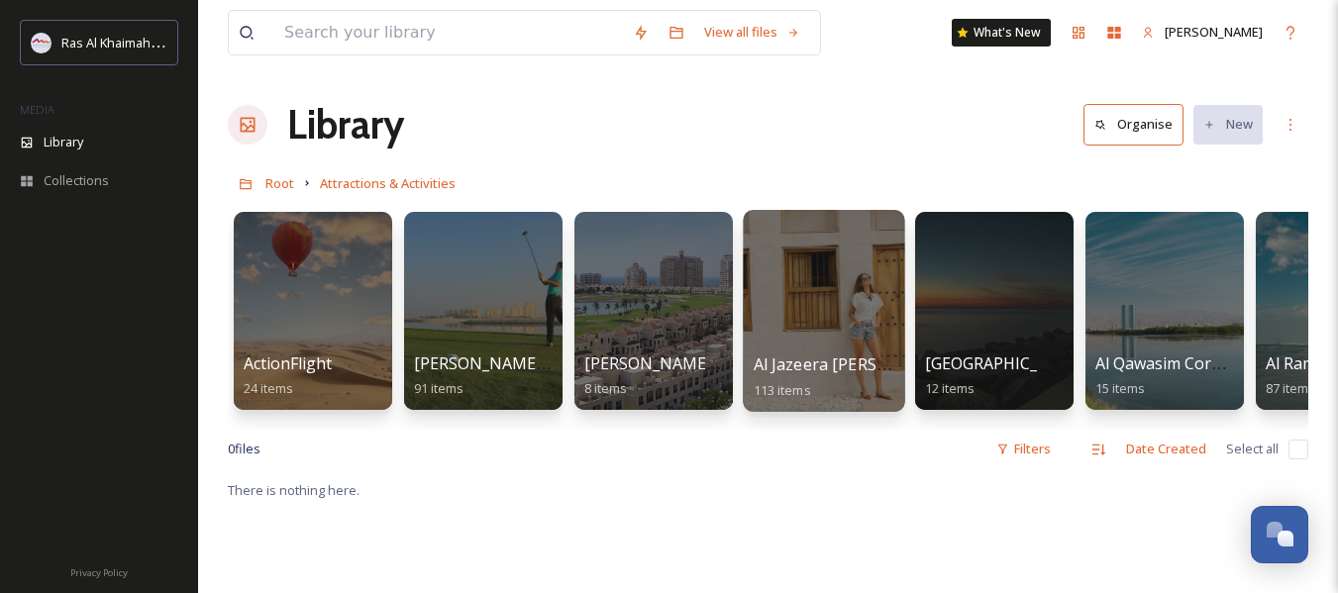
click at [824, 356] on span "Al Jazeera [PERSON_NAME]" at bounding box center [858, 365] width 208 height 22
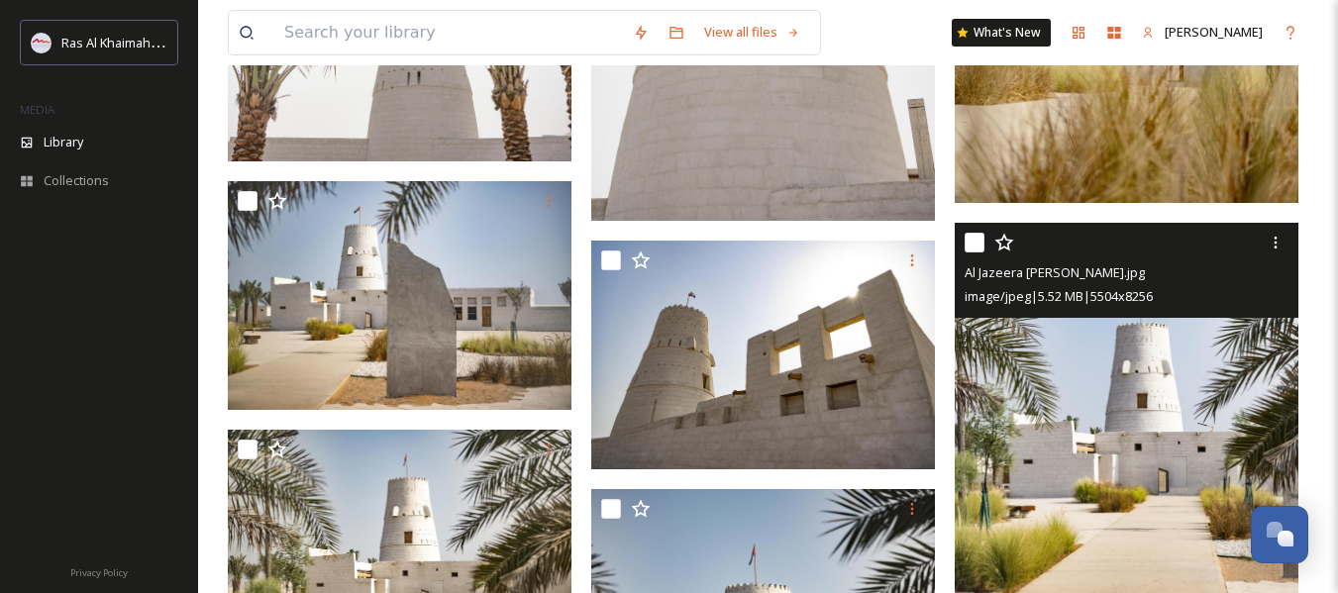
scroll to position [4392, 0]
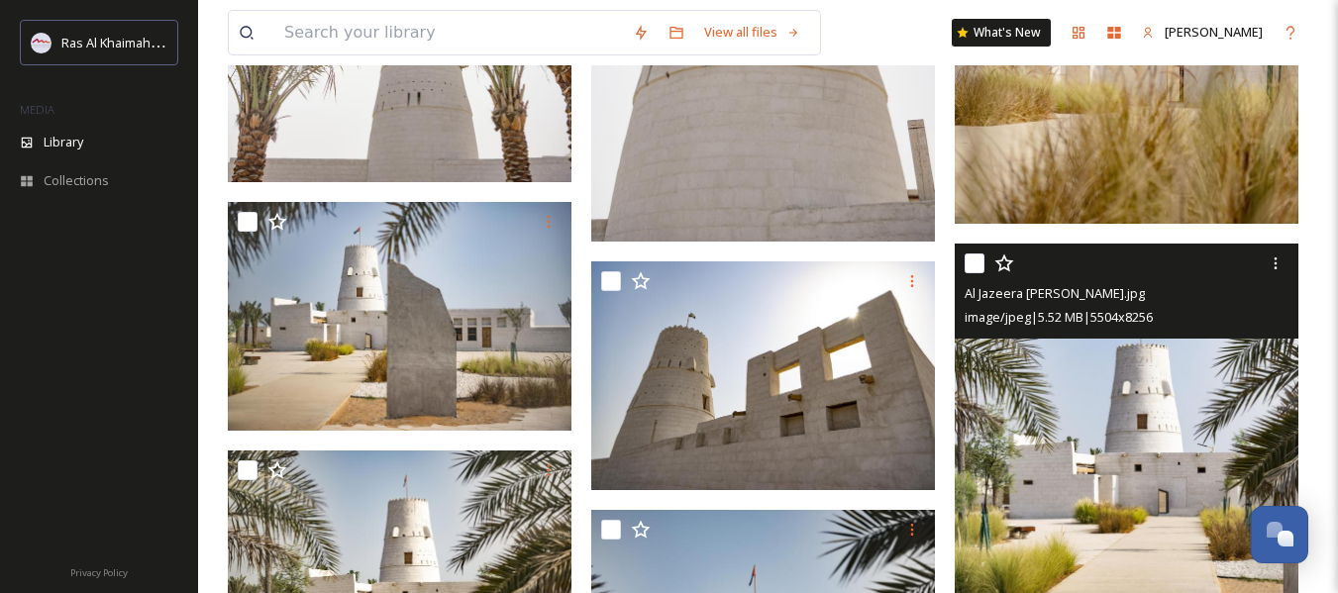
click at [973, 264] on input "checkbox" at bounding box center [975, 264] width 20 height 20
checkbox input "true"
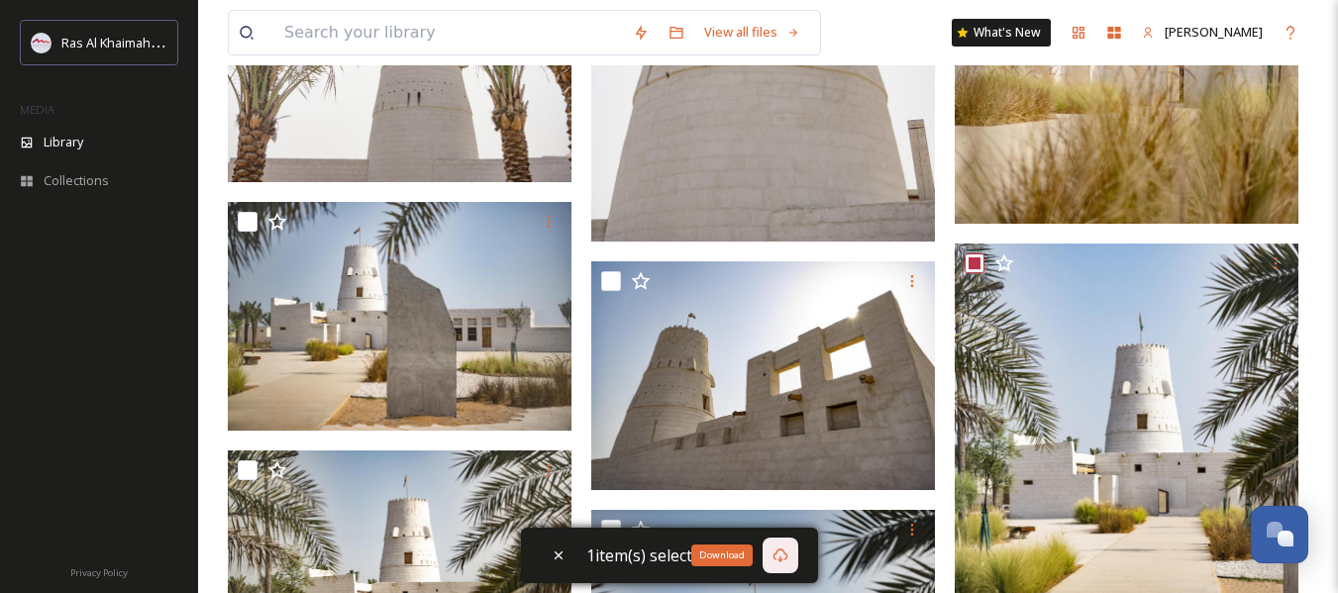
click at [774, 557] on icon at bounding box center [780, 556] width 15 height 14
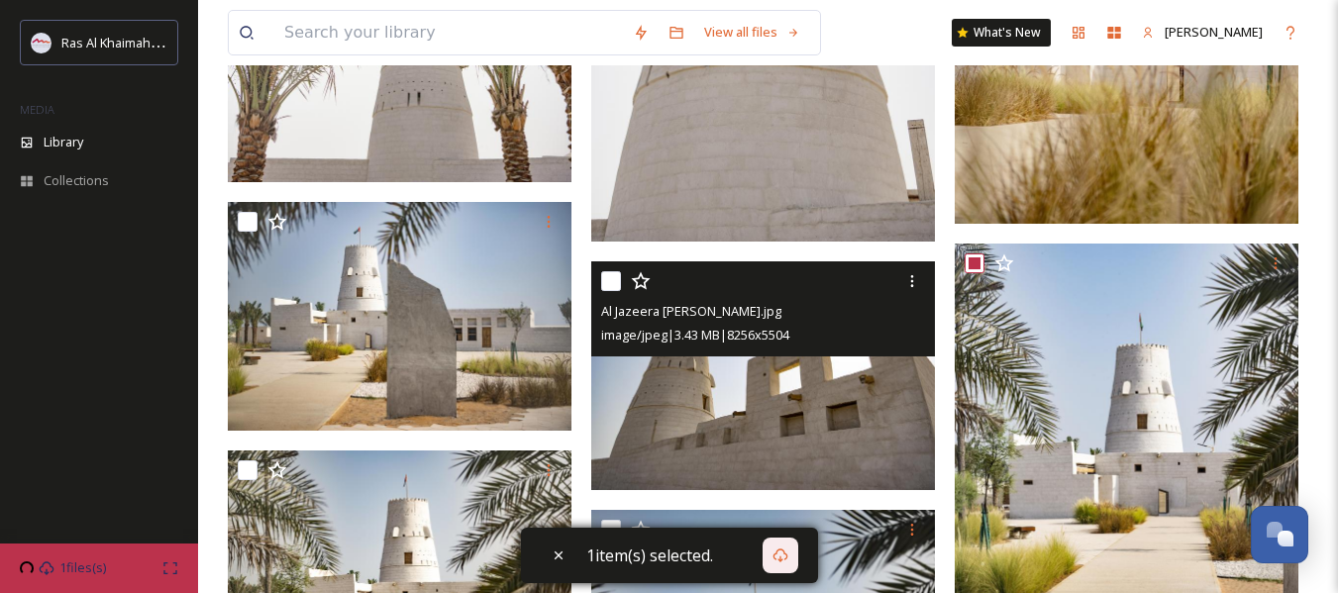
scroll to position [5317, 0]
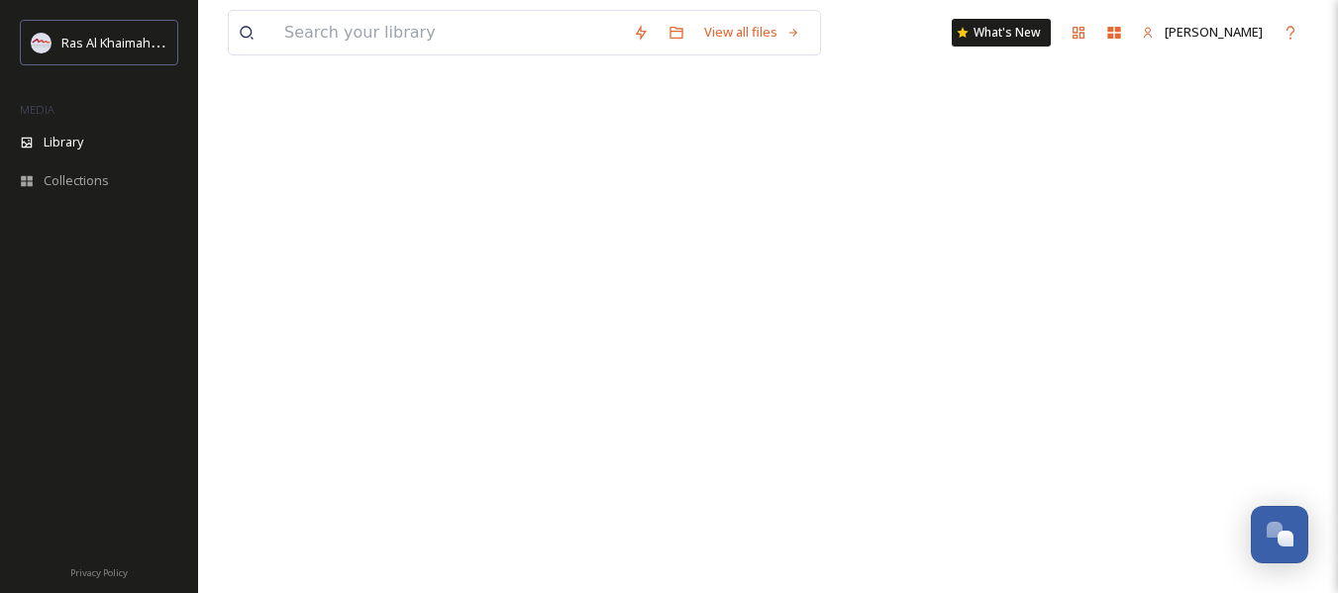
scroll to position [493, 0]
